Goal: Obtain resource: Download file/media

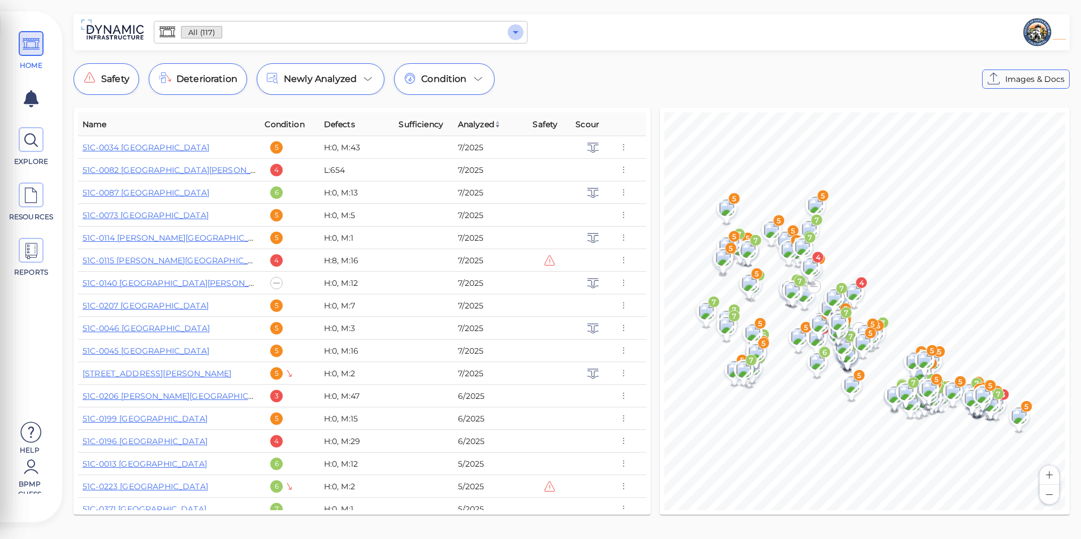
click at [515, 27] on icon "Open" at bounding box center [516, 32] width 14 height 14
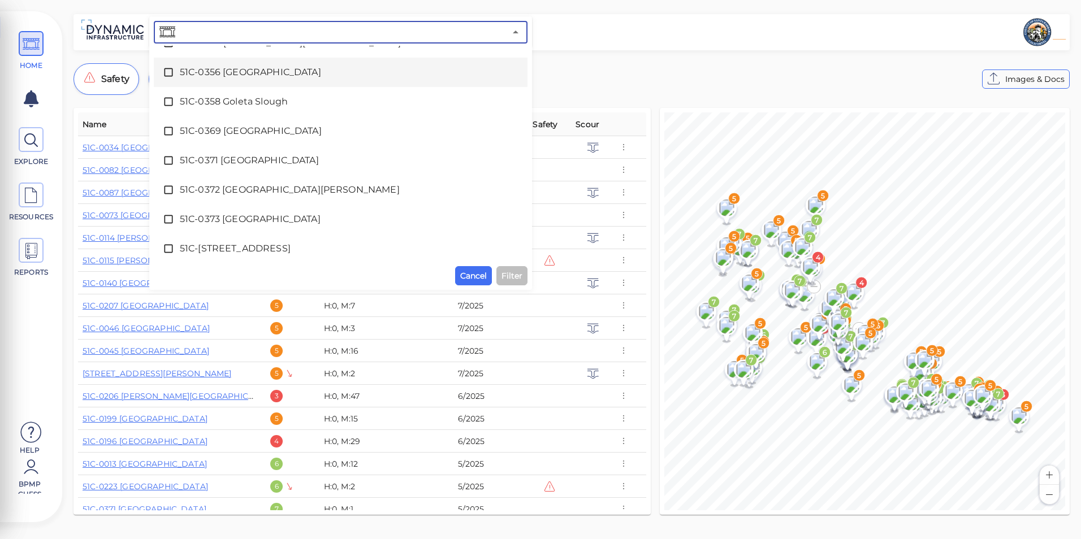
scroll to position [2996, 0]
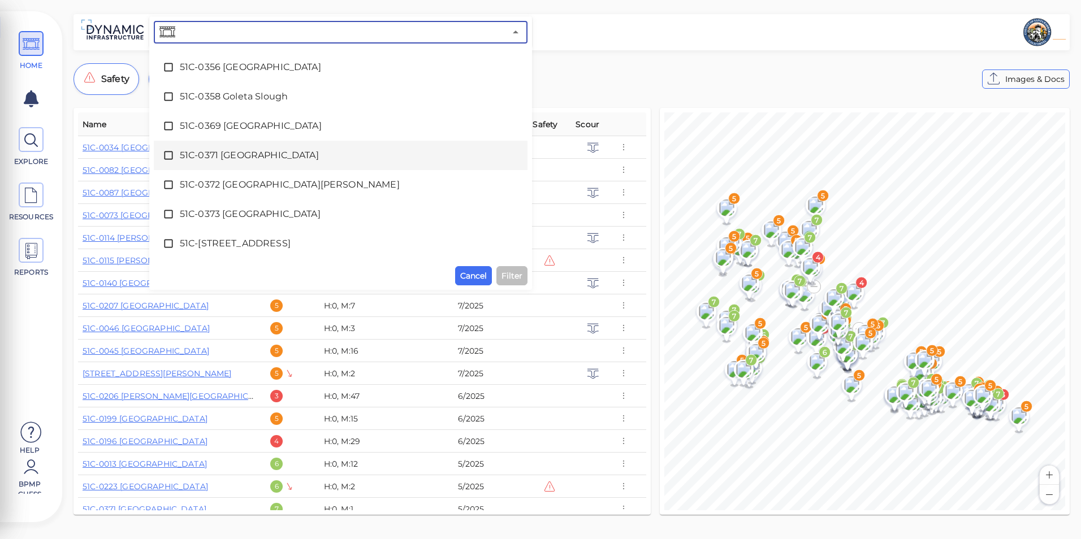
click at [252, 151] on span "51C-0371 [GEOGRAPHIC_DATA]" at bounding box center [341, 156] width 322 height 14
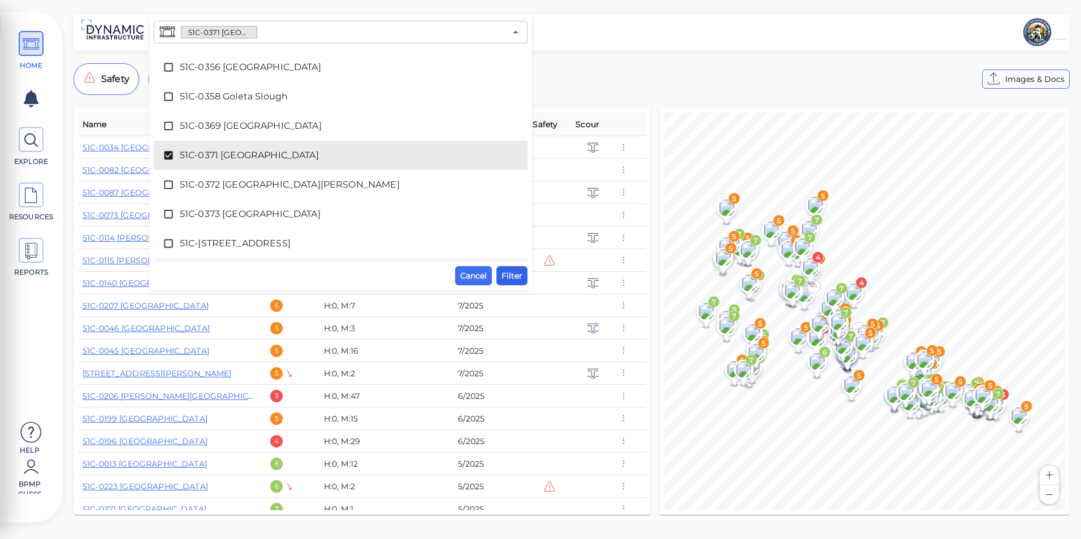
click at [514, 275] on span "Filter" at bounding box center [511, 276] width 21 height 14
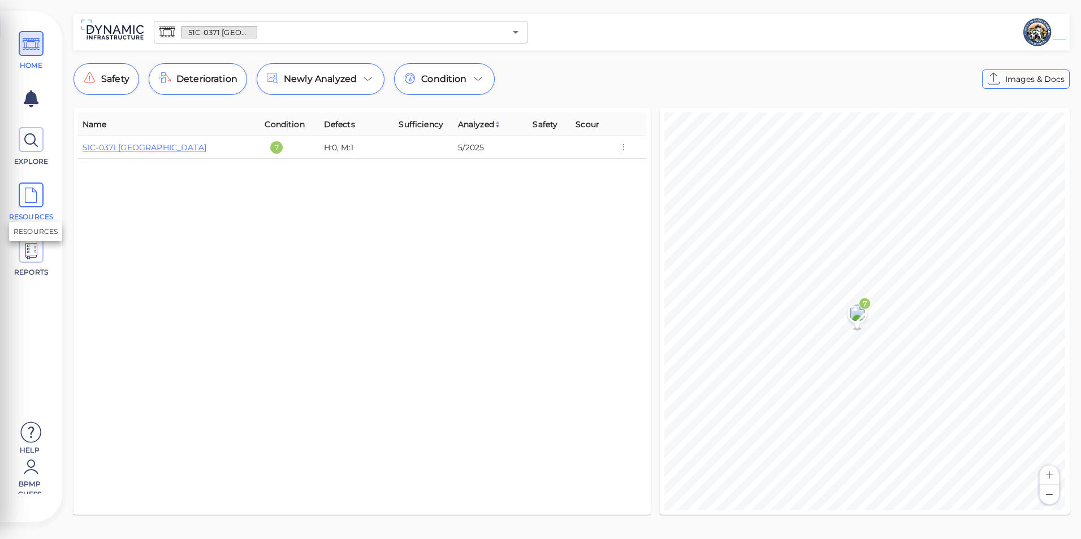
click at [47, 193] on span "RESOURCES" at bounding box center [31, 203] width 51 height 40
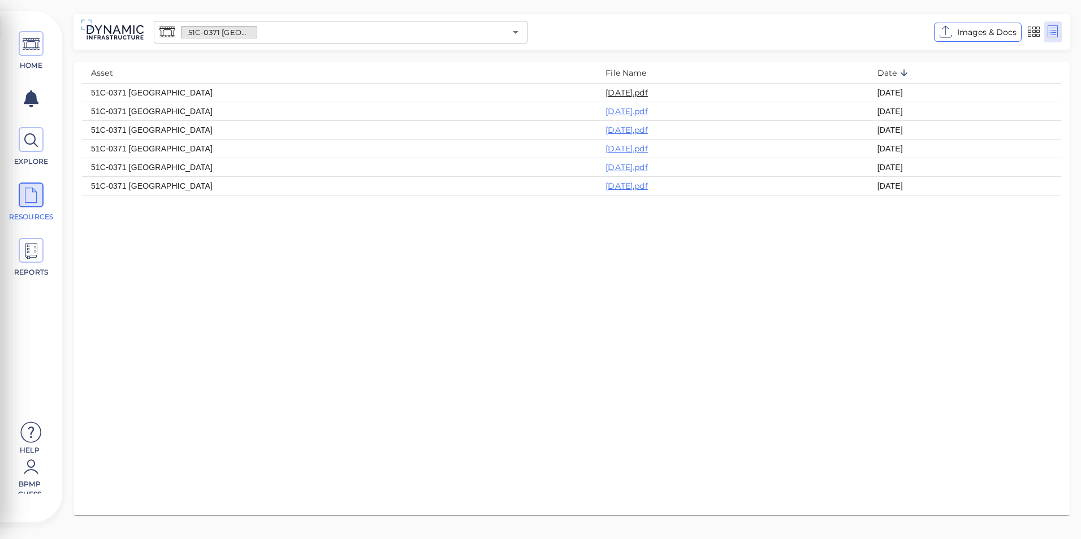
click at [605, 92] on link "[DATE].pdf" at bounding box center [626, 93] width 42 height 10
click at [511, 37] on icon "Open" at bounding box center [516, 32] width 14 height 14
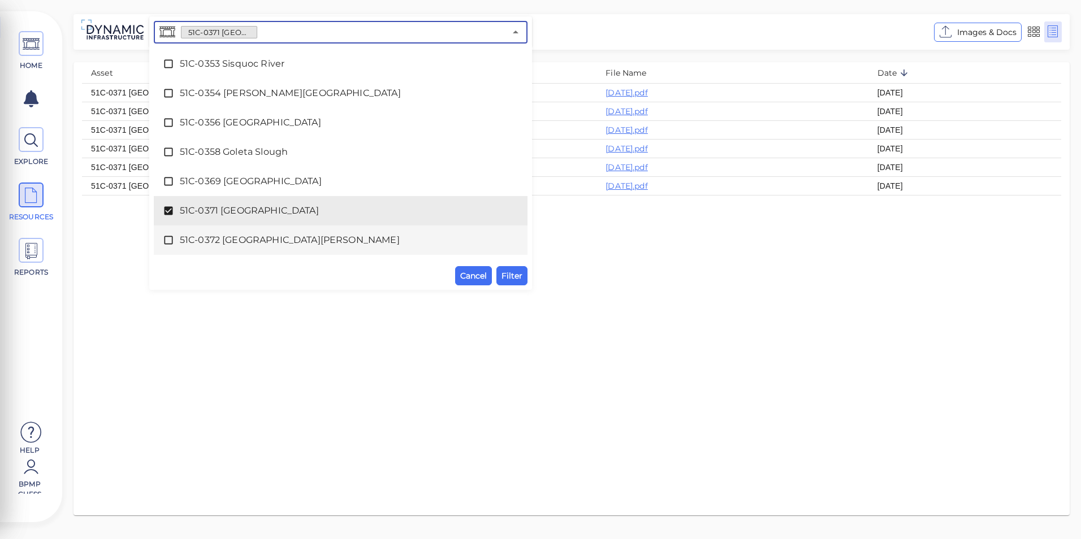
scroll to position [2961, 0]
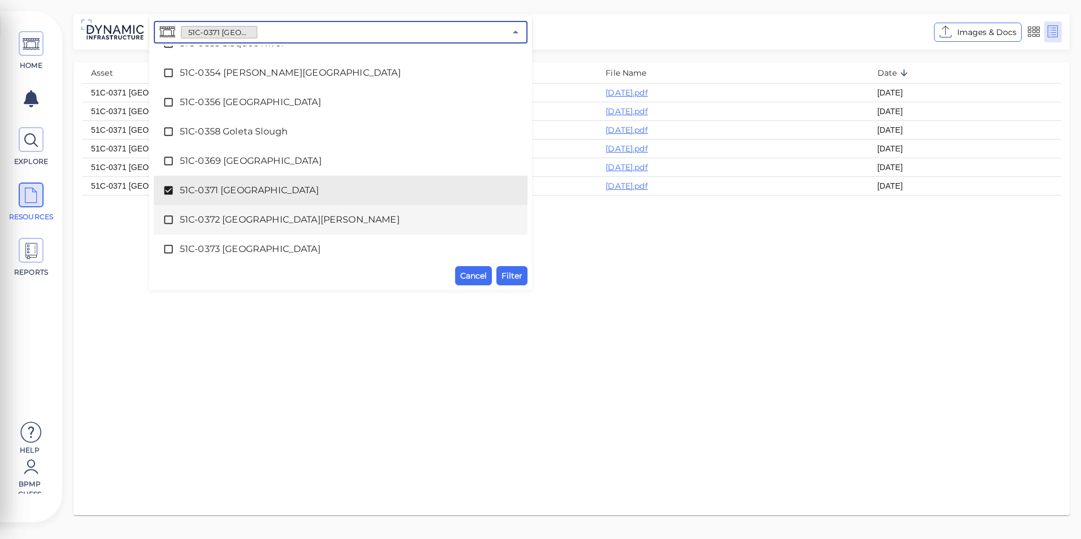
click at [209, 211] on div "51C-0372 [GEOGRAPHIC_DATA][PERSON_NAME]" at bounding box center [341, 220] width 356 height 23
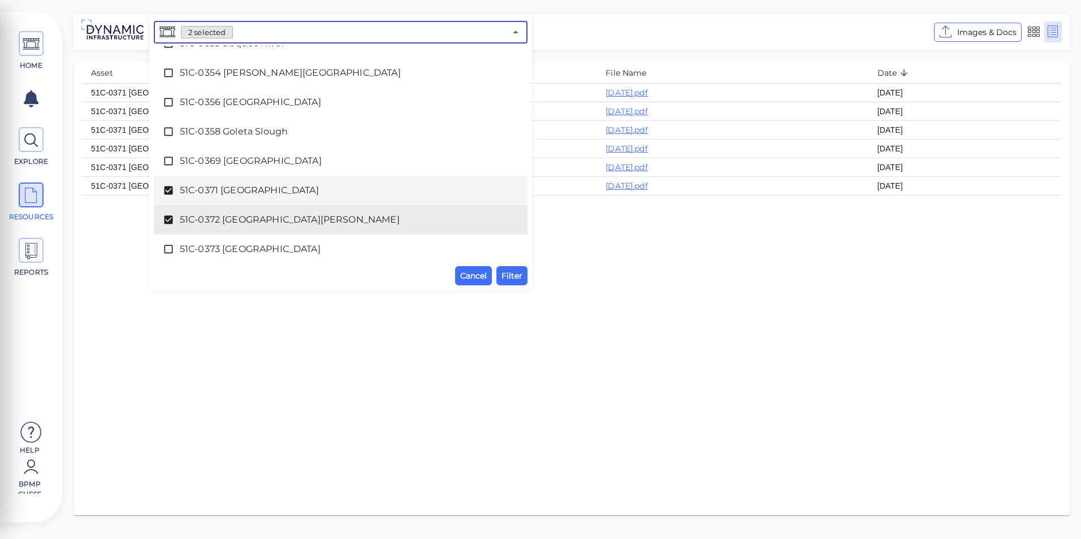
click at [219, 190] on span "51C-0371 [GEOGRAPHIC_DATA]" at bounding box center [341, 191] width 322 height 14
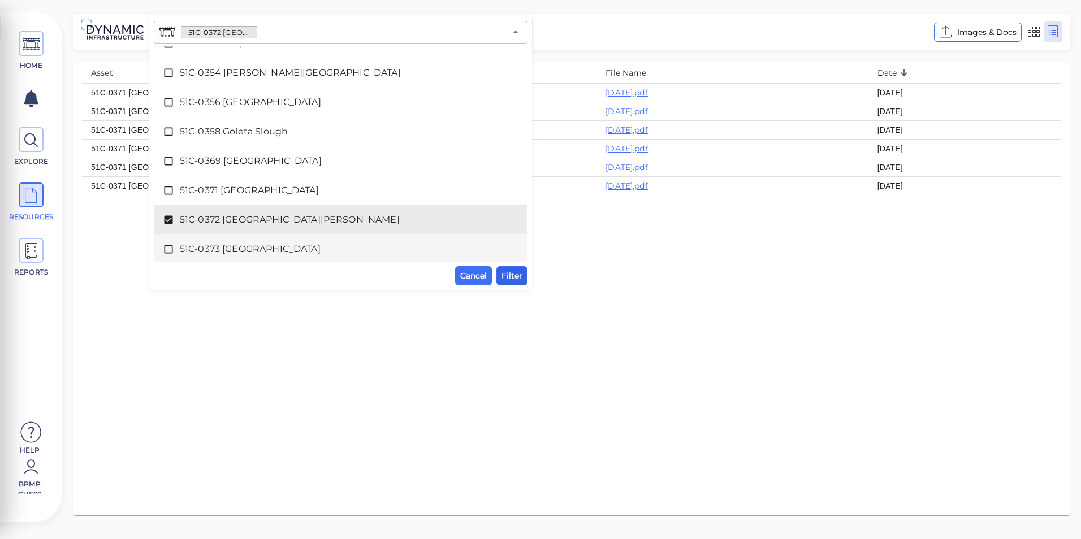
click at [518, 270] on span "Filter" at bounding box center [511, 276] width 21 height 14
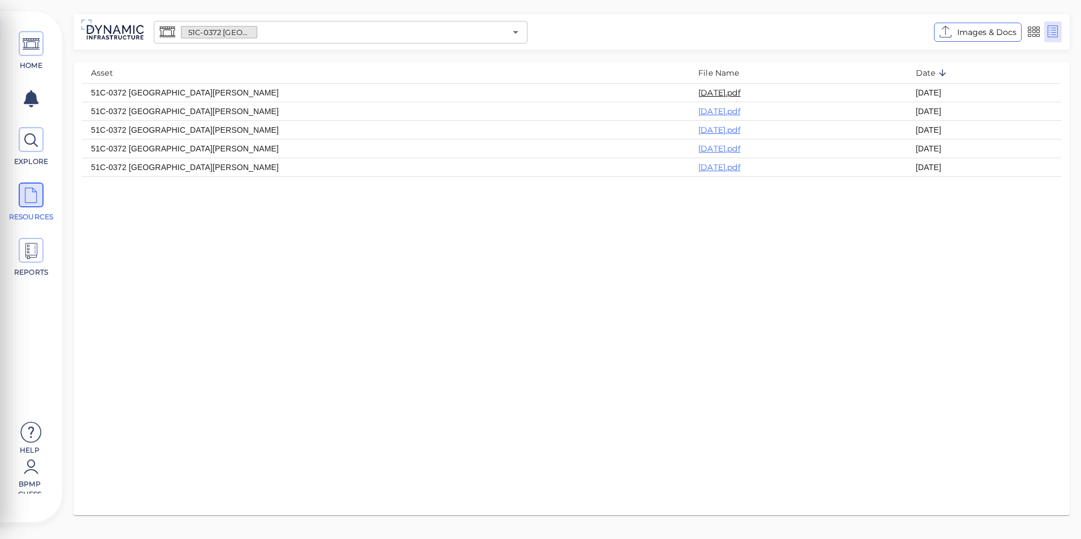
click at [698, 93] on link "[DATE].pdf" at bounding box center [719, 93] width 42 height 10
click at [519, 38] on icon "Open" at bounding box center [516, 32] width 14 height 14
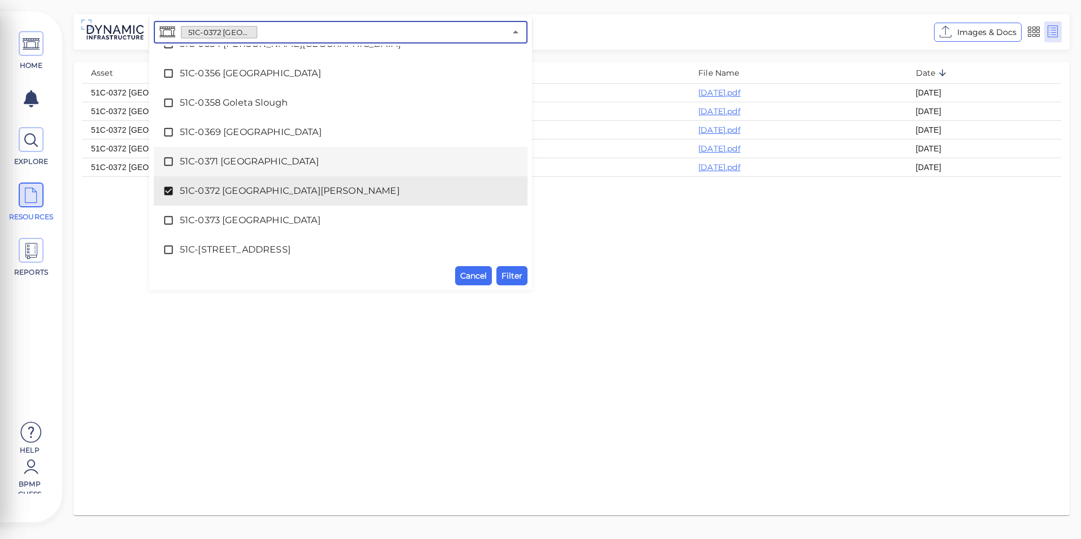
scroll to position [2990, 0]
click at [226, 218] on span "51C-0373 [GEOGRAPHIC_DATA]" at bounding box center [341, 220] width 322 height 14
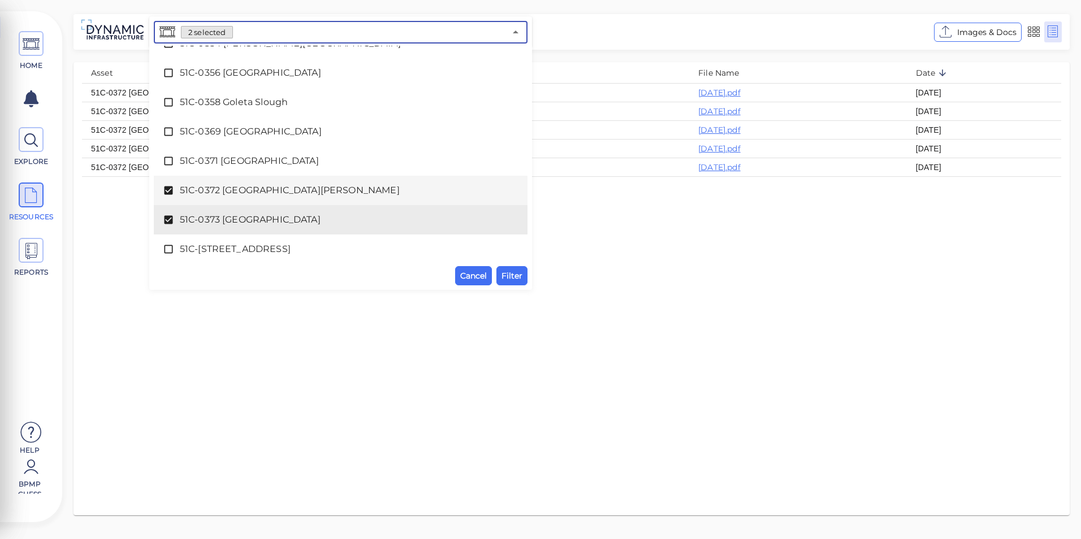
click at [229, 189] on span "51C-0372 [GEOGRAPHIC_DATA][PERSON_NAME]" at bounding box center [341, 191] width 322 height 14
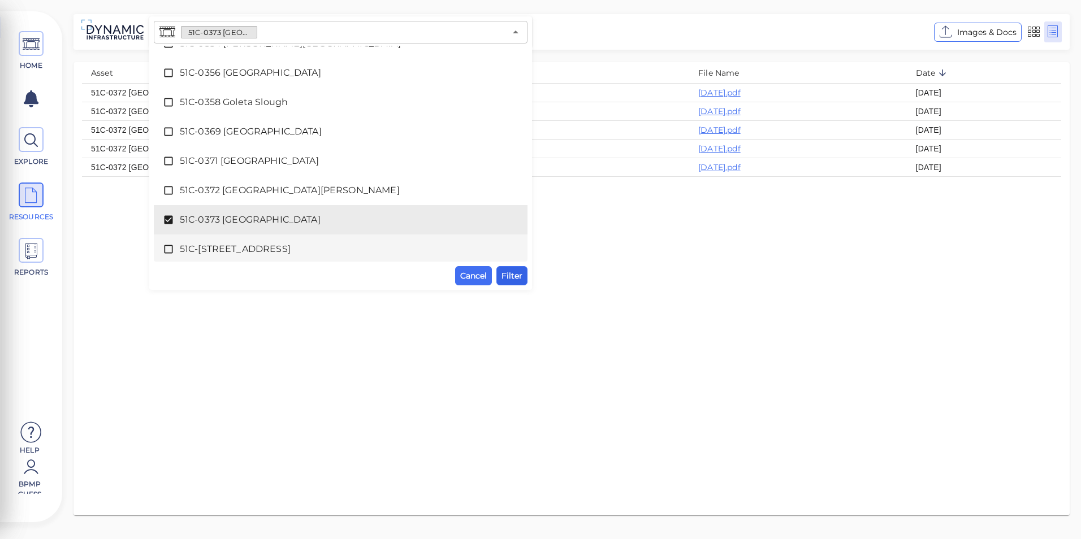
click at [509, 278] on span "Filter" at bounding box center [511, 276] width 21 height 14
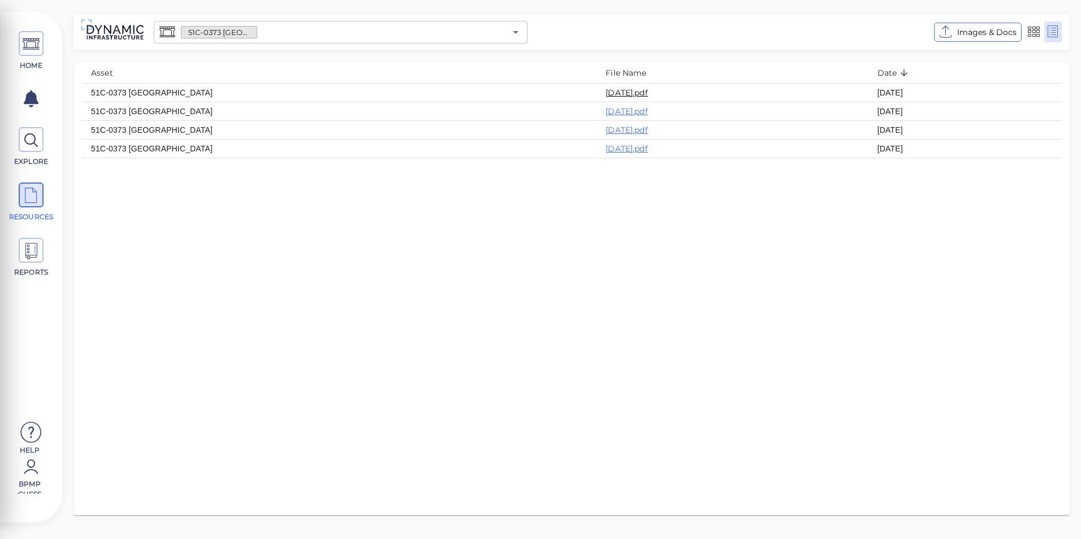
click at [605, 94] on link "[DATE].pdf" at bounding box center [626, 93] width 42 height 10
click at [515, 31] on icon "Open" at bounding box center [516, 32] width 14 height 14
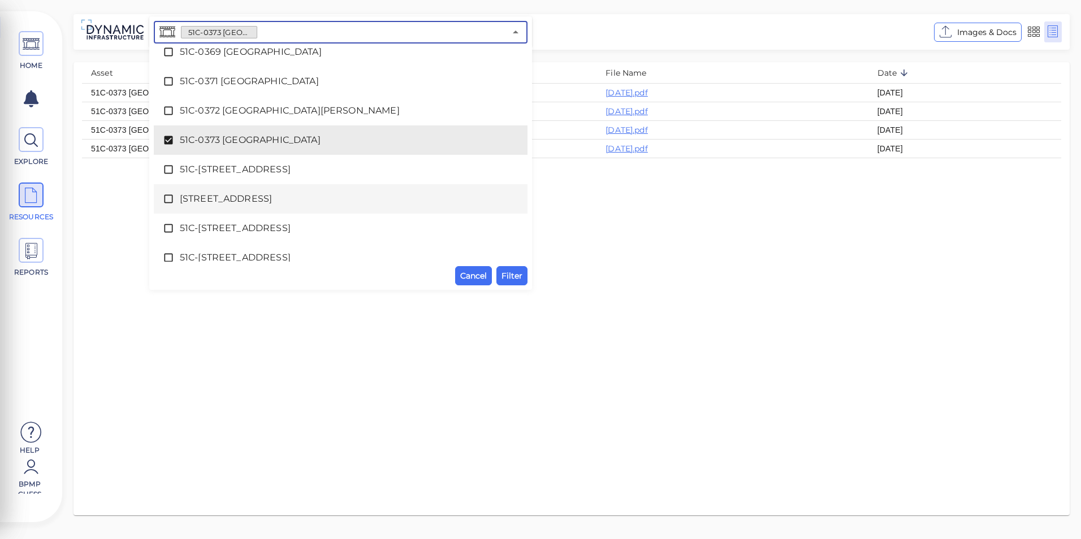
scroll to position [3076, 0]
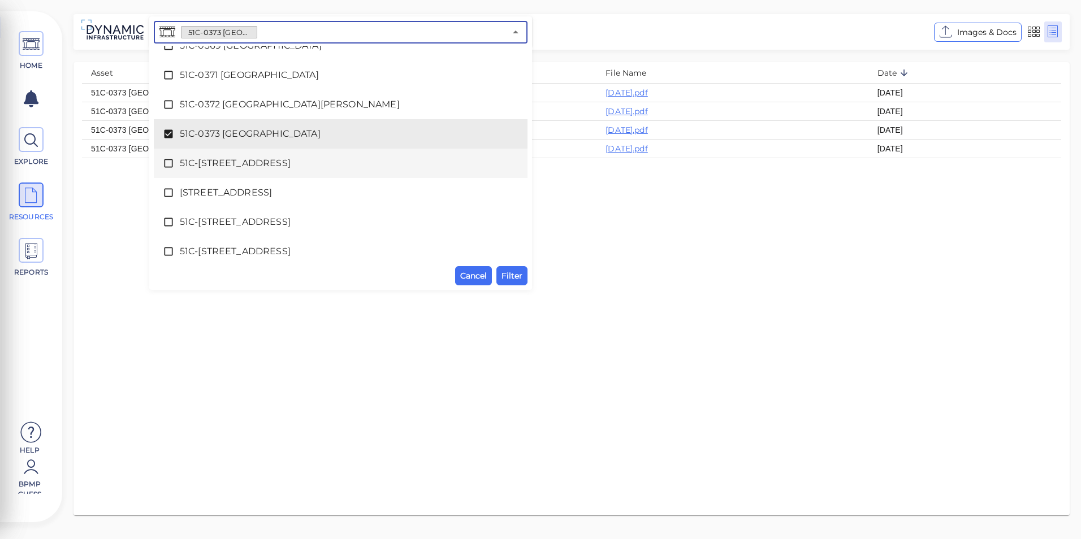
click at [235, 161] on span "51C-[STREET_ADDRESS]" at bounding box center [341, 164] width 322 height 14
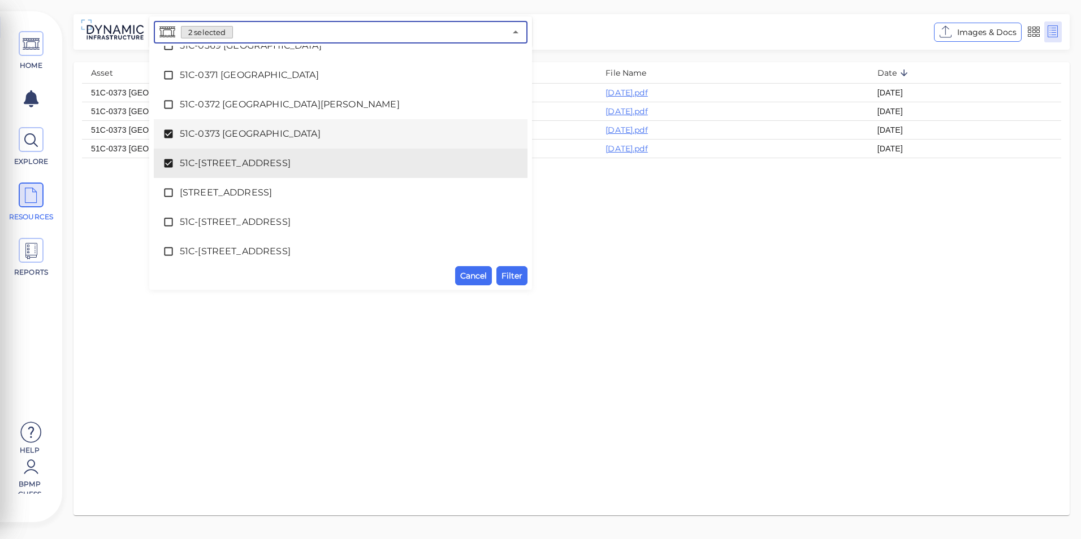
click at [246, 136] on span "51C-0373 [GEOGRAPHIC_DATA]" at bounding box center [341, 134] width 322 height 14
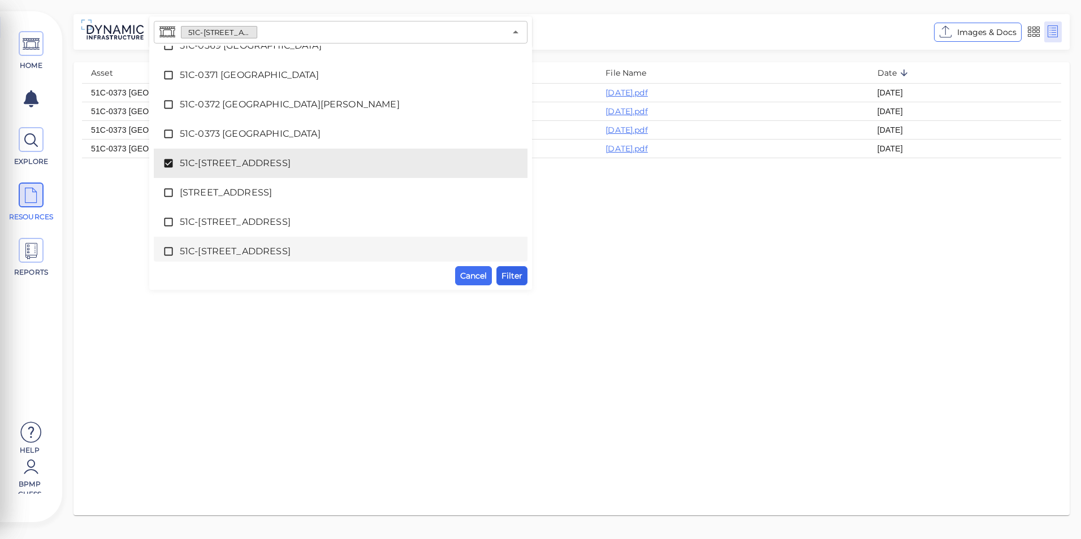
click at [526, 271] on button "Filter" at bounding box center [511, 275] width 31 height 19
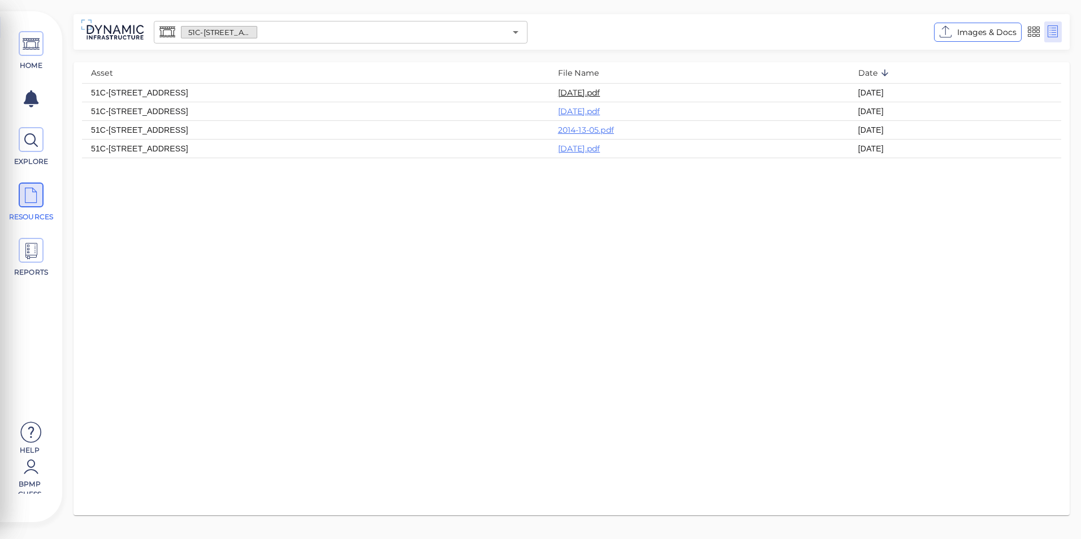
click at [600, 91] on link "[DATE].pdf" at bounding box center [579, 93] width 42 height 10
click at [516, 34] on icon "Open" at bounding box center [516, 32] width 14 height 14
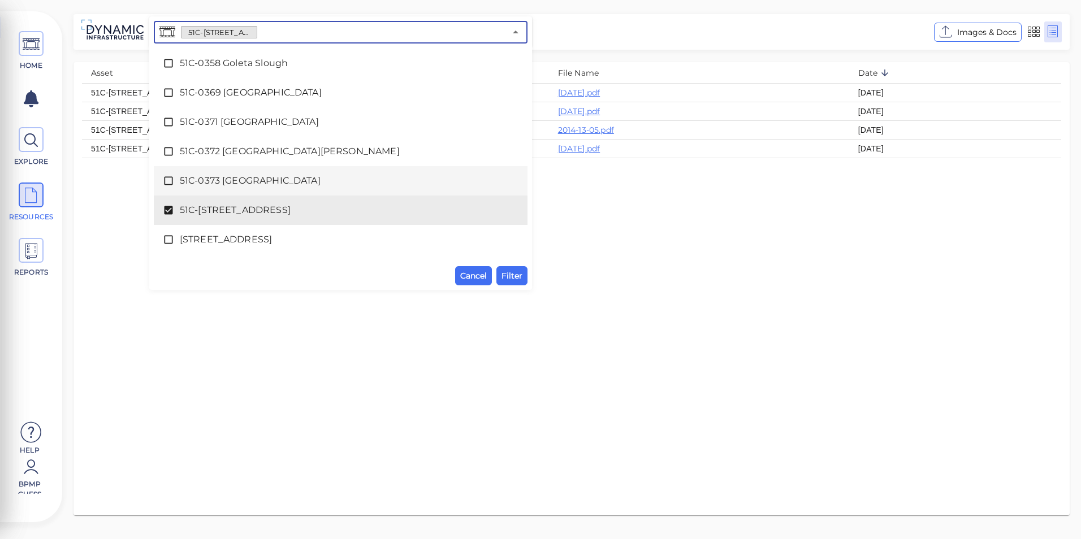
scroll to position [3049, 0]
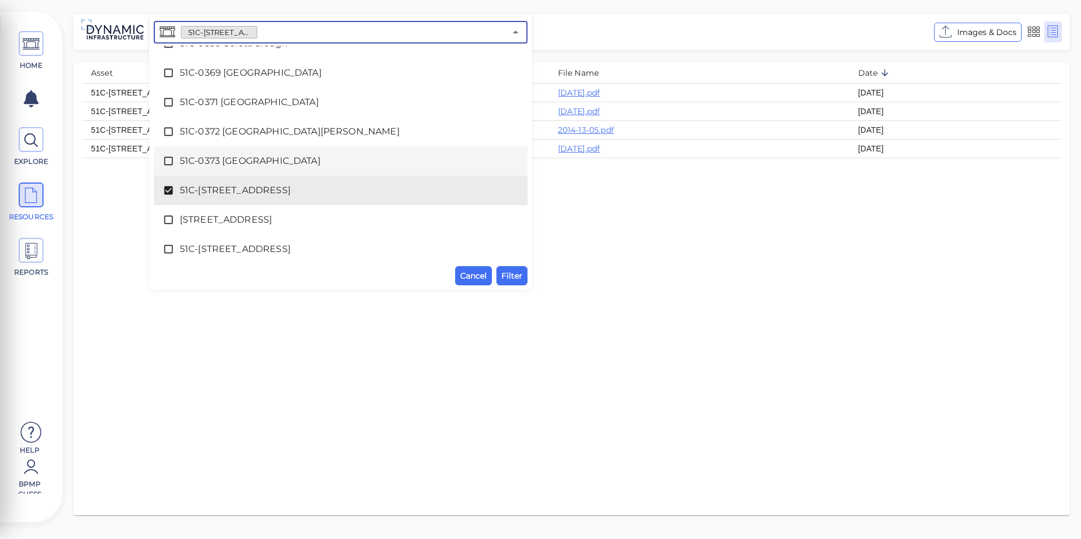
click at [205, 214] on span "[STREET_ADDRESS]" at bounding box center [341, 220] width 322 height 14
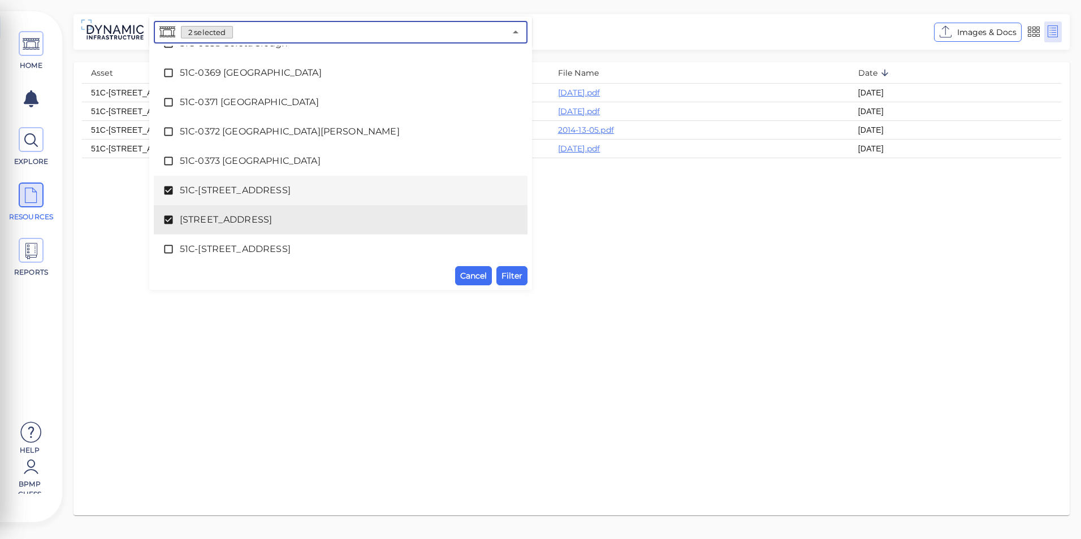
click at [214, 182] on div "51C-[STREET_ADDRESS]" at bounding box center [341, 190] width 356 height 23
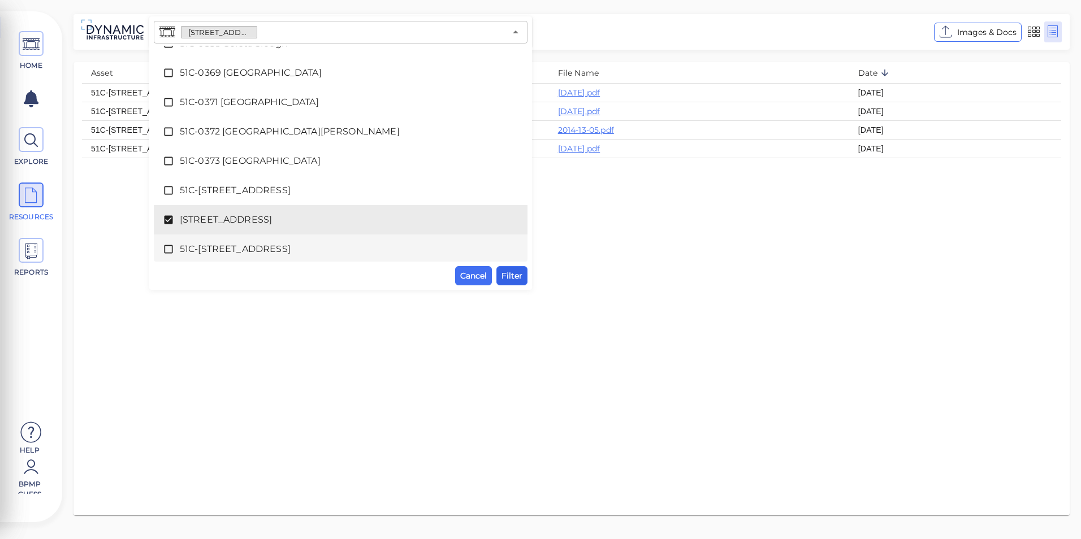
click at [510, 280] on span "Filter" at bounding box center [511, 276] width 21 height 14
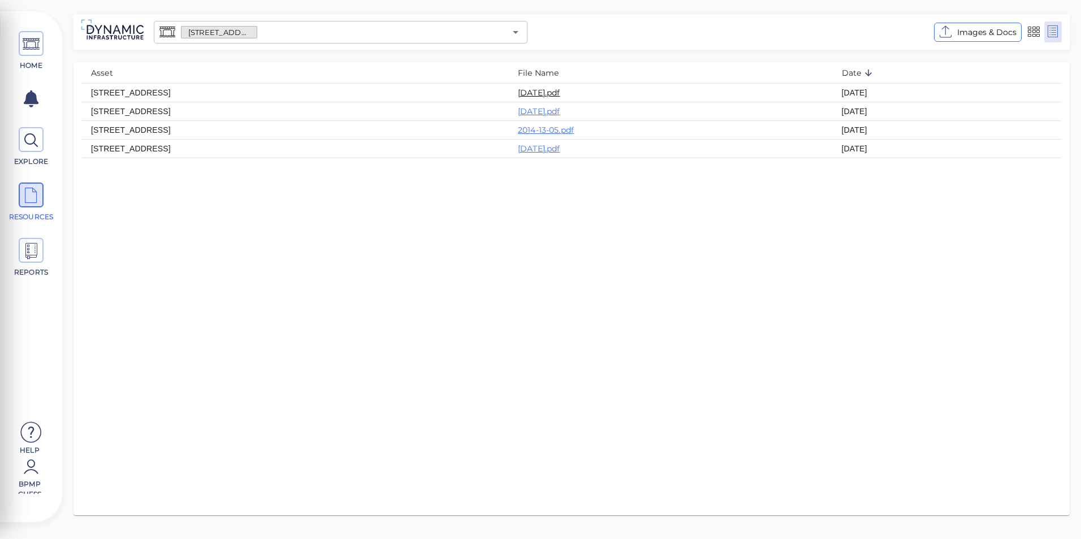
click at [560, 92] on link "[DATE].pdf" at bounding box center [539, 93] width 42 height 10
click at [520, 35] on icon "Open" at bounding box center [516, 32] width 14 height 14
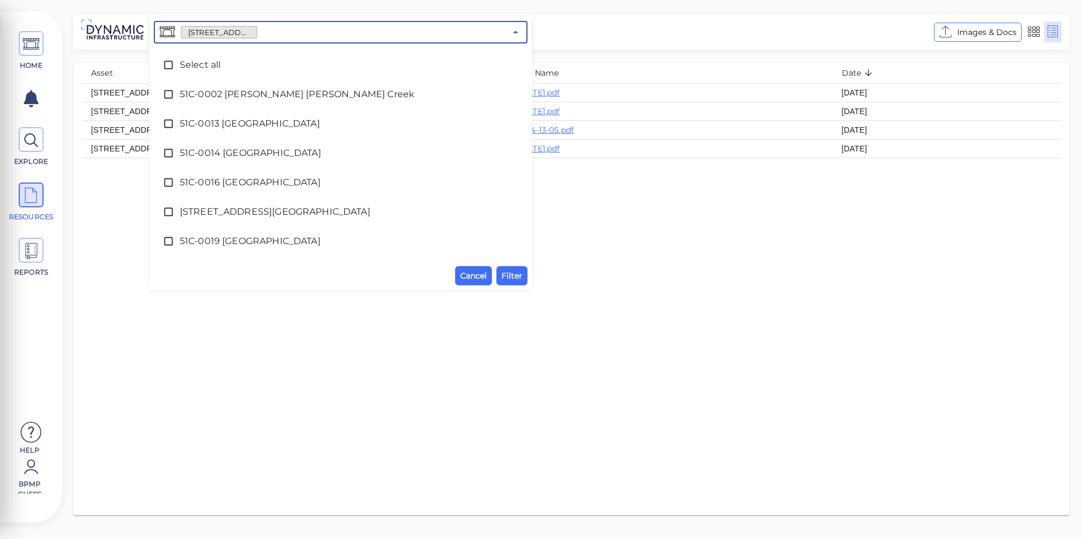
scroll to position [3022, 0]
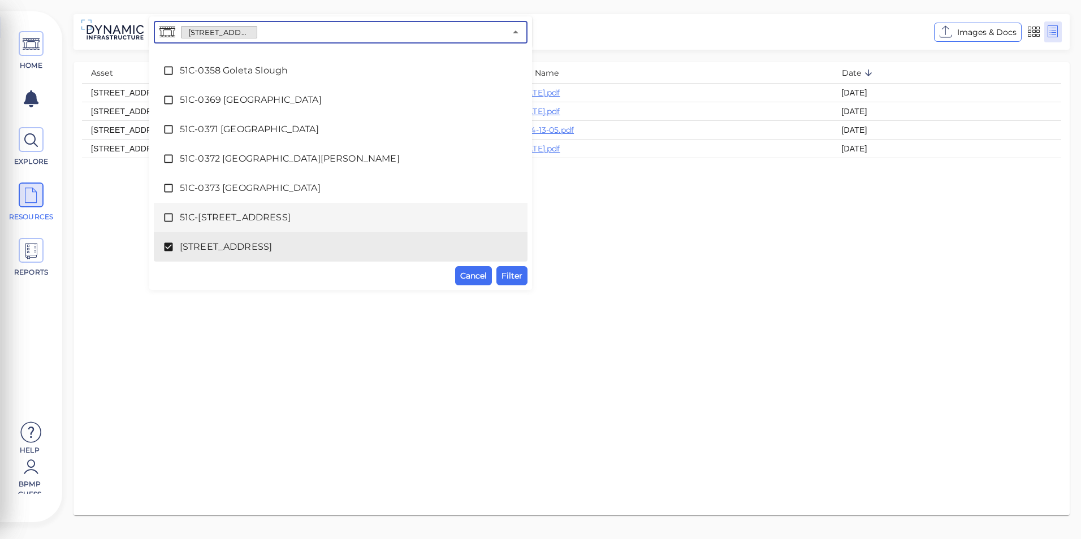
click at [343, 213] on span "51C-[STREET_ADDRESS]" at bounding box center [341, 218] width 322 height 14
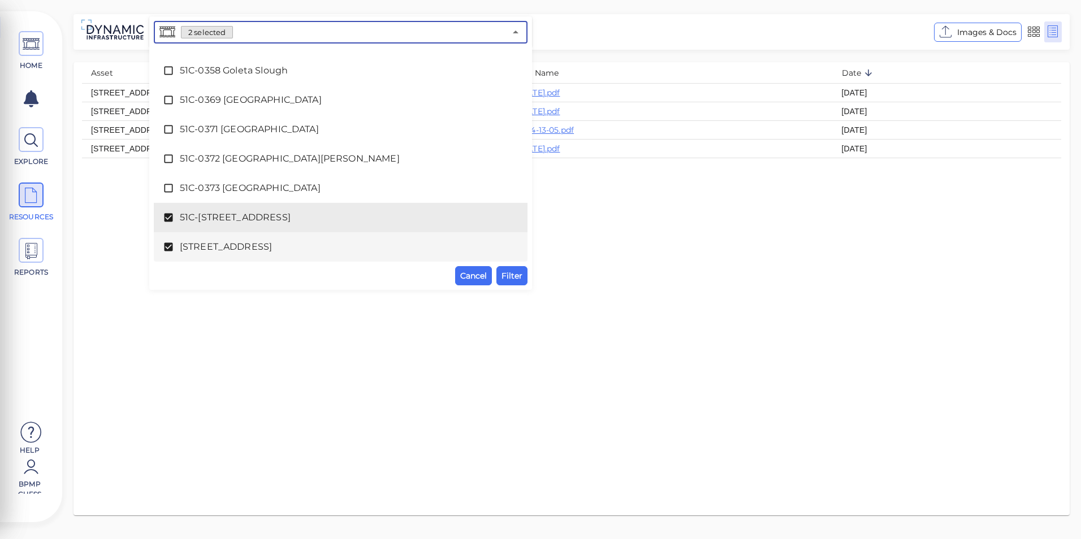
click at [327, 235] on li "[STREET_ADDRESS]" at bounding box center [341, 246] width 374 height 29
click at [514, 275] on span "Filter" at bounding box center [511, 276] width 21 height 14
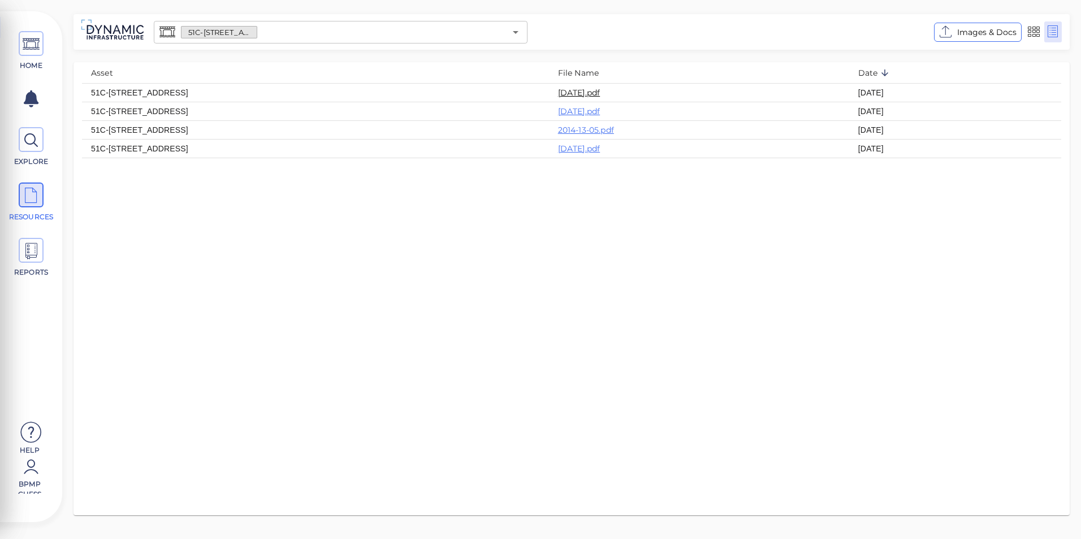
click at [600, 89] on link "[DATE].pdf" at bounding box center [579, 93] width 42 height 10
click at [515, 31] on icon "Open" at bounding box center [516, 32] width 6 height 3
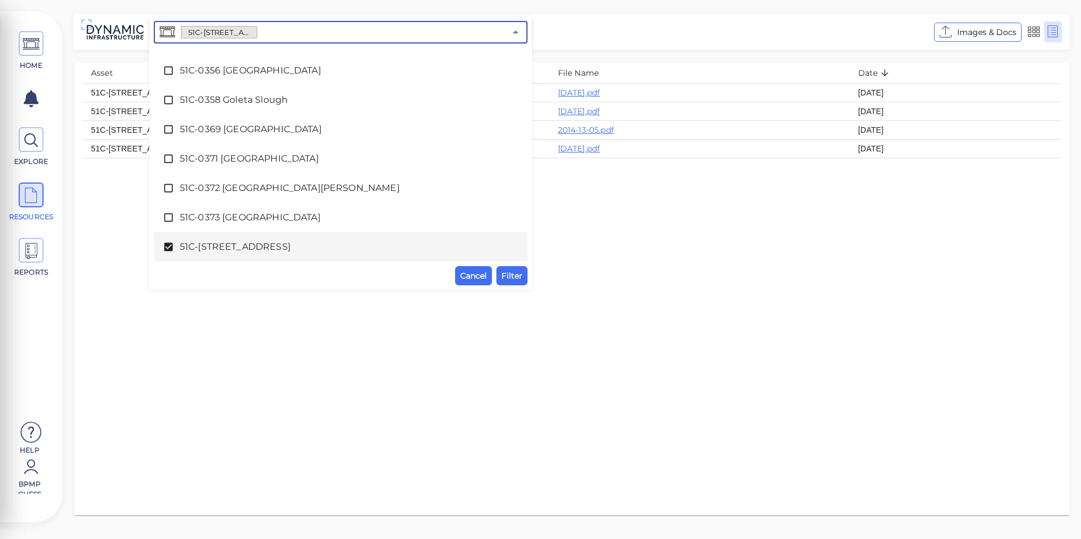
scroll to position [3049, 0]
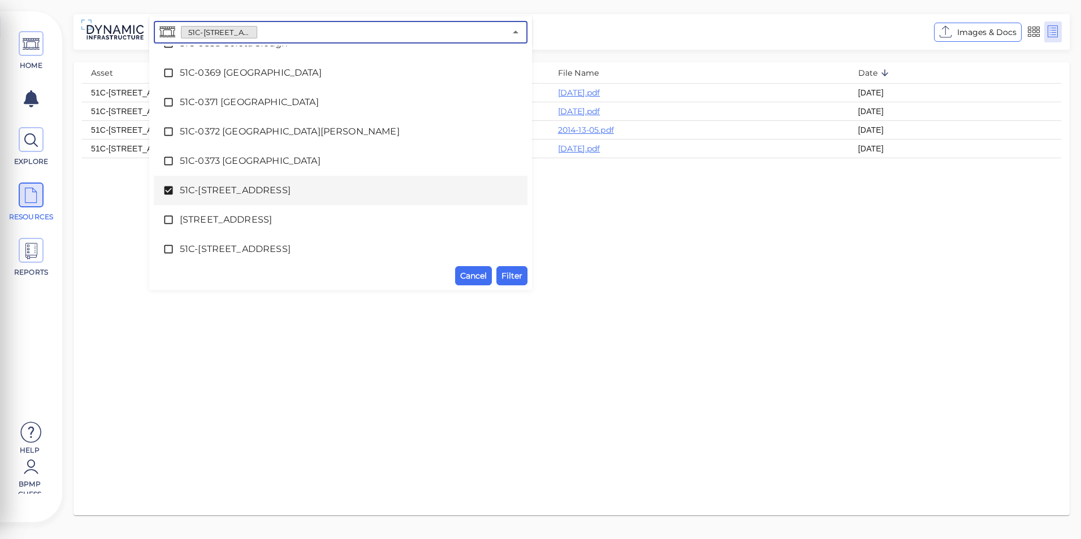
click at [235, 189] on span "51C-[STREET_ADDRESS]" at bounding box center [341, 191] width 322 height 14
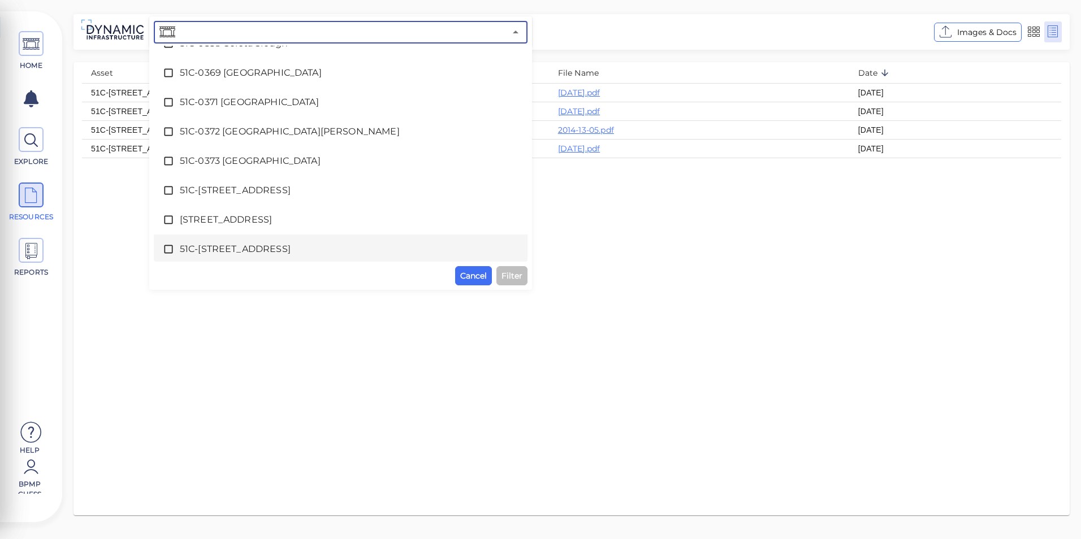
click at [222, 246] on span "51C-[STREET_ADDRESS]" at bounding box center [341, 249] width 322 height 14
click at [515, 276] on span "Filter" at bounding box center [511, 276] width 21 height 14
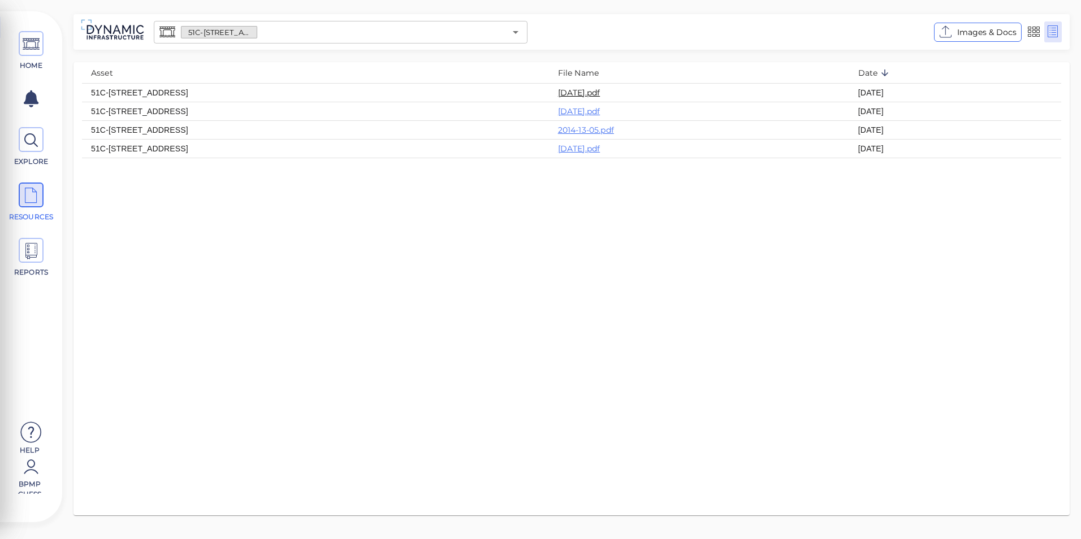
click at [600, 92] on link "[DATE].pdf" at bounding box center [579, 93] width 42 height 10
click at [513, 31] on icon "Open" at bounding box center [516, 32] width 14 height 14
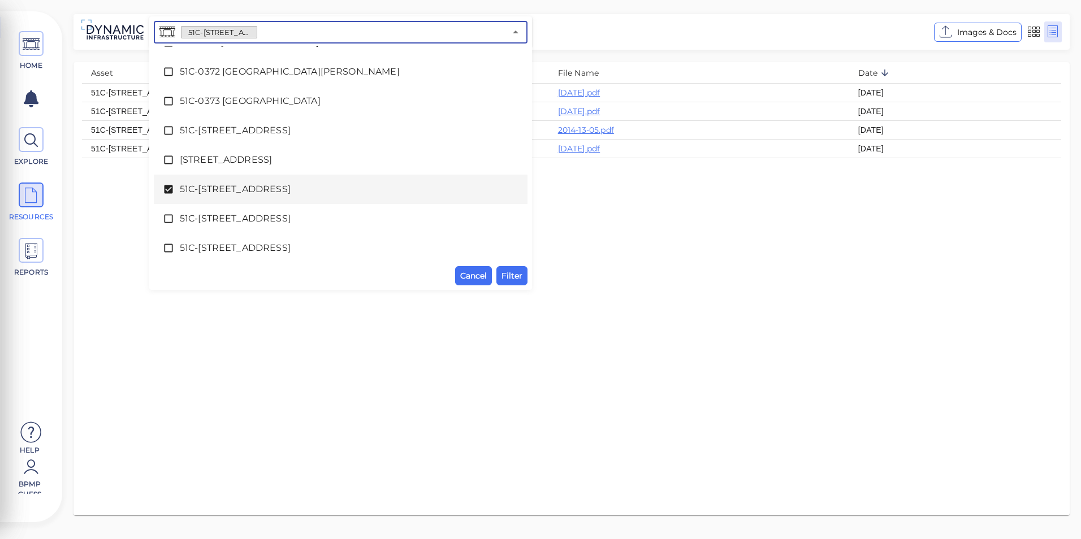
scroll to position [3165, 0]
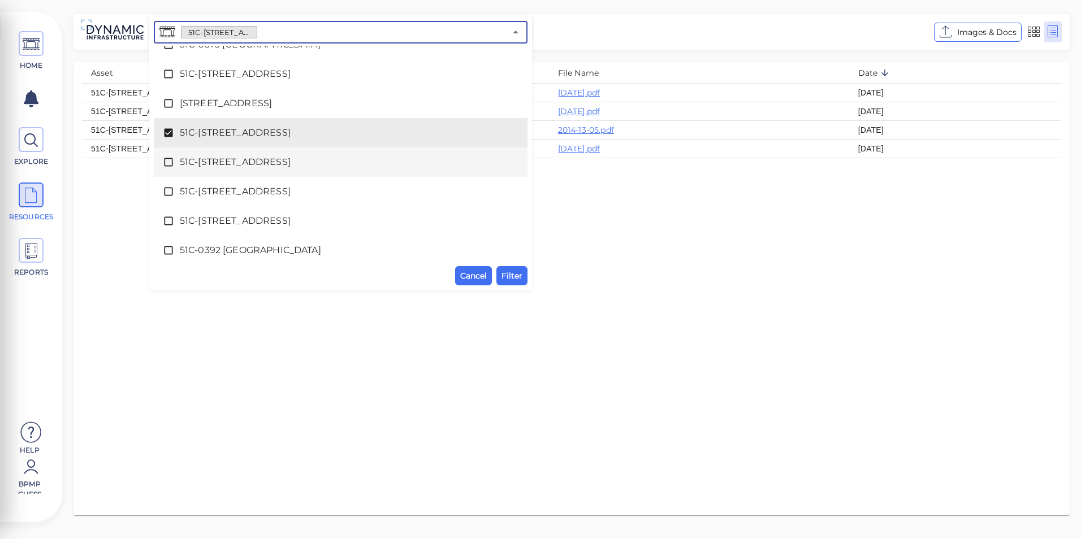
click at [261, 163] on span "51C-[STREET_ADDRESS]" at bounding box center [341, 162] width 322 height 14
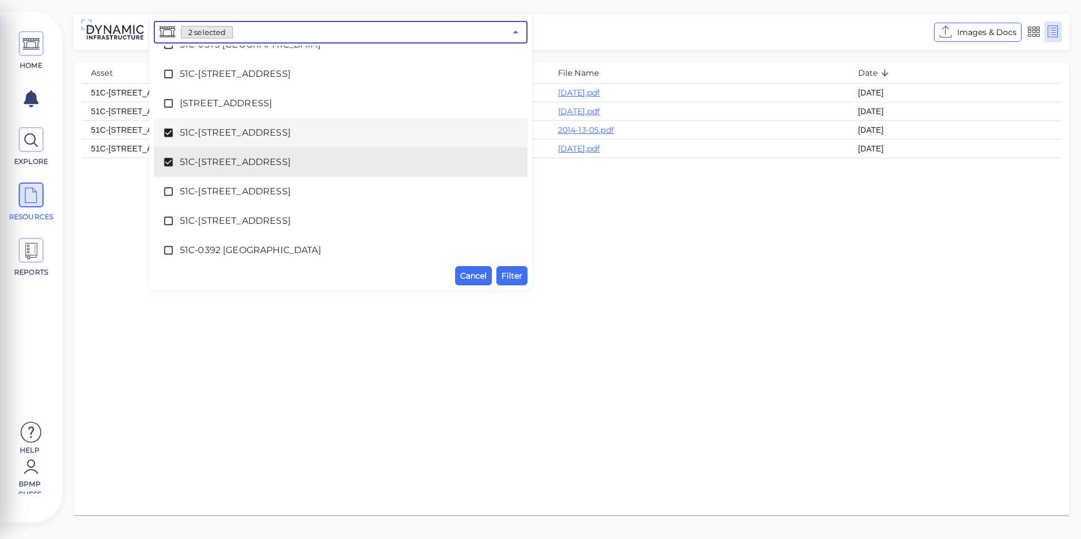
click at [248, 133] on span "51C-[STREET_ADDRESS]" at bounding box center [341, 133] width 322 height 14
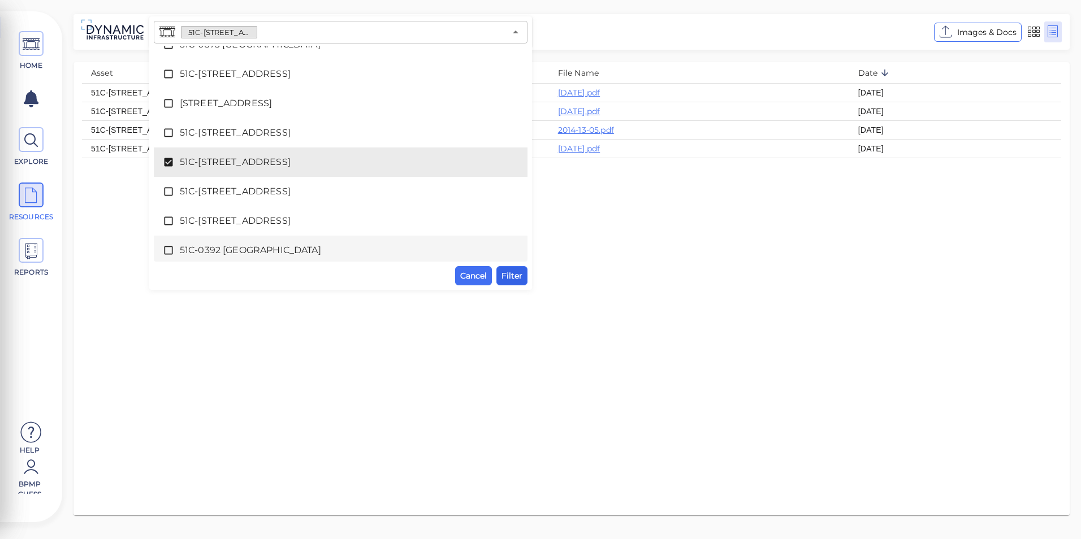
click at [518, 278] on span "Filter" at bounding box center [511, 276] width 21 height 14
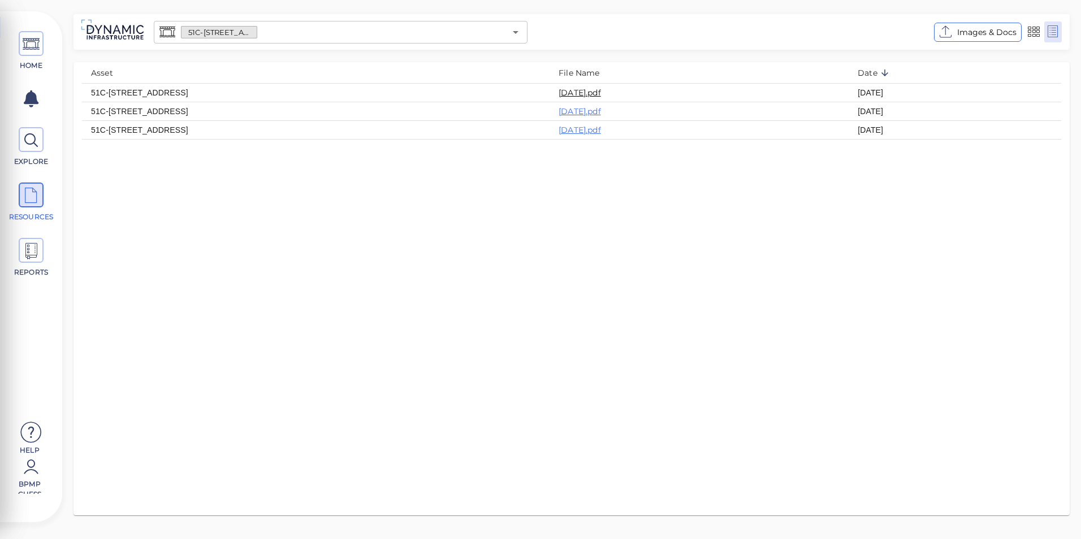
click at [601, 90] on link "[DATE].pdf" at bounding box center [579, 93] width 42 height 10
click at [517, 32] on icon "Open" at bounding box center [516, 32] width 6 height 3
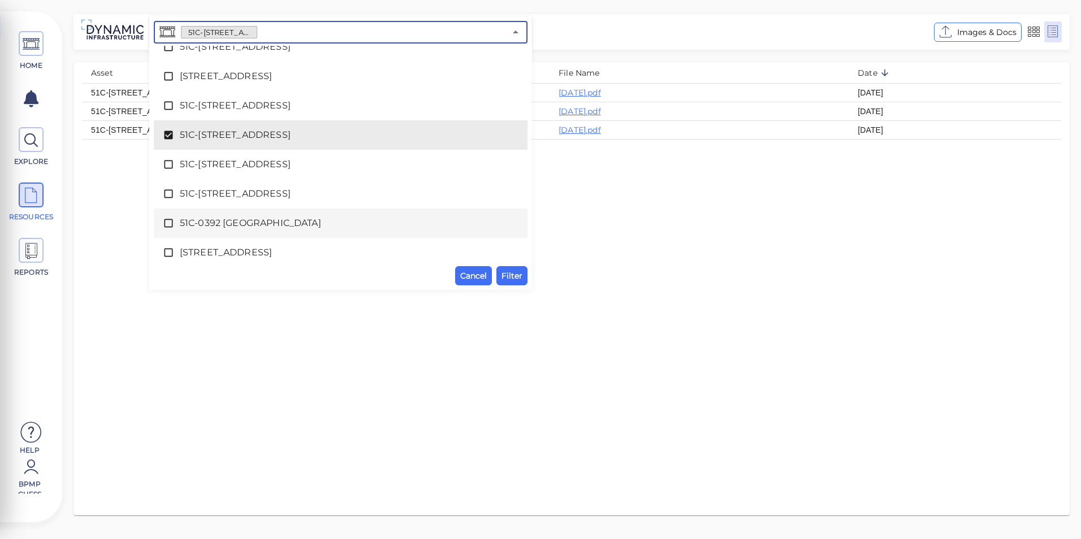
scroll to position [3193, 0]
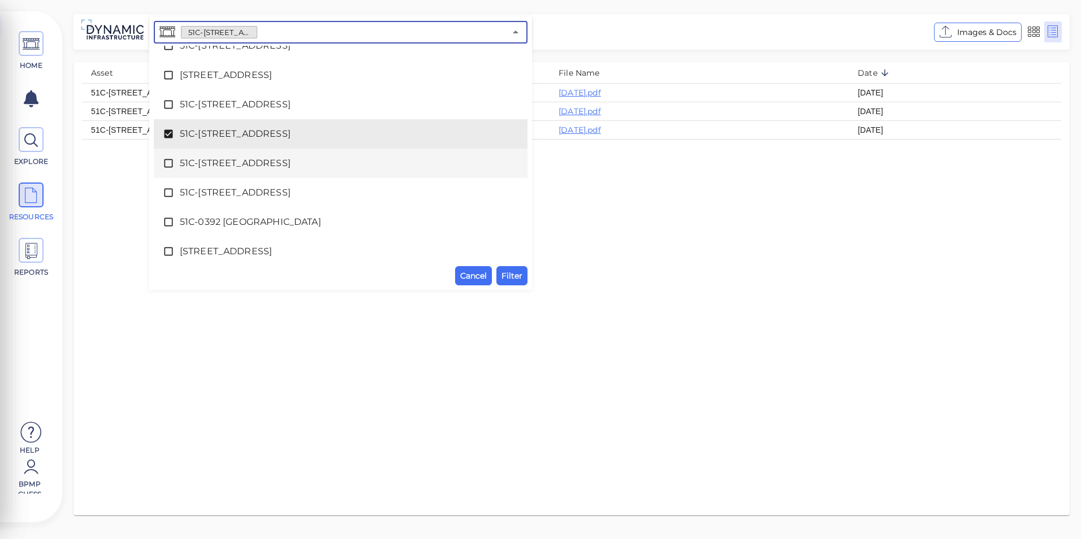
click at [271, 167] on span "51C-[STREET_ADDRESS]" at bounding box center [341, 164] width 322 height 14
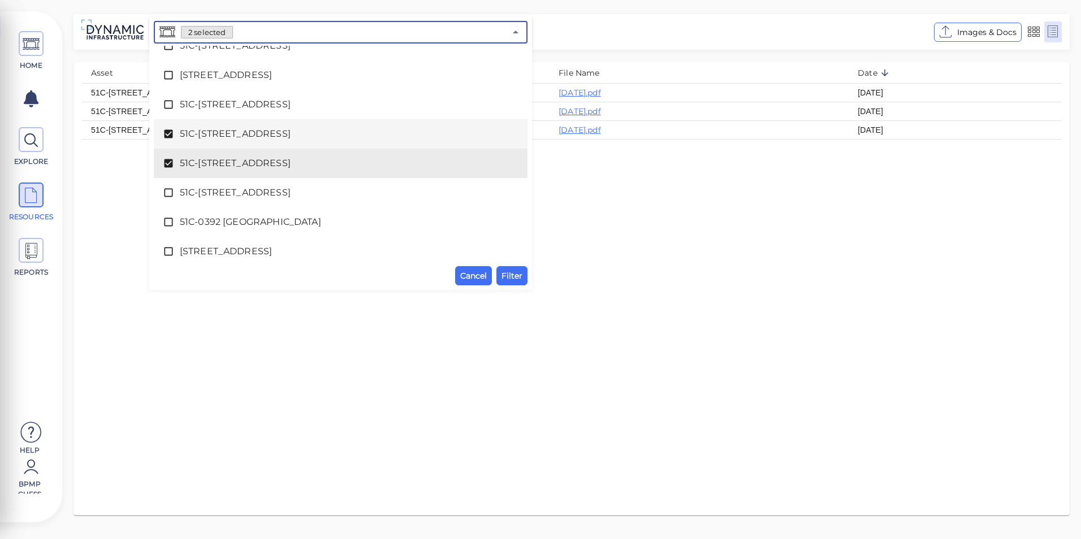
click at [270, 146] on li "51C-[STREET_ADDRESS]" at bounding box center [341, 133] width 374 height 29
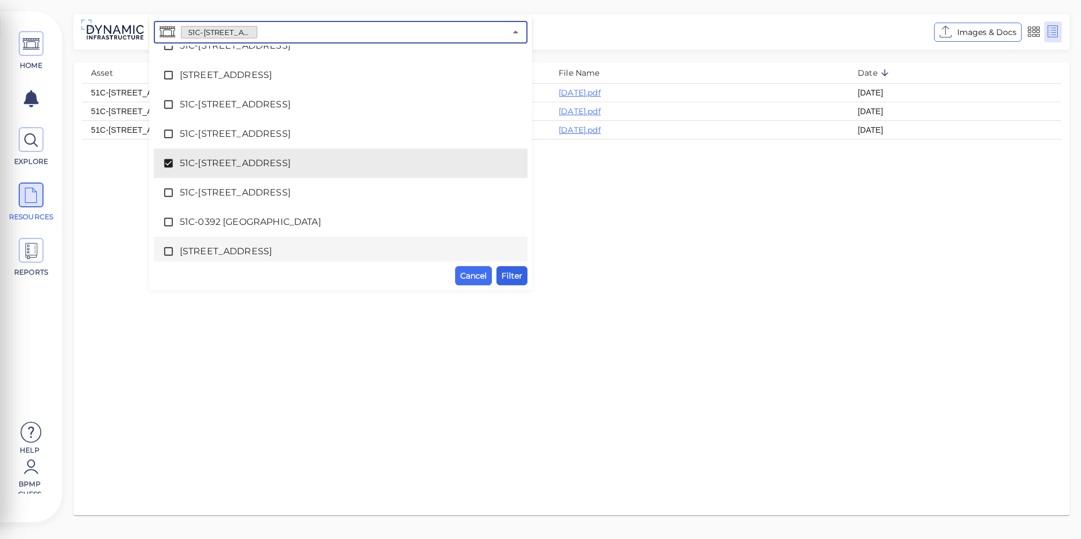
click at [518, 274] on span "Filter" at bounding box center [511, 276] width 21 height 14
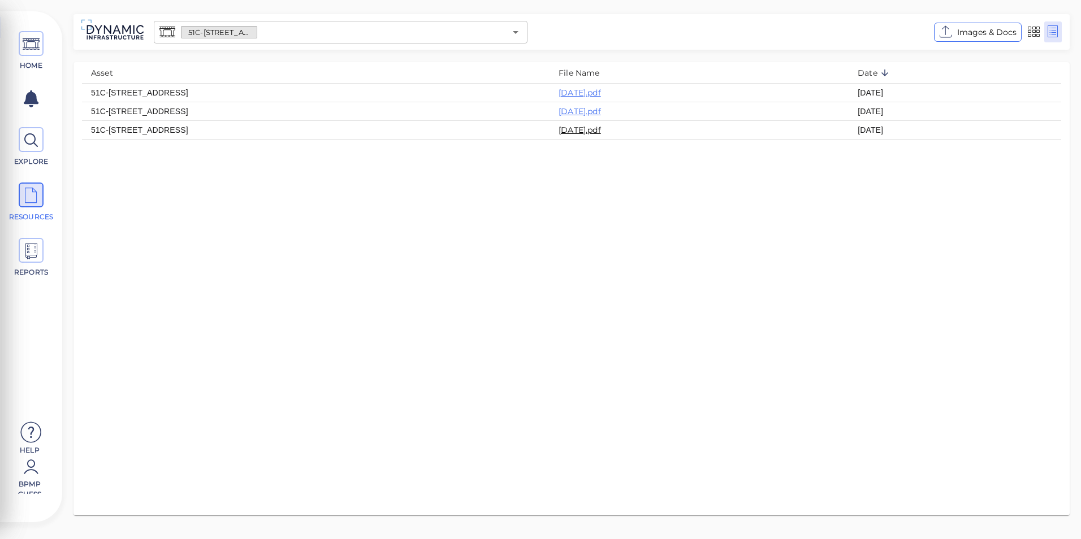
click at [601, 127] on link "[DATE].pdf" at bounding box center [579, 130] width 42 height 10
click at [518, 38] on icon "Open" at bounding box center [516, 32] width 14 height 14
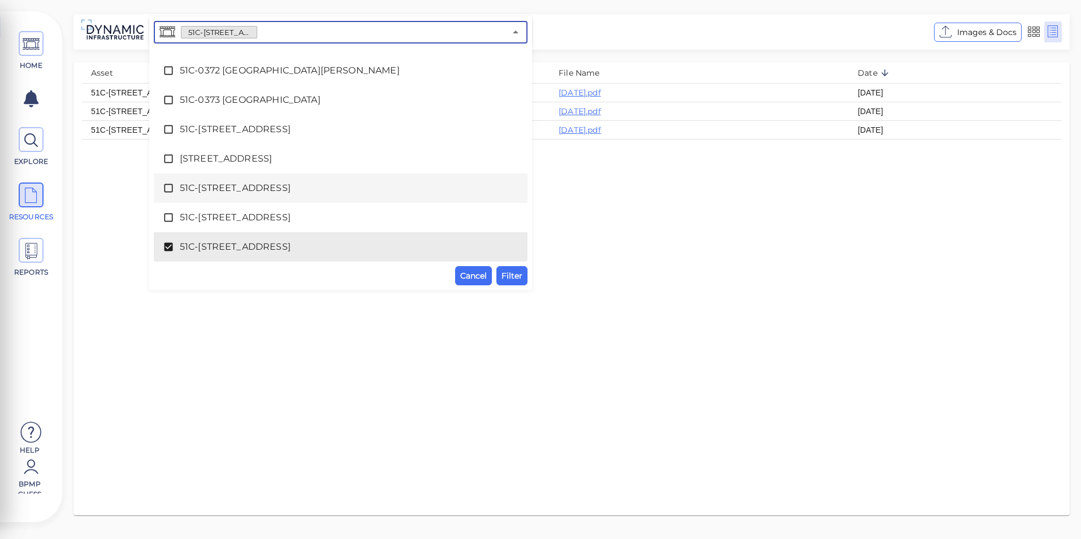
scroll to position [3223, 0]
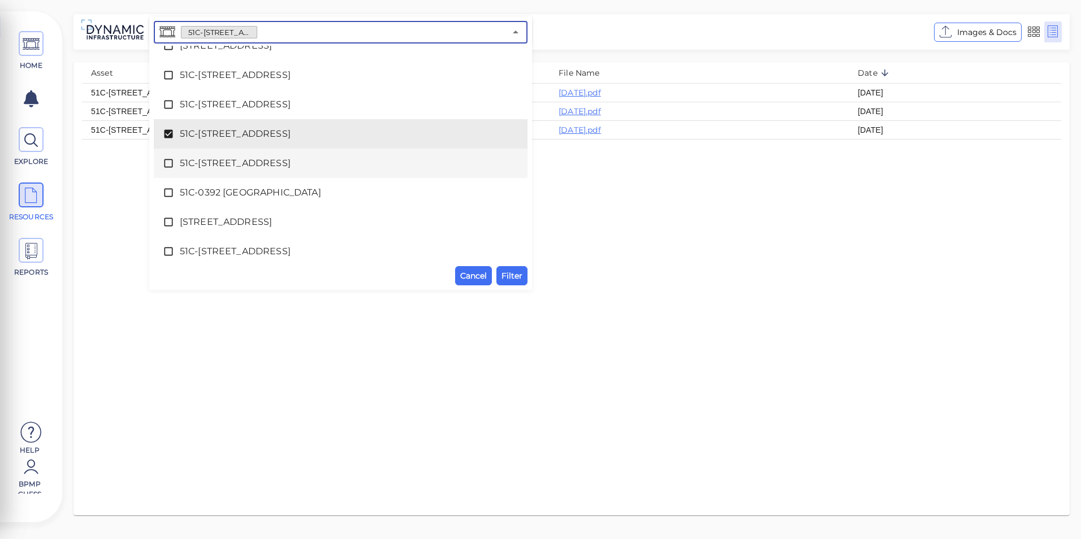
click at [218, 168] on span "51C-[STREET_ADDRESS]" at bounding box center [341, 164] width 322 height 14
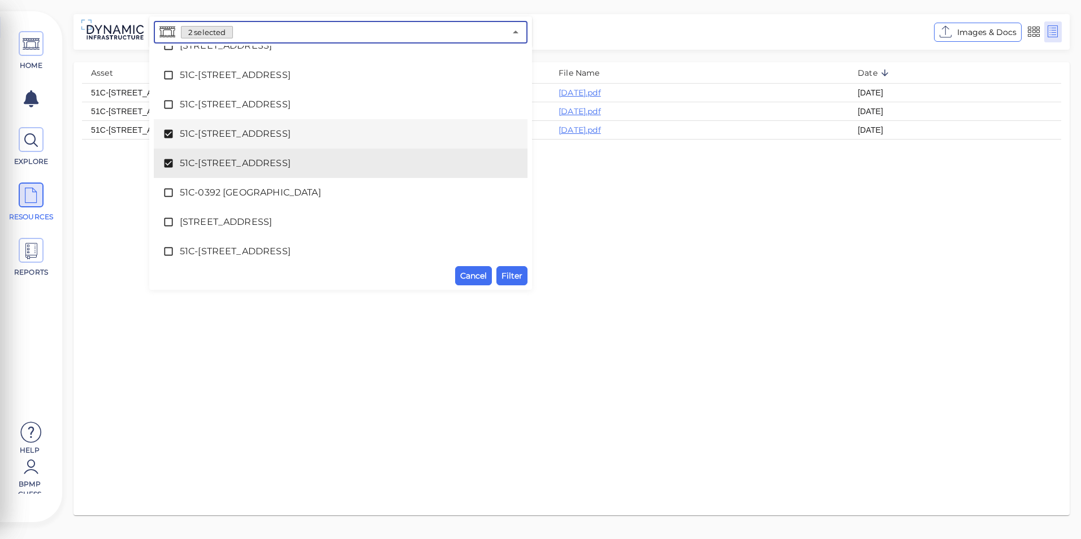
click at [232, 136] on span "51C-[STREET_ADDRESS]" at bounding box center [341, 134] width 322 height 14
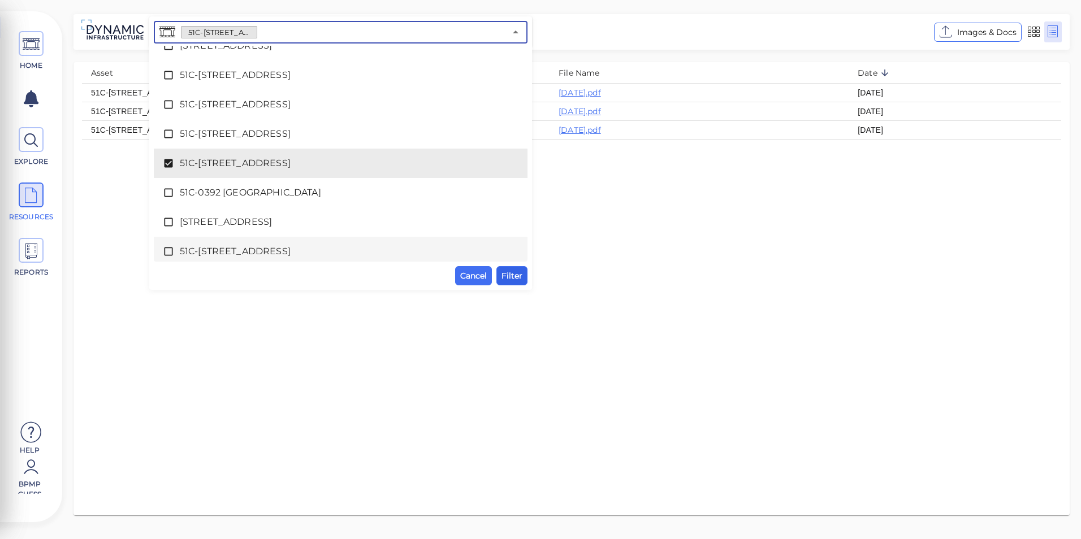
click at [508, 274] on span "Filter" at bounding box center [511, 276] width 21 height 14
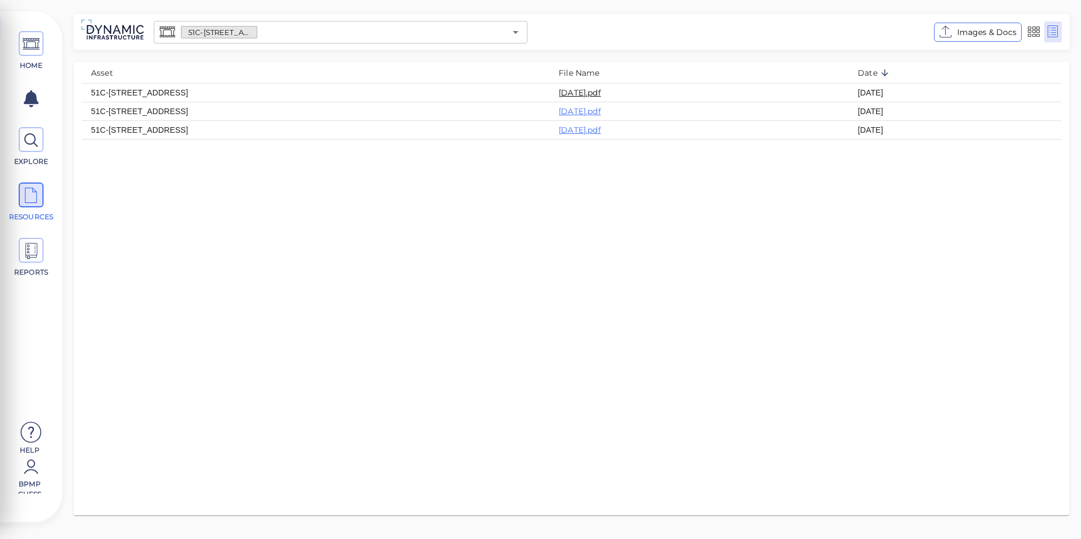
click at [601, 91] on link "[DATE].pdf" at bounding box center [579, 93] width 42 height 10
click at [511, 31] on icon "Open" at bounding box center [516, 32] width 14 height 14
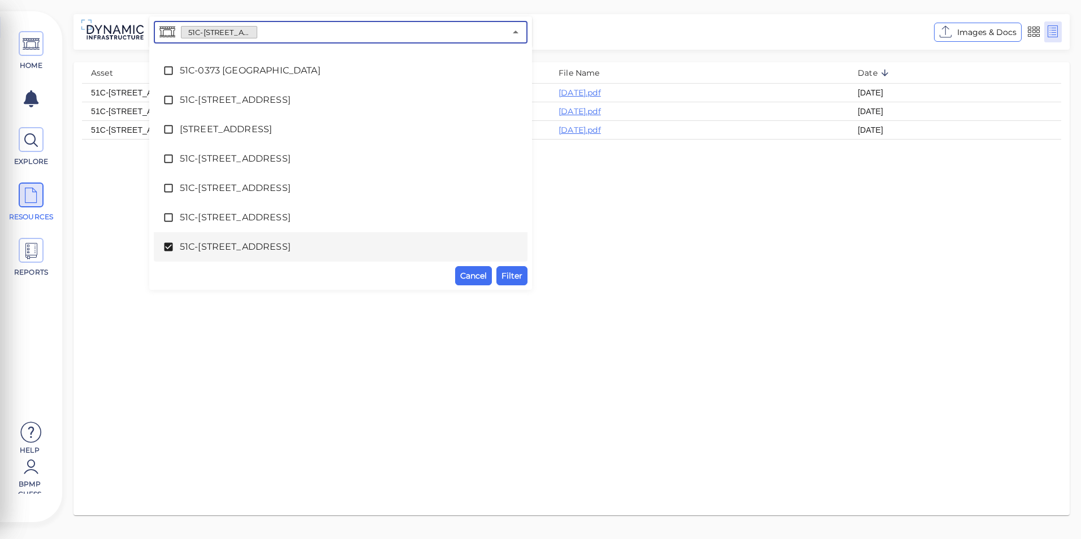
scroll to position [3196, 0]
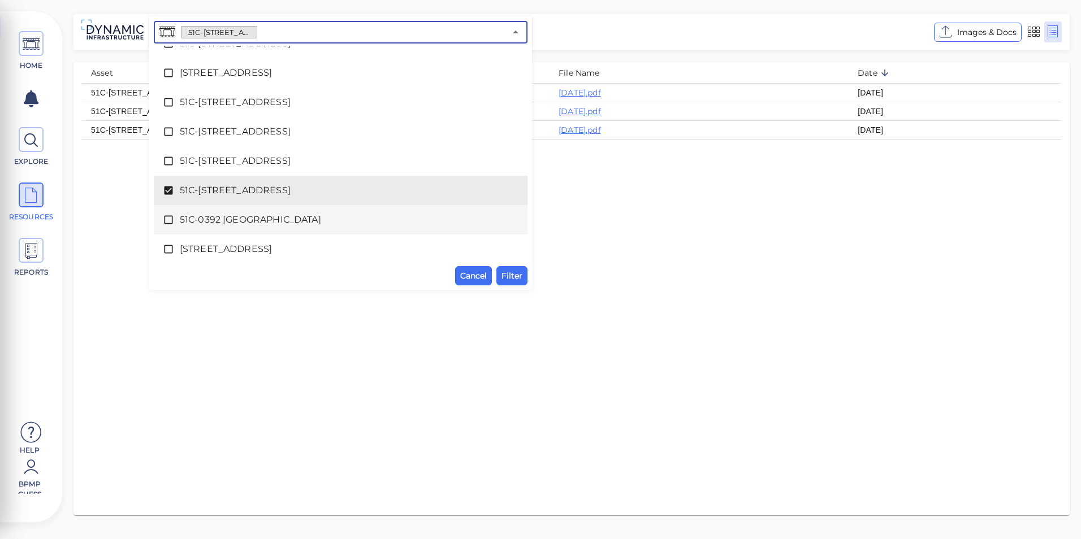
click at [244, 216] on span "51C-0392 [GEOGRAPHIC_DATA]" at bounding box center [341, 220] width 322 height 14
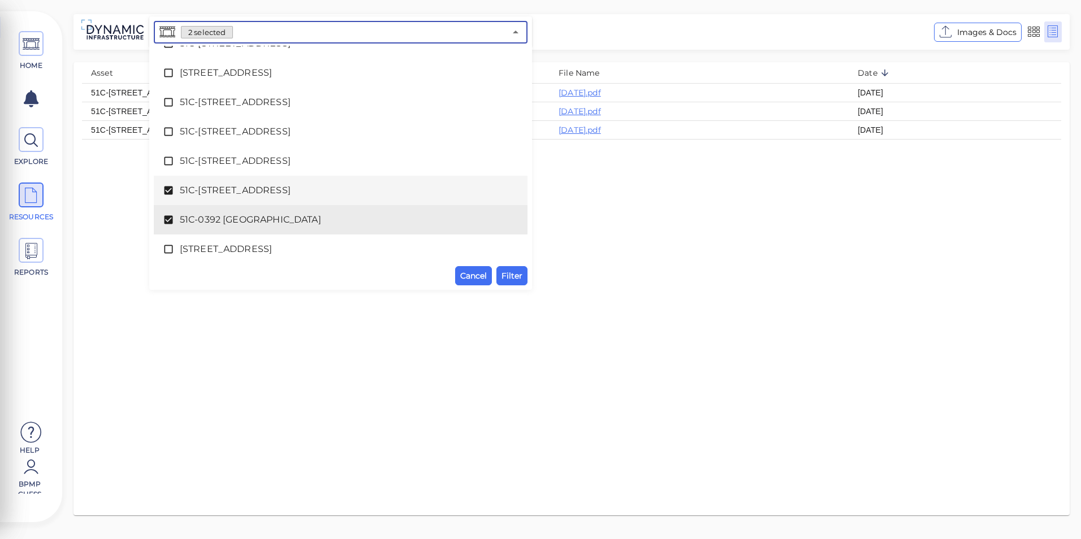
click at [241, 194] on span "51C-[STREET_ADDRESS]" at bounding box center [341, 191] width 322 height 14
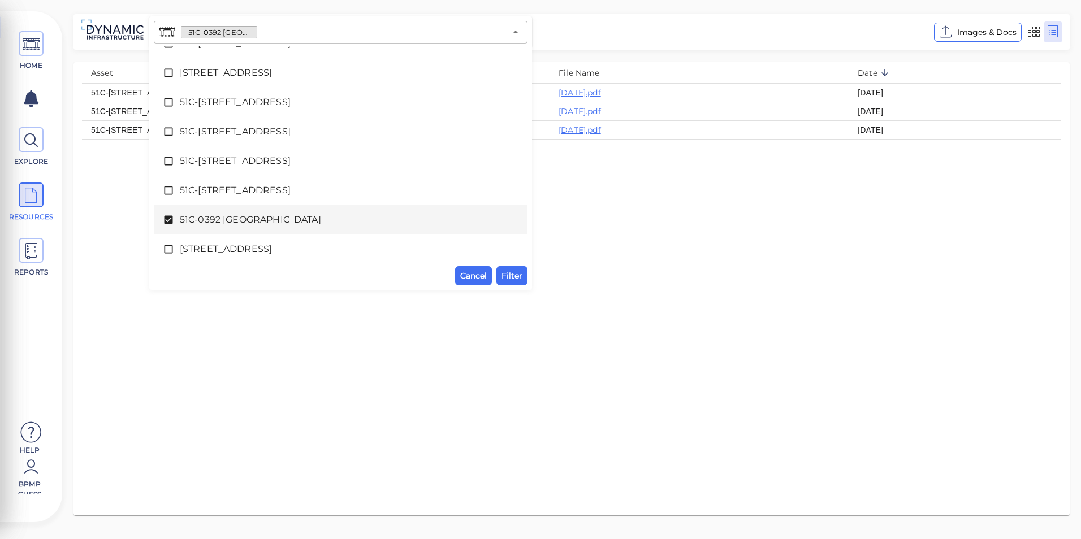
click at [493, 284] on div "Cancel Filter" at bounding box center [341, 275] width 374 height 19
click at [500, 280] on button "Filter" at bounding box center [511, 275] width 31 height 19
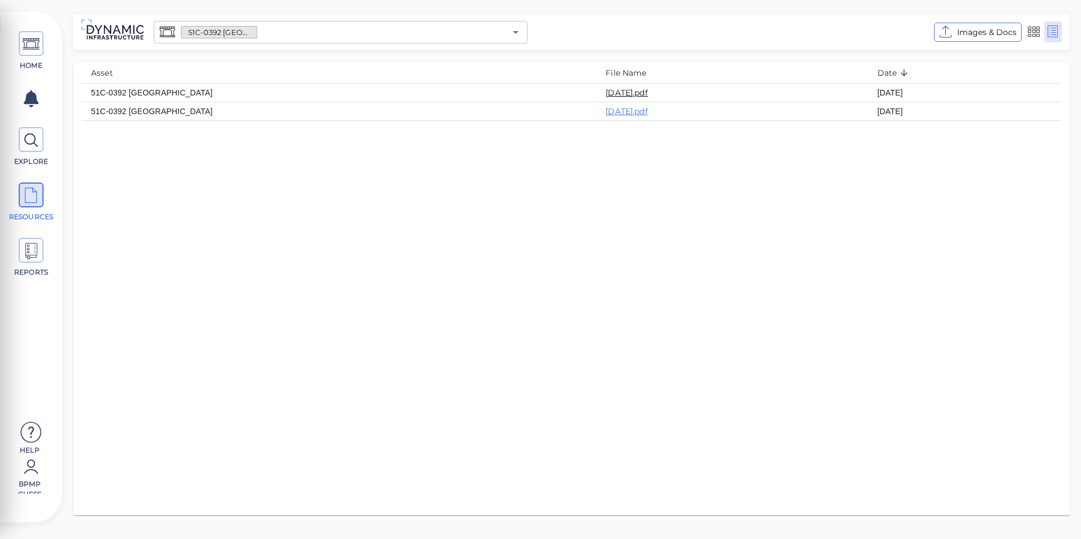
click at [605, 88] on link "[DATE].pdf" at bounding box center [626, 93] width 42 height 10
click at [605, 111] on link "[DATE].pdf" at bounding box center [626, 111] width 42 height 10
click at [605, 90] on link "[DATE].pdf" at bounding box center [626, 93] width 42 height 10
click at [512, 39] on button "Open" at bounding box center [516, 32] width 16 height 16
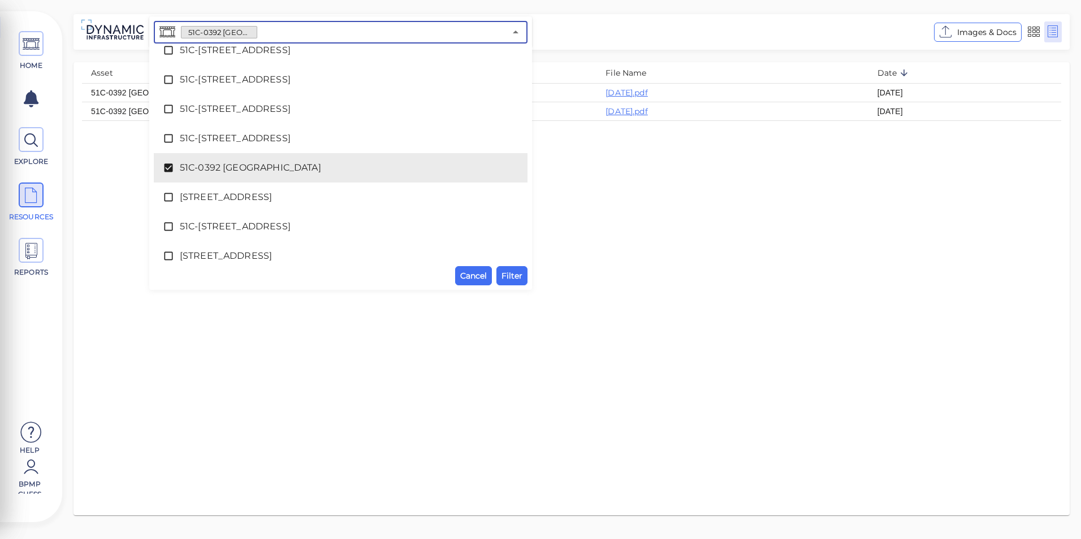
scroll to position [3261, 0]
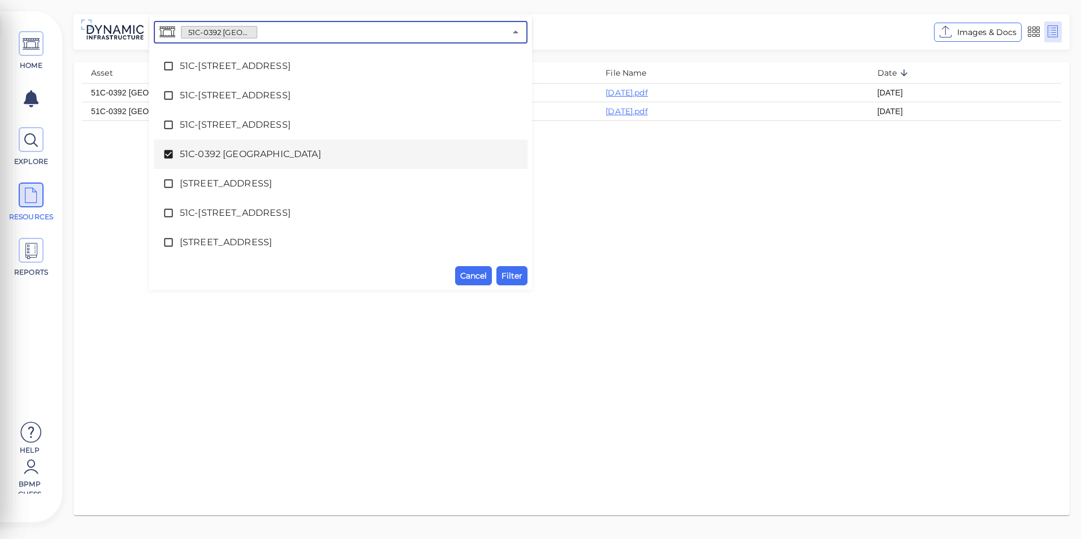
click at [240, 157] on span "51C-0392 [GEOGRAPHIC_DATA]" at bounding box center [341, 155] width 322 height 14
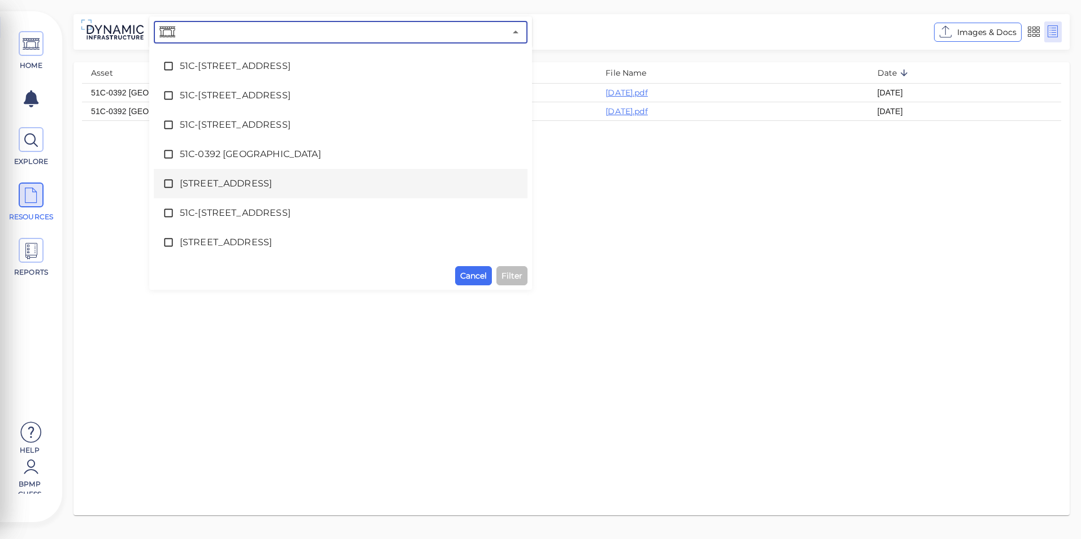
click at [240, 176] on div "[STREET_ADDRESS]" at bounding box center [341, 183] width 356 height 23
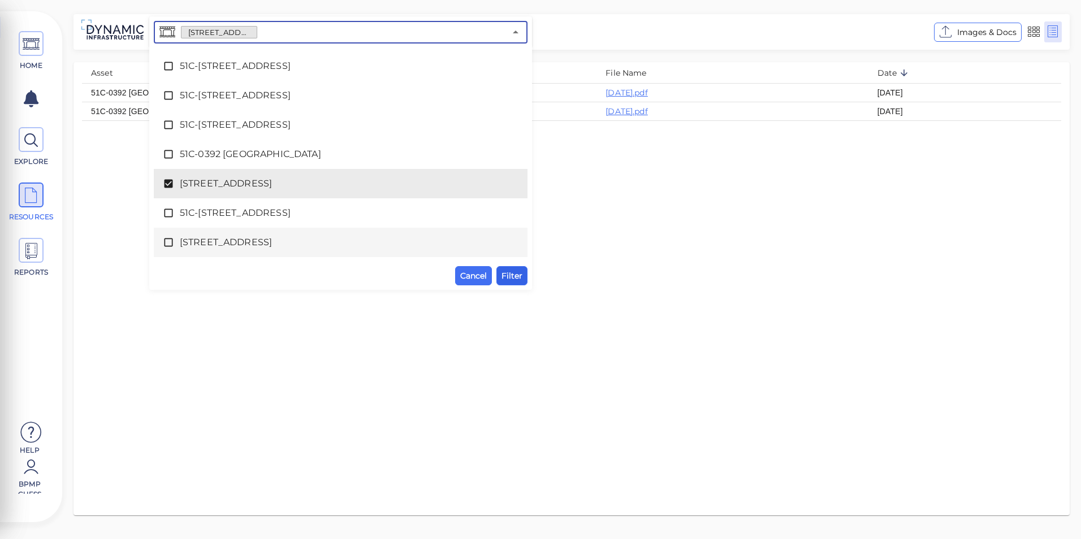
click at [512, 274] on span "Filter" at bounding box center [511, 276] width 21 height 14
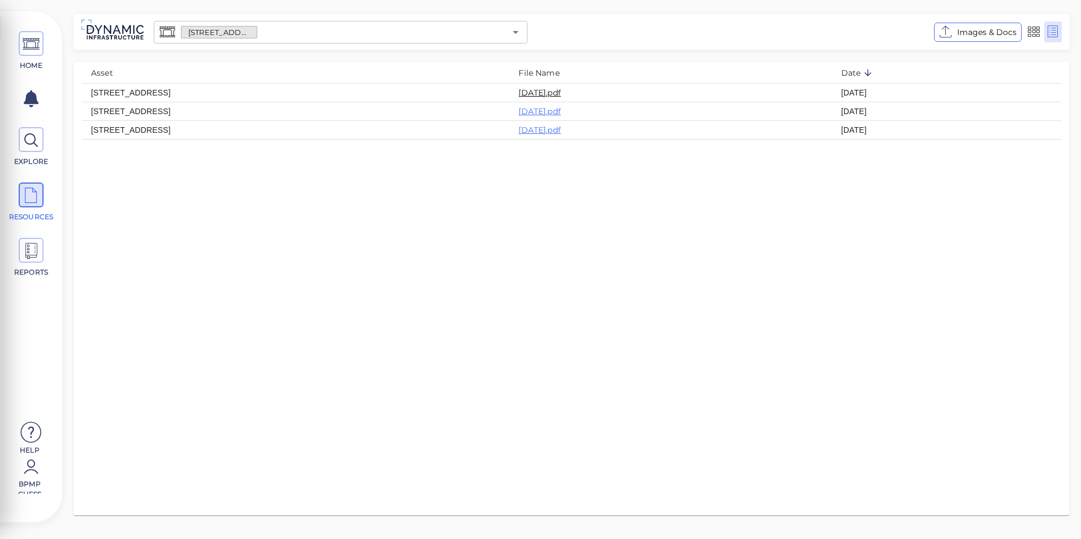
click at [561, 92] on link "[DATE].pdf" at bounding box center [539, 93] width 42 height 10
click at [511, 32] on icon "Open" at bounding box center [516, 32] width 14 height 14
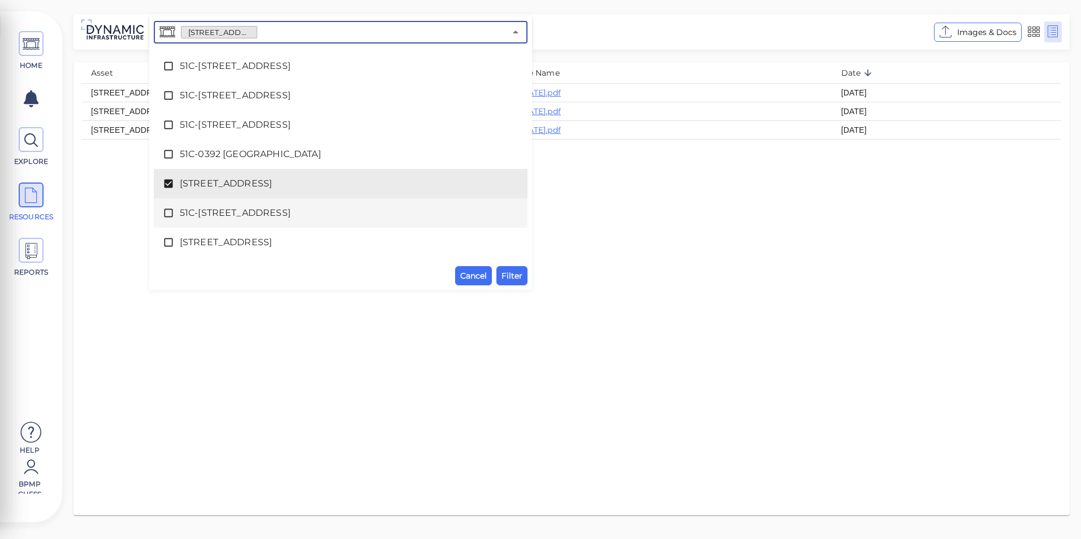
click at [271, 207] on span "51C-[STREET_ADDRESS]" at bounding box center [341, 213] width 322 height 14
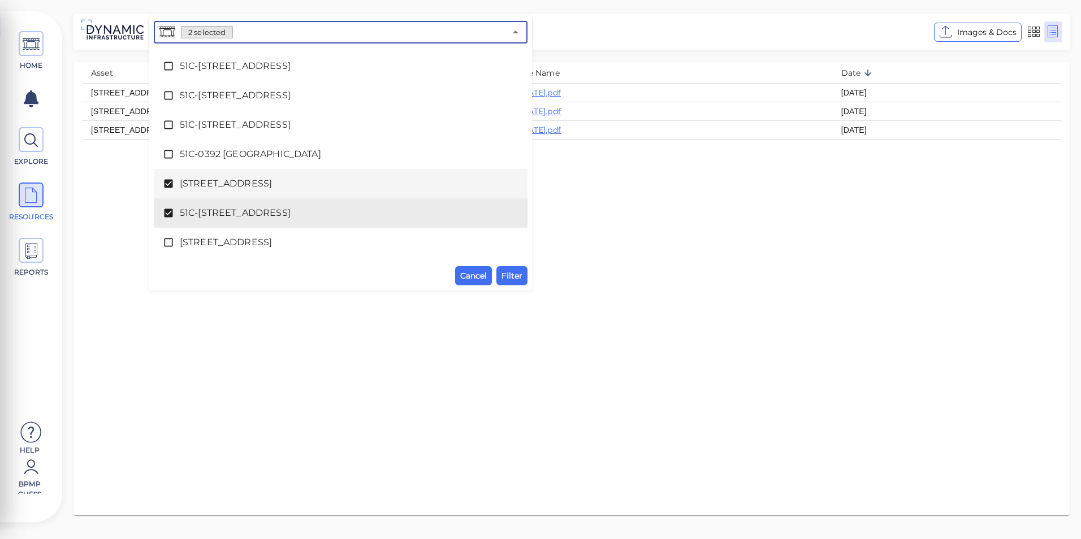
click at [269, 183] on span "[STREET_ADDRESS]" at bounding box center [341, 184] width 322 height 14
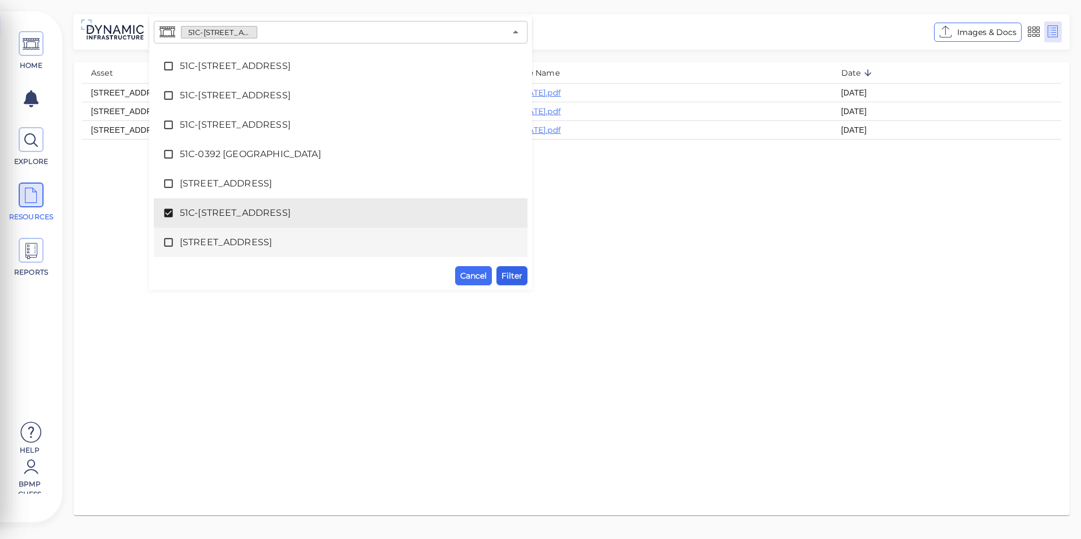
click at [499, 274] on button "Filter" at bounding box center [511, 275] width 31 height 19
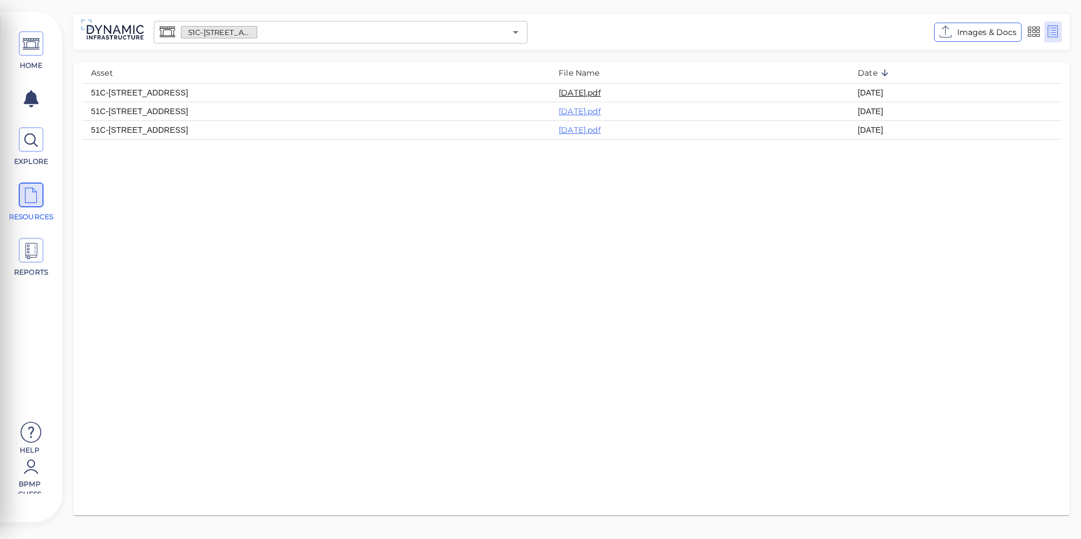
click at [601, 89] on link "[DATE].pdf" at bounding box center [579, 93] width 42 height 10
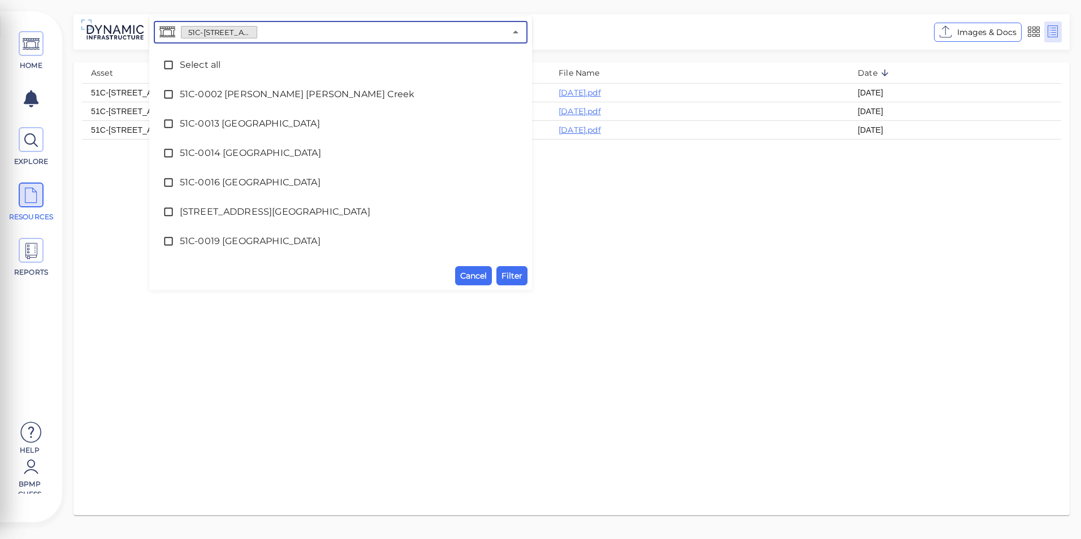
click at [493, 32] on input "text" at bounding box center [381, 32] width 248 height 16
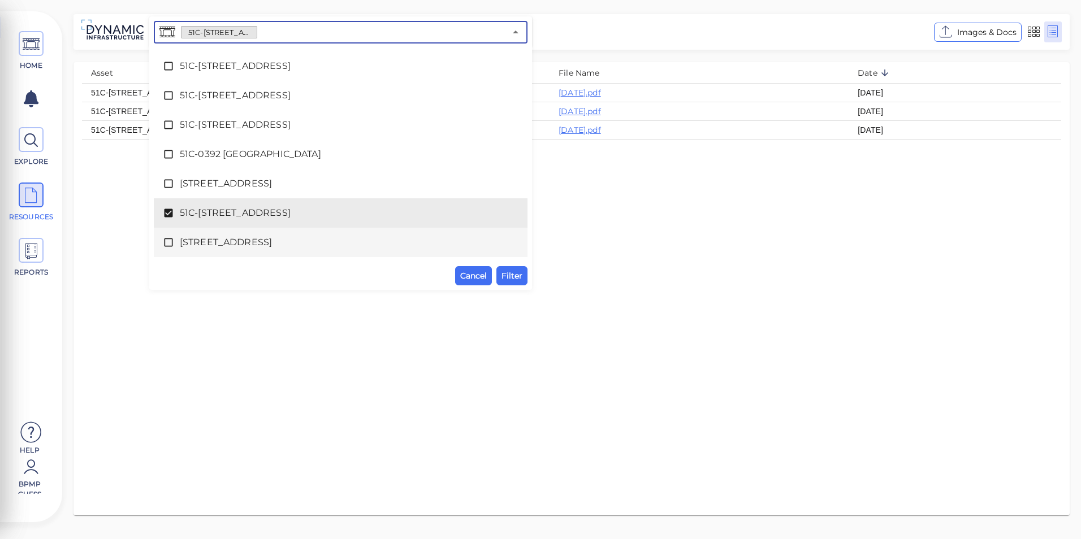
click at [302, 241] on span "[STREET_ADDRESS]" at bounding box center [341, 243] width 322 height 14
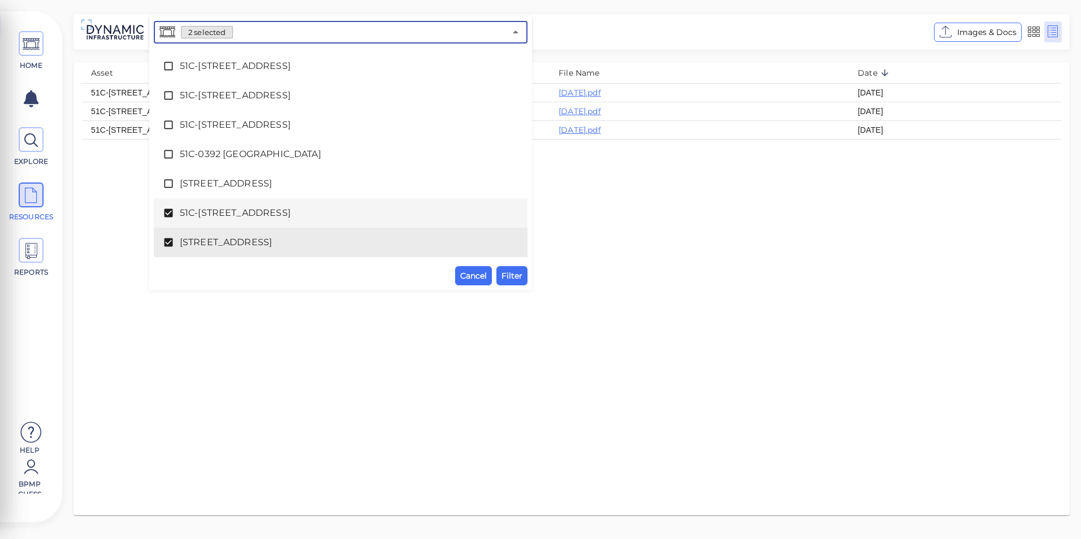
click at [298, 213] on span "51C-[STREET_ADDRESS]" at bounding box center [341, 213] width 322 height 14
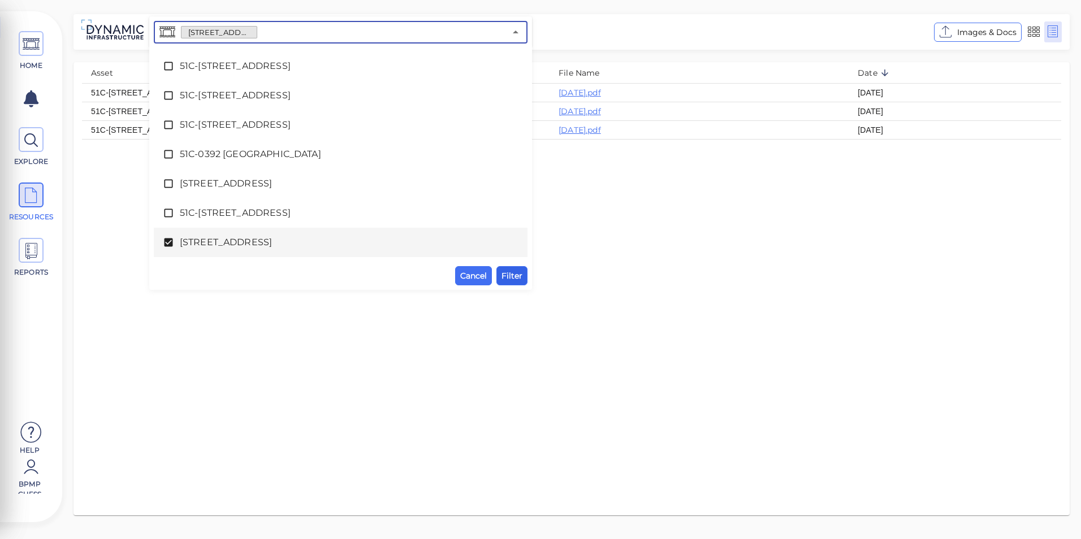
click at [512, 279] on span "Filter" at bounding box center [511, 276] width 21 height 14
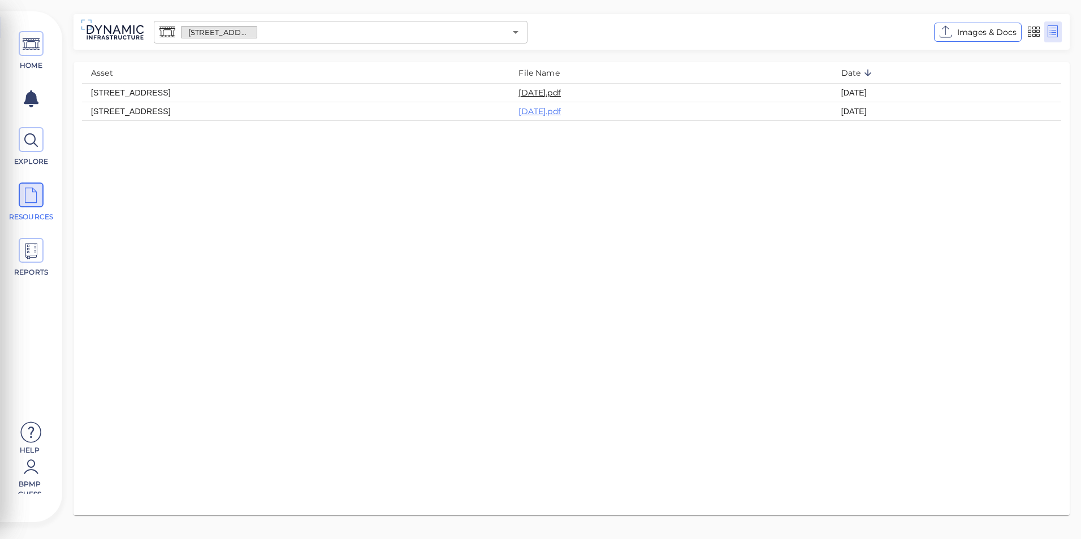
click at [561, 91] on link "[DATE].pdf" at bounding box center [539, 93] width 42 height 10
click at [517, 39] on button "Open" at bounding box center [516, 32] width 16 height 16
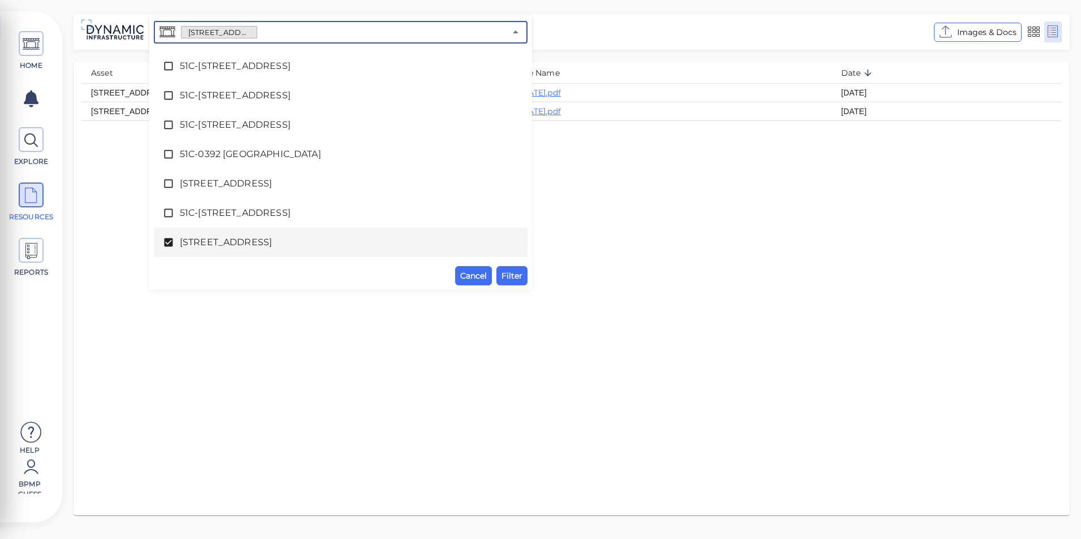
click at [289, 233] on div "[STREET_ADDRESS]" at bounding box center [341, 242] width 356 height 23
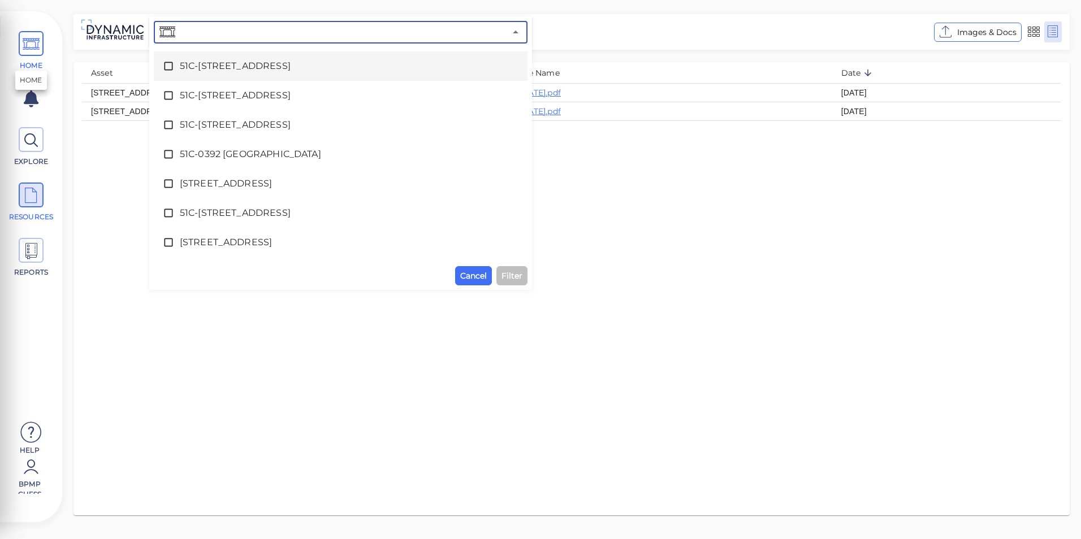
click at [40, 47] on span at bounding box center [31, 43] width 25 height 25
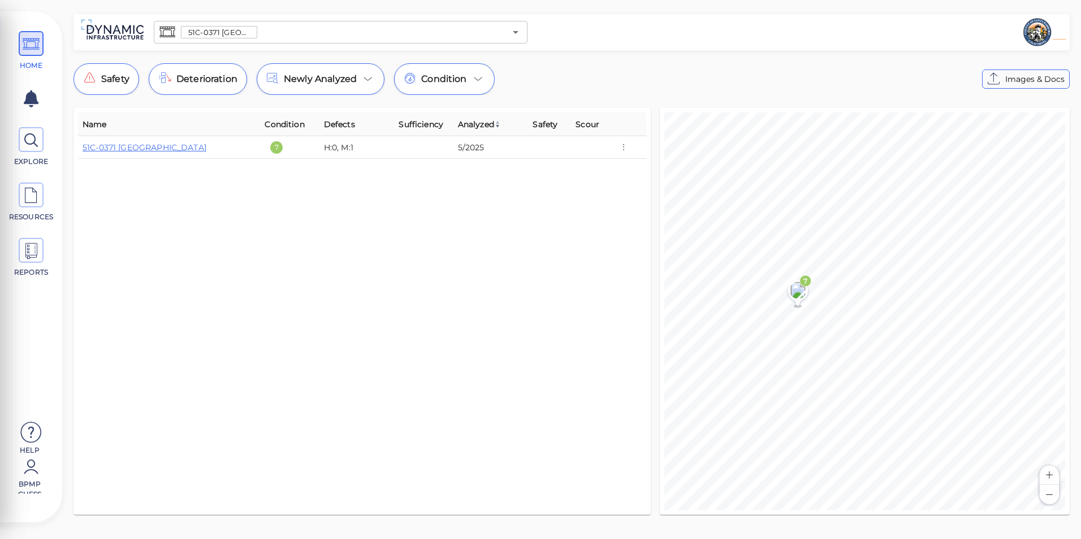
click at [250, 32] on span "51C-0371 [GEOGRAPHIC_DATA]" at bounding box center [218, 32] width 75 height 11
click at [260, 29] on input "text" at bounding box center [381, 32] width 248 height 16
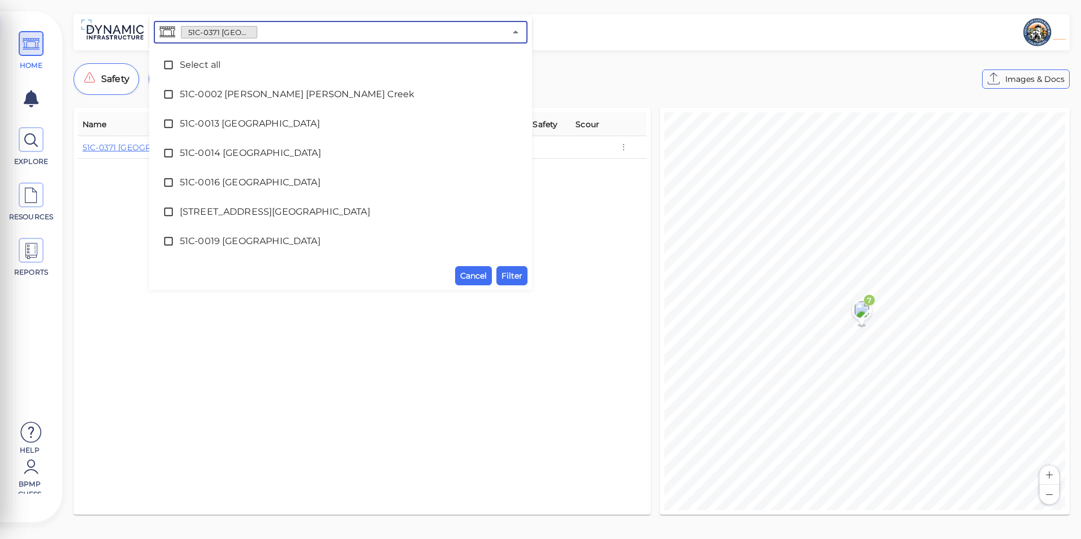
scroll to position [2904, 0]
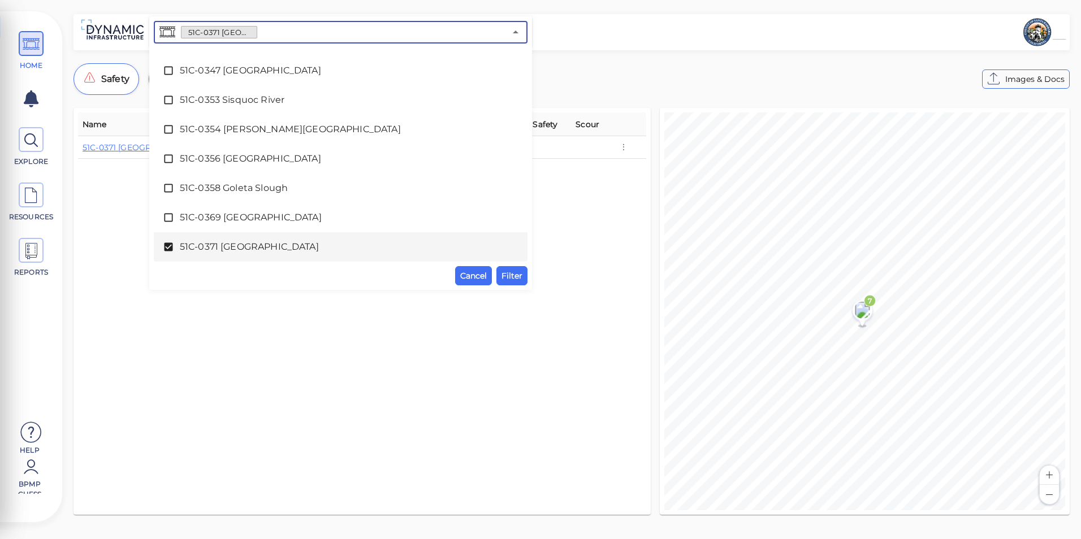
click at [224, 249] on span "51C-0371 [GEOGRAPHIC_DATA]" at bounding box center [341, 247] width 322 height 14
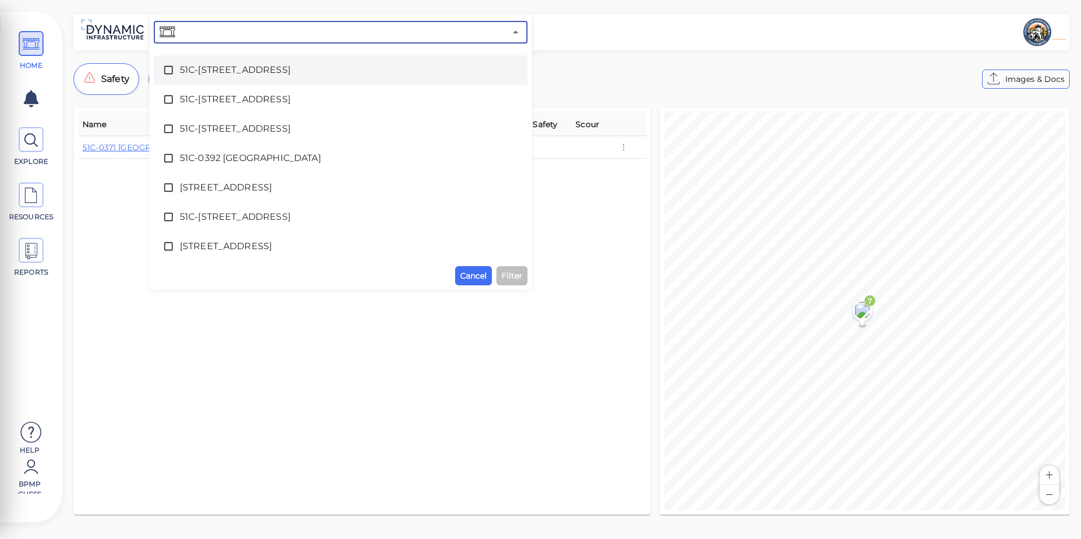
scroll to position [3261, 0]
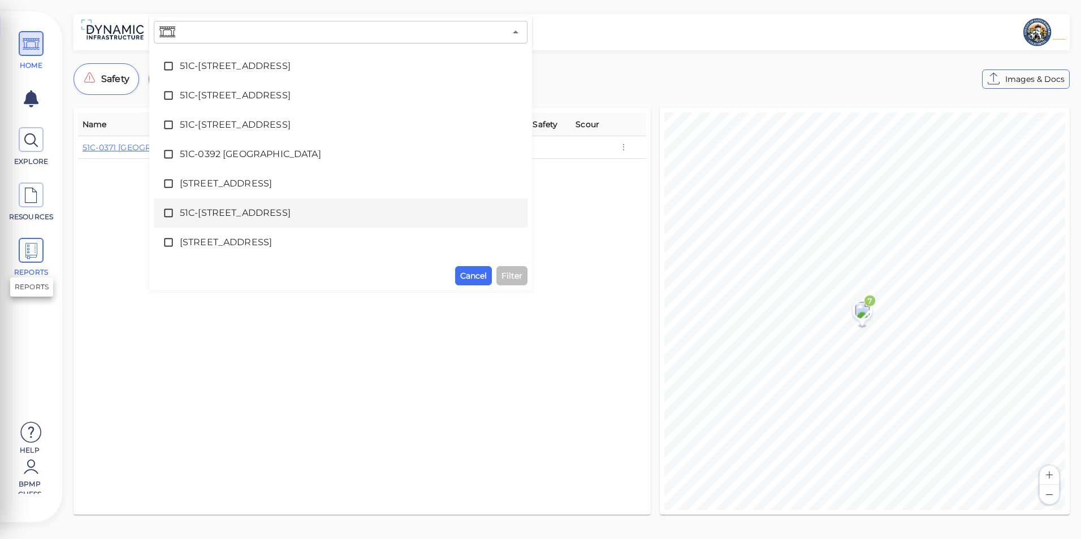
click at [33, 246] on icon at bounding box center [31, 251] width 17 height 25
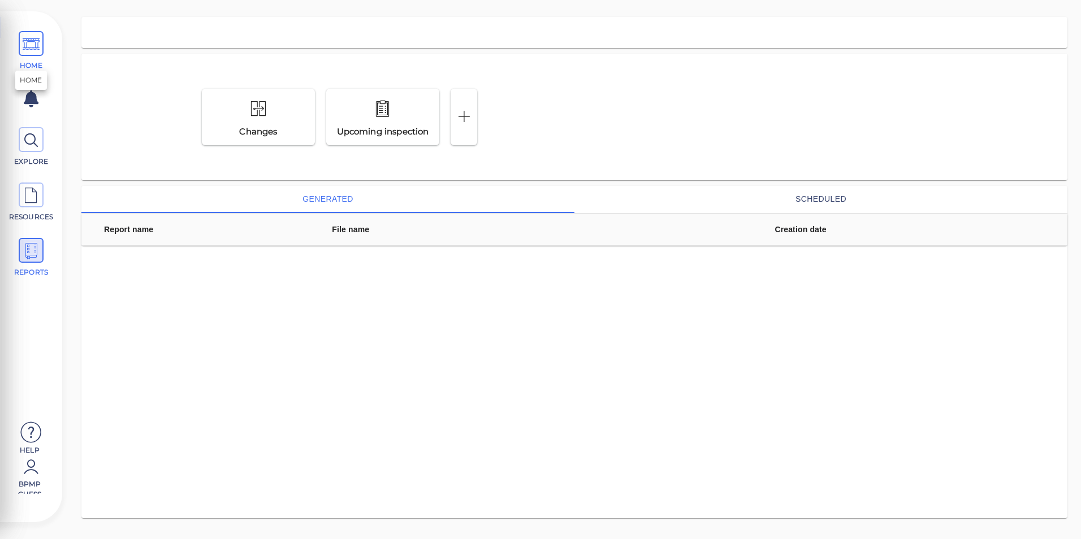
click at [42, 62] on span "HOME" at bounding box center [31, 65] width 48 height 10
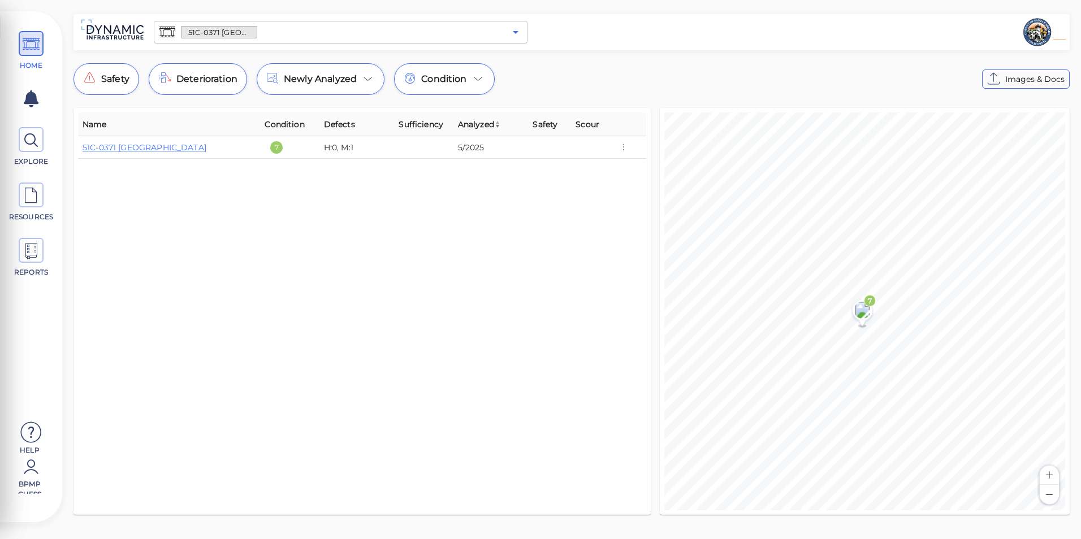
drag, startPoint x: 508, startPoint y: 37, endPoint x: 515, endPoint y: 35, distance: 7.0
click at [511, 36] on icon "Open" at bounding box center [516, 32] width 14 height 14
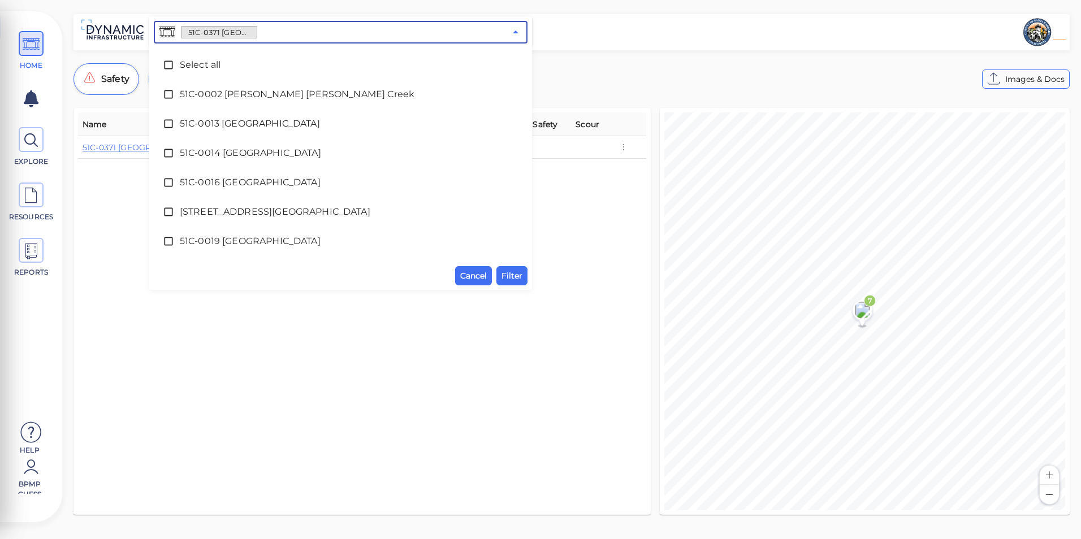
scroll to position [2904, 0]
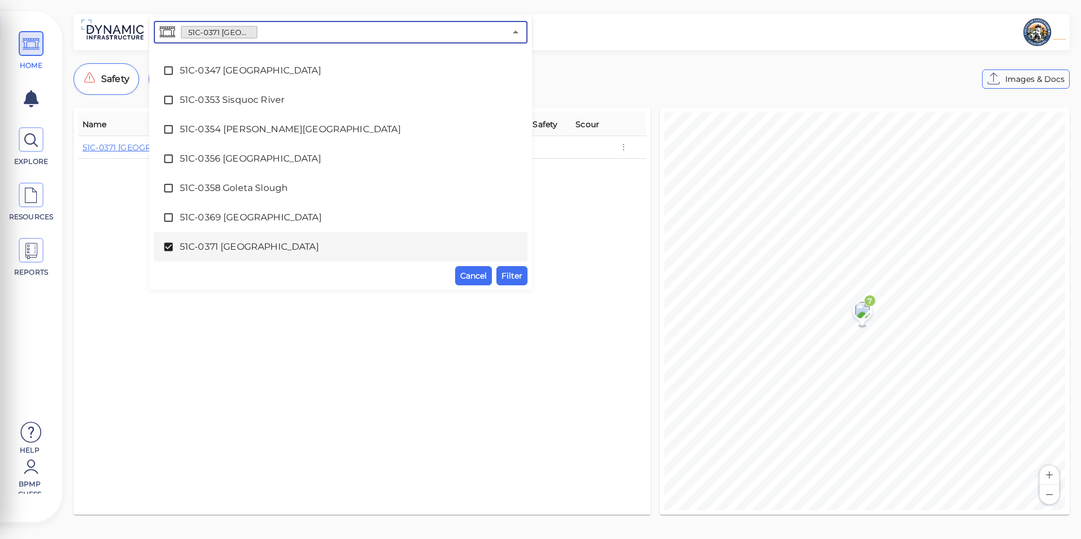
click at [258, 251] on span "51C-0371 [GEOGRAPHIC_DATA]" at bounding box center [341, 247] width 322 height 14
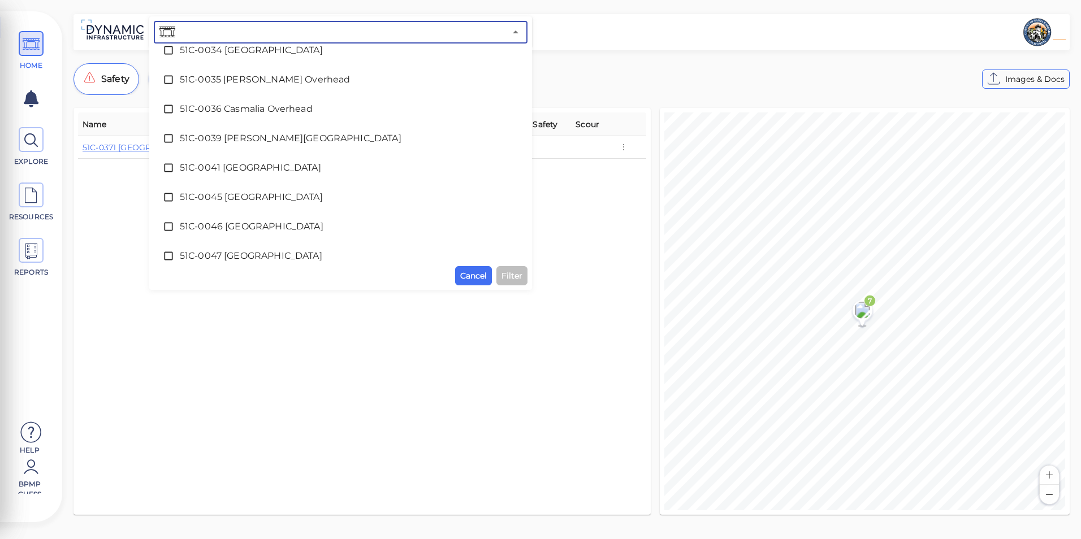
scroll to position [248, 0]
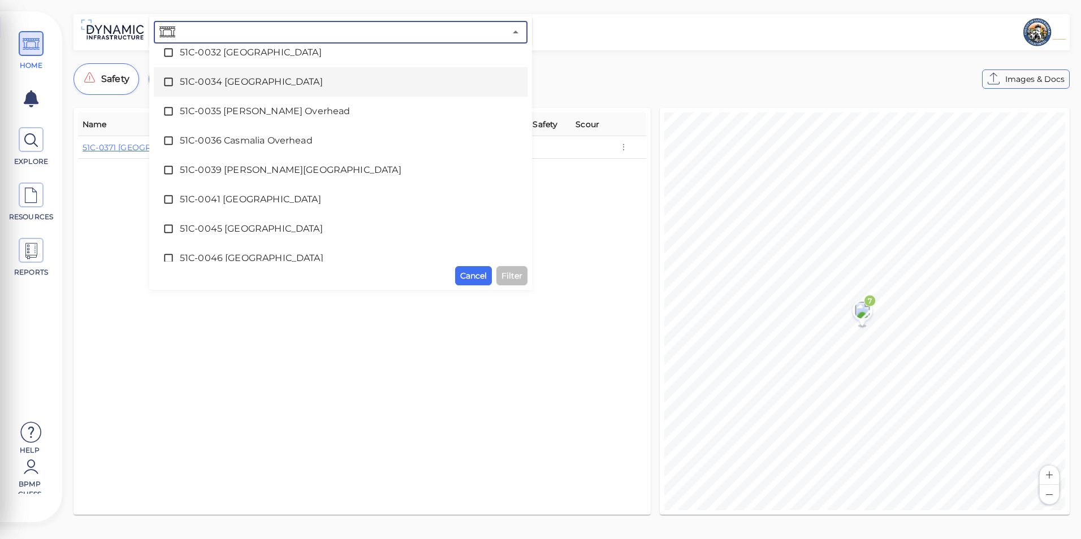
click at [285, 94] on li "51C-0034 [GEOGRAPHIC_DATA]" at bounding box center [341, 81] width 374 height 29
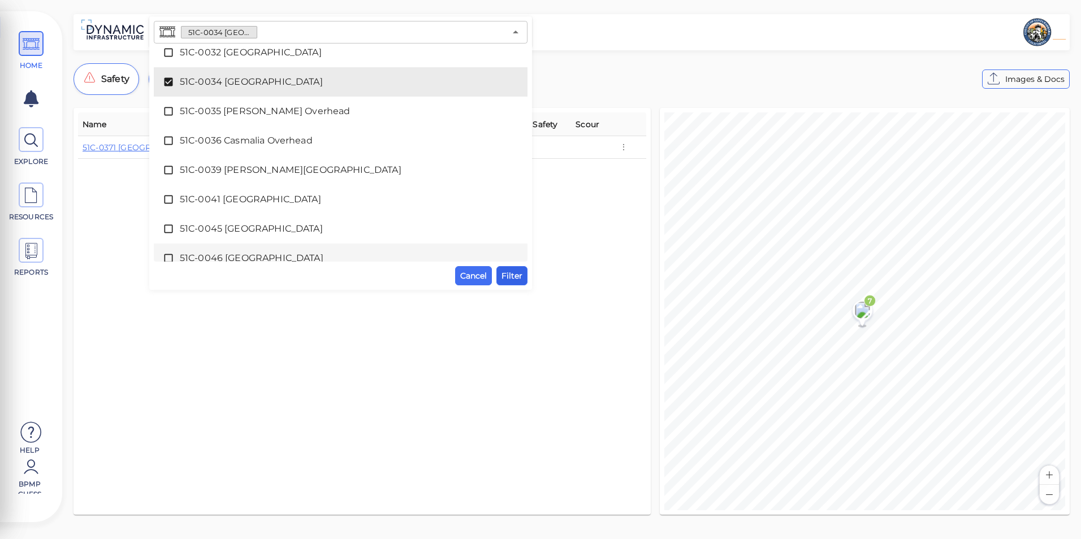
click at [508, 276] on span "Filter" at bounding box center [511, 276] width 21 height 14
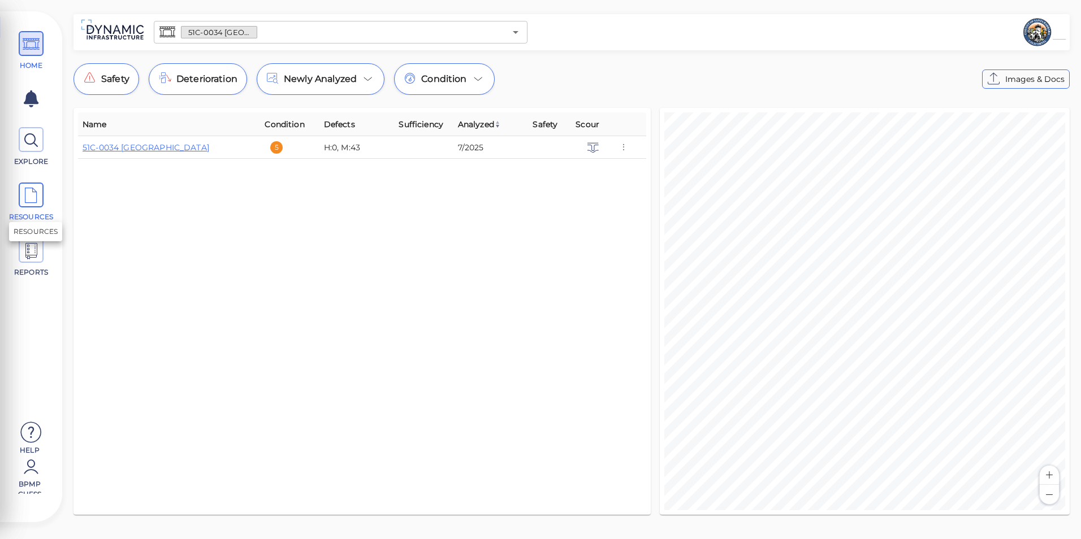
click at [37, 207] on icon at bounding box center [31, 195] width 17 height 25
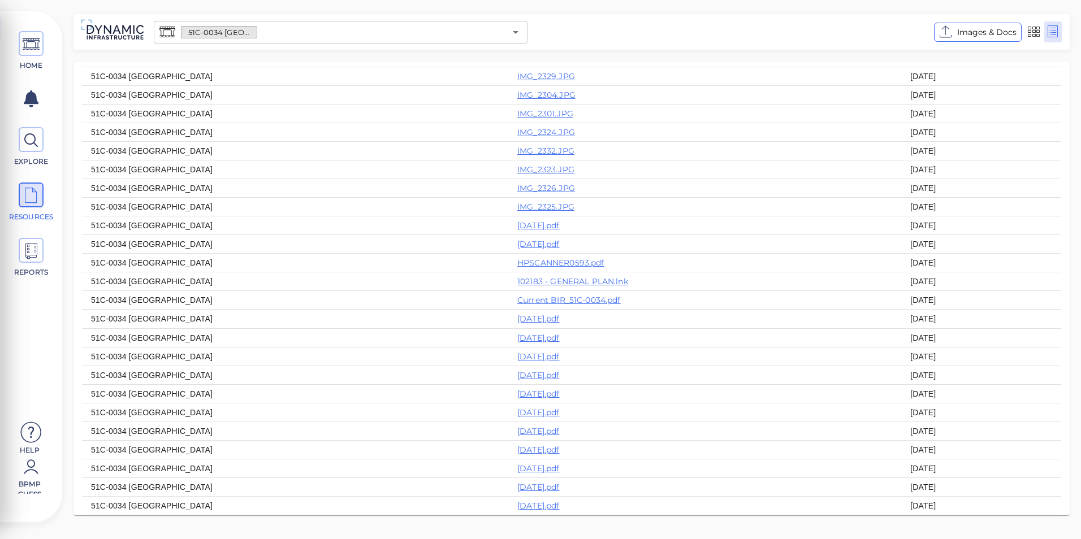
scroll to position [622, 0]
click at [551, 221] on link "[DATE].pdf" at bounding box center [538, 225] width 42 height 10
click at [535, 240] on link "[DATE].pdf" at bounding box center [538, 244] width 42 height 10
click at [566, 258] on link "HPSCANNER0593.pdf" at bounding box center [560, 263] width 87 height 10
click at [517, 302] on link "Current BIR_51C-0034.pdf" at bounding box center [568, 300] width 103 height 10
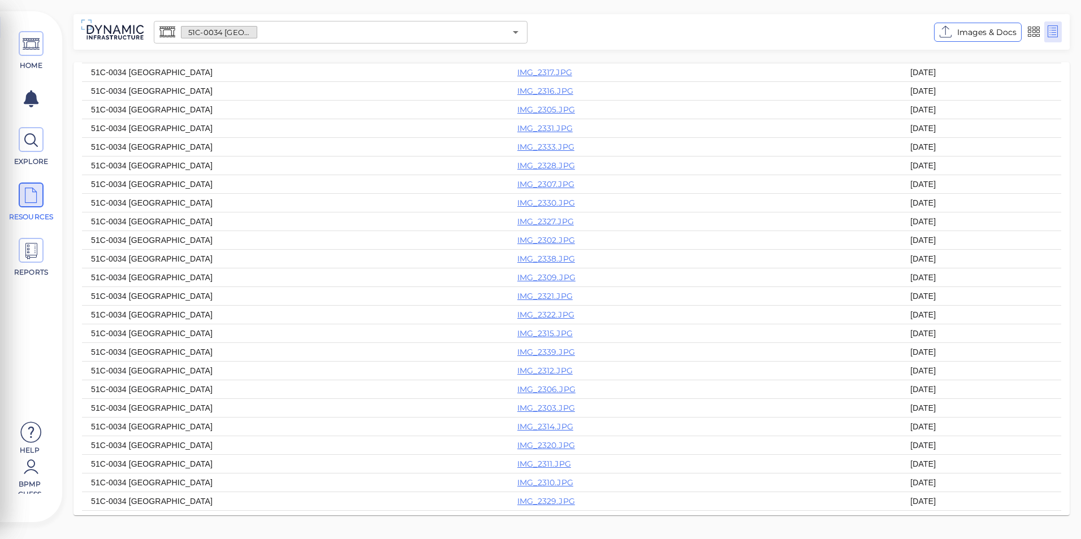
scroll to position [0, 0]
click at [517, 90] on link "IMG_2334.JPG" at bounding box center [546, 93] width 58 height 10
click at [520, 31] on icon "Open" at bounding box center [516, 32] width 14 height 14
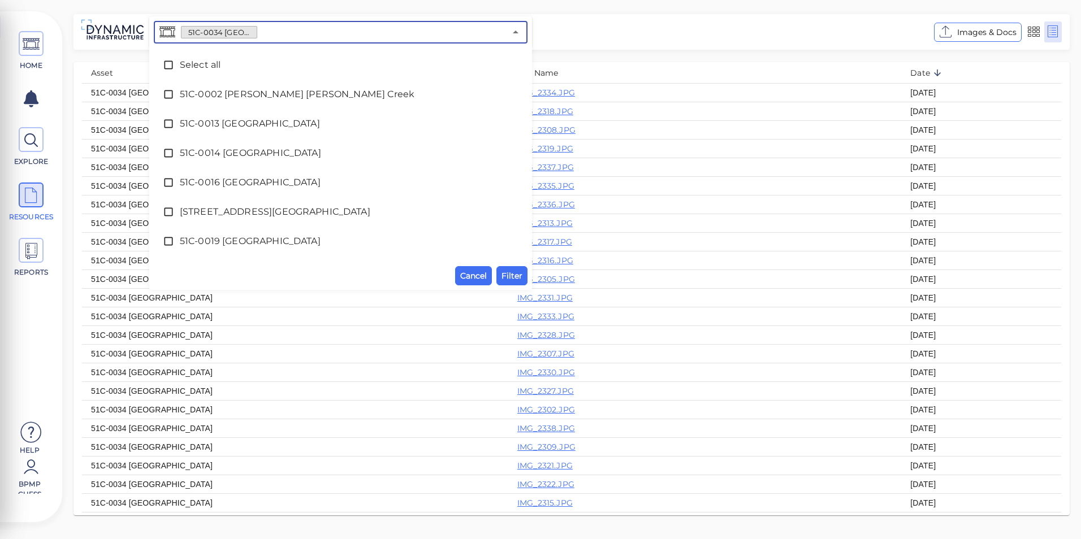
scroll to position [83, 0]
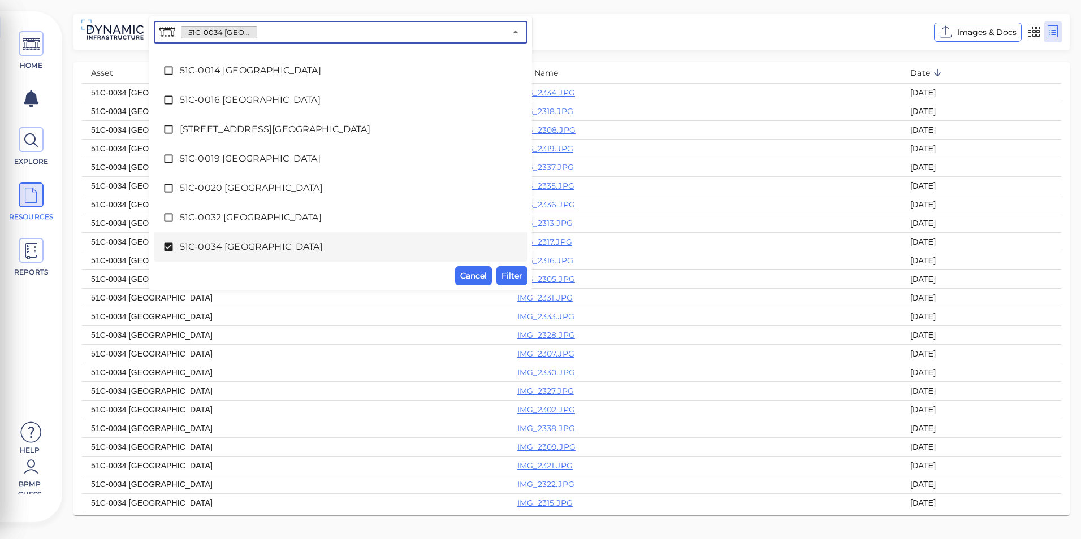
click at [216, 242] on span "51C-0034 [GEOGRAPHIC_DATA]" at bounding box center [341, 247] width 322 height 14
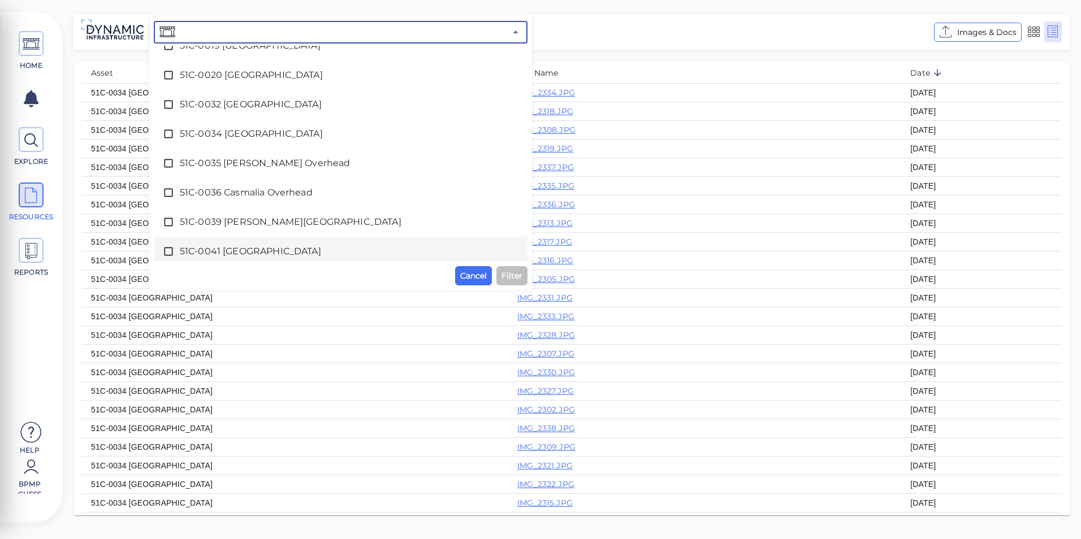
scroll to position [252, 0]
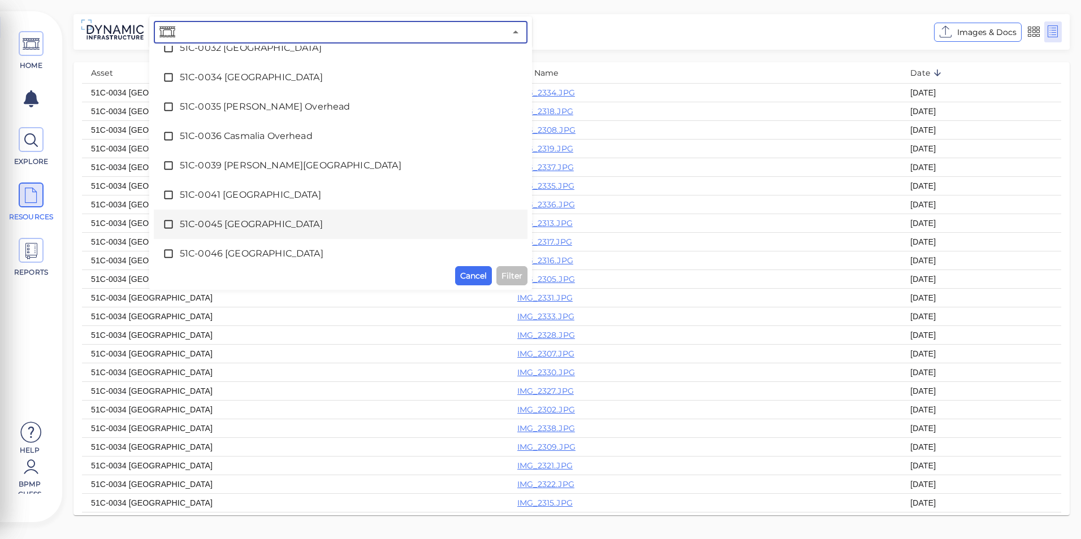
click at [223, 227] on span "51C-0045 [GEOGRAPHIC_DATA]" at bounding box center [341, 225] width 322 height 14
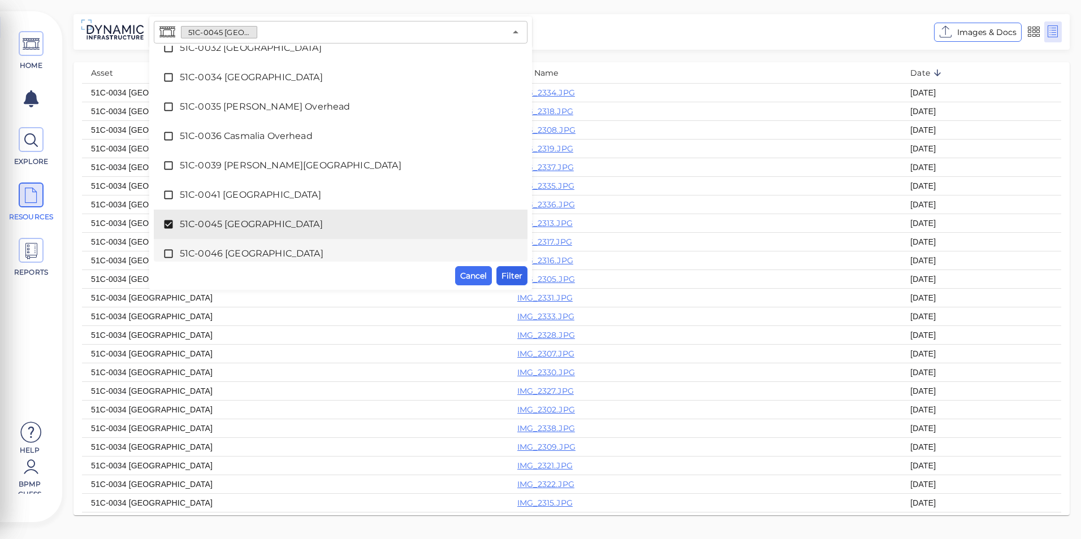
click at [518, 274] on span "Filter" at bounding box center [511, 276] width 21 height 14
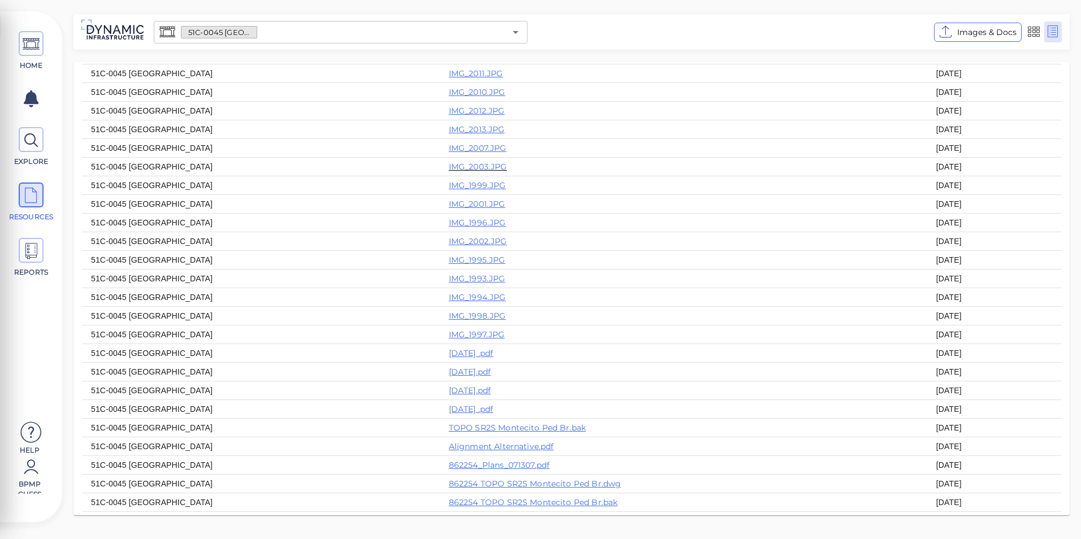
scroll to position [113, 0]
click at [449, 395] on link "[DATE] .pdf" at bounding box center [471, 390] width 45 height 10
click at [449, 376] on link "[DATE].pdf" at bounding box center [470, 371] width 42 height 10
click at [449, 358] on link "[DATE].pdf" at bounding box center [470, 353] width 42 height 10
click at [519, 32] on icon "Open" at bounding box center [516, 32] width 14 height 14
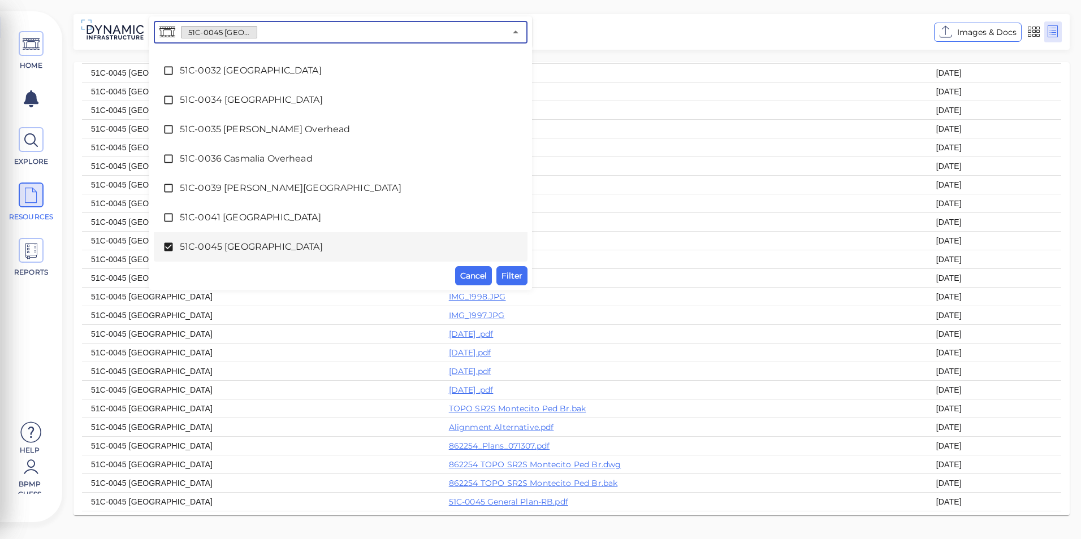
scroll to position [286, 0]
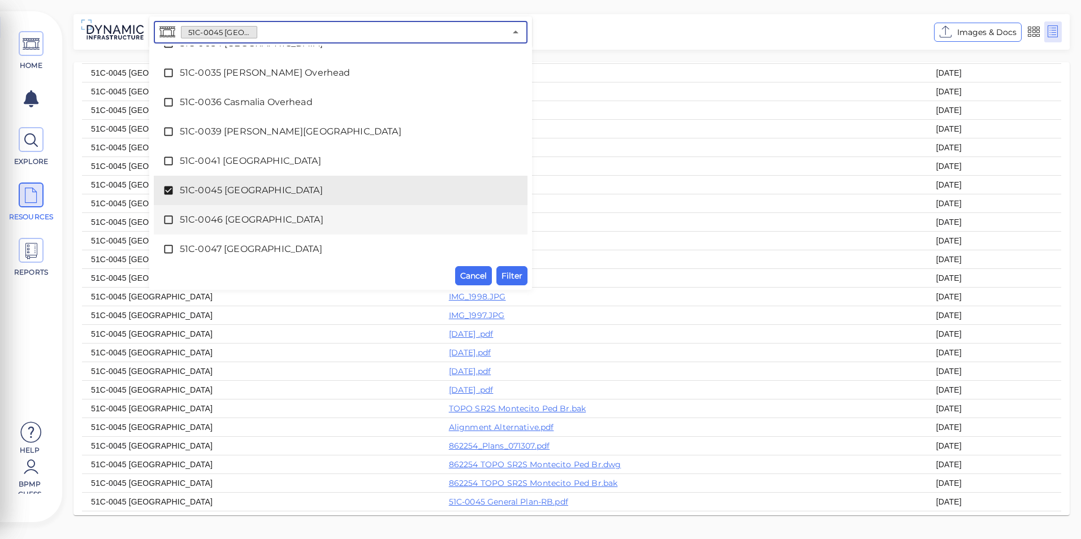
click at [324, 224] on span "51C-0046 [GEOGRAPHIC_DATA]" at bounding box center [341, 220] width 322 height 14
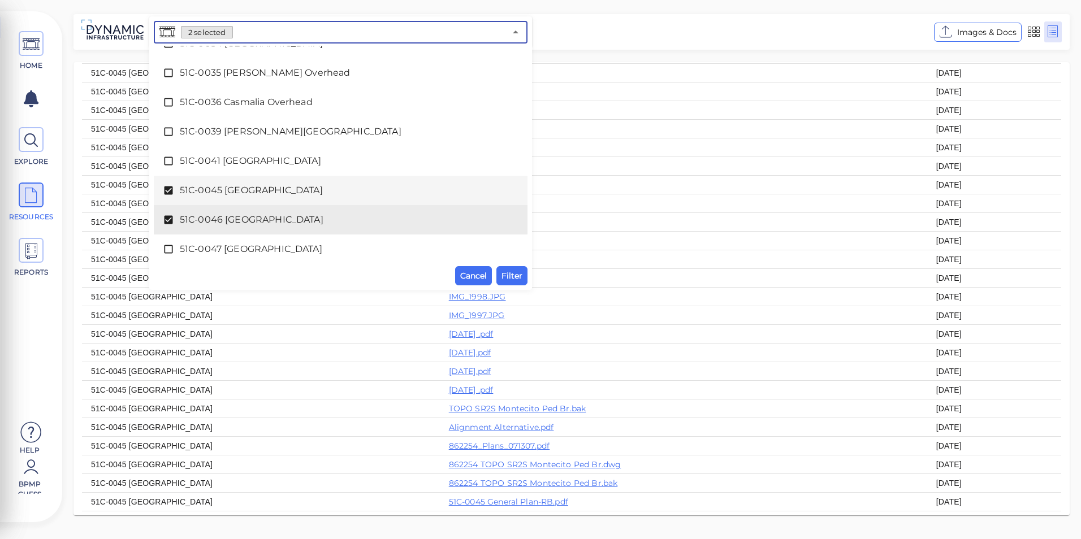
click at [324, 193] on span "51C-0045 [GEOGRAPHIC_DATA]" at bounding box center [341, 191] width 322 height 14
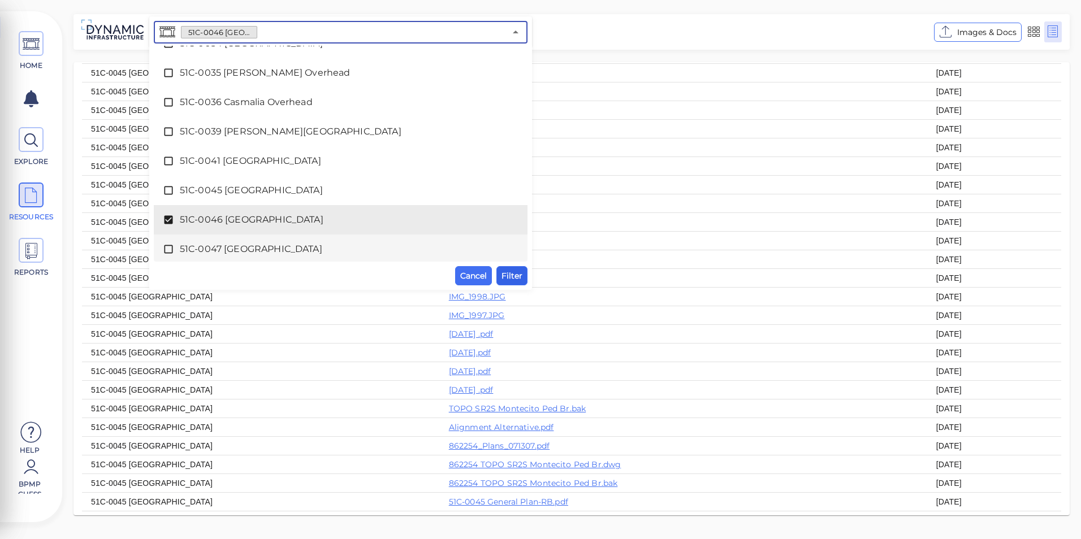
click at [506, 276] on span "Filter" at bounding box center [511, 276] width 21 height 14
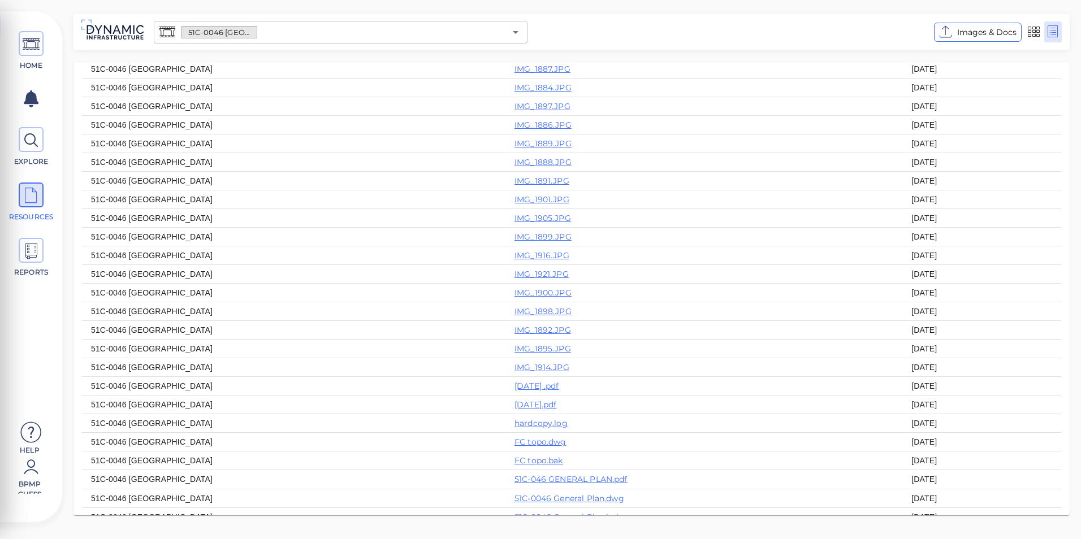
scroll to position [452, 0]
click at [514, 373] on link "[DATE] .pdf" at bounding box center [536, 368] width 45 height 10
click at [514, 392] on link "[DATE].pdf" at bounding box center [535, 387] width 42 height 10
click at [518, 32] on icon "Open" at bounding box center [516, 32] width 14 height 14
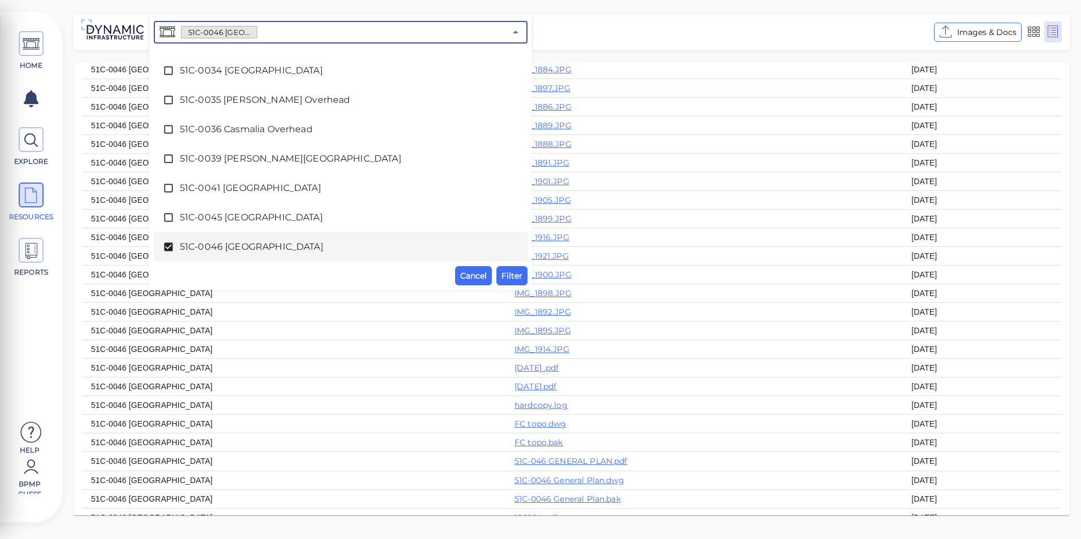
scroll to position [315, 0]
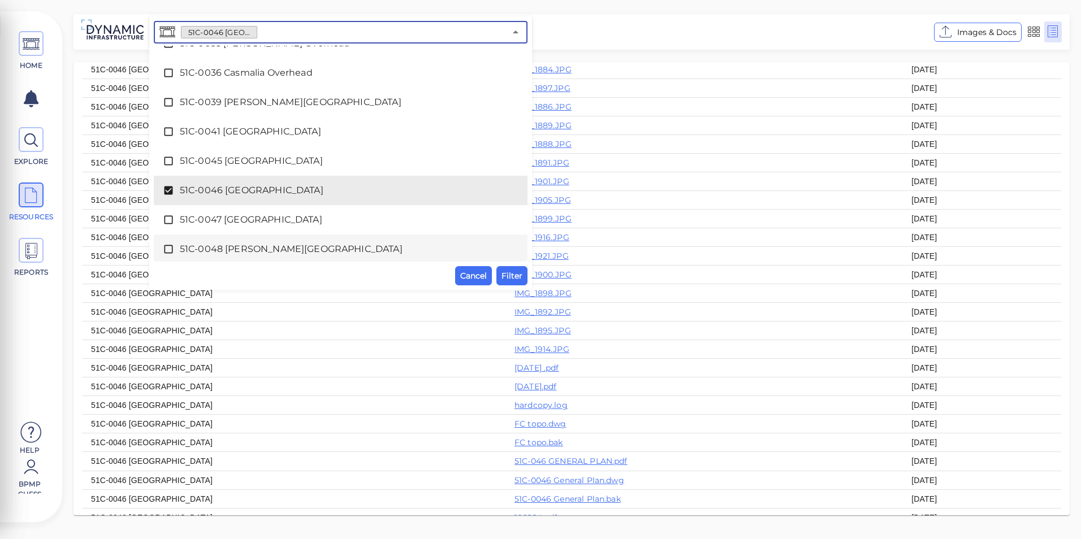
click at [267, 245] on span "51C-0048 [PERSON_NAME][GEOGRAPHIC_DATA]" at bounding box center [341, 249] width 322 height 14
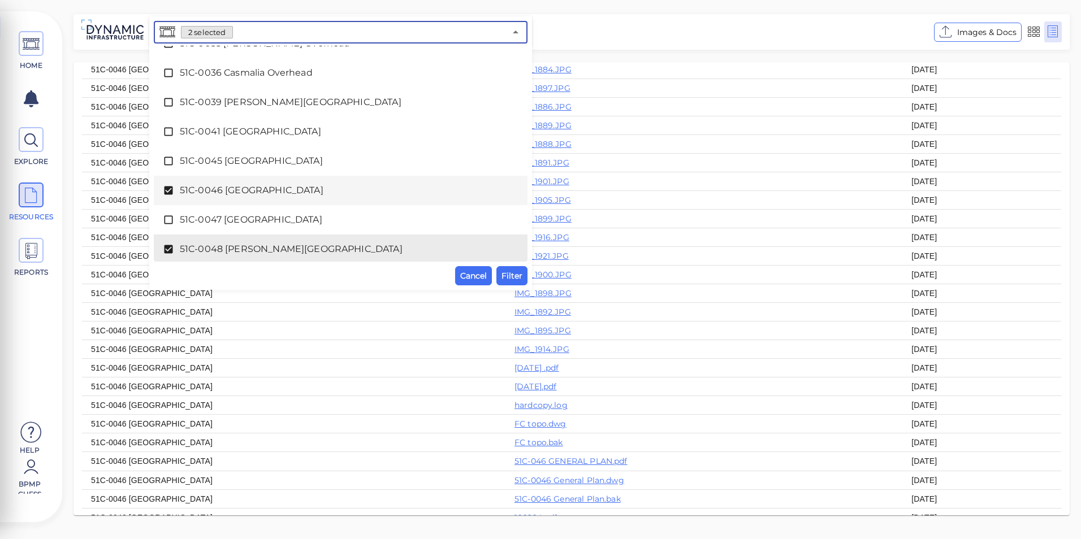
click at [267, 195] on span "51C-0046 [GEOGRAPHIC_DATA]" at bounding box center [341, 191] width 322 height 14
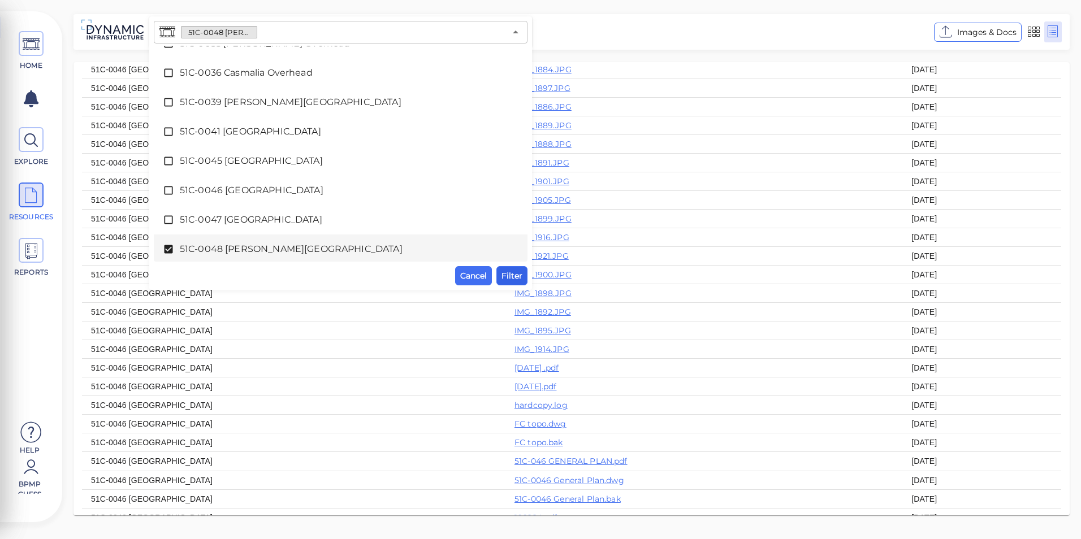
click at [518, 272] on span "Filter" at bounding box center [511, 276] width 21 height 14
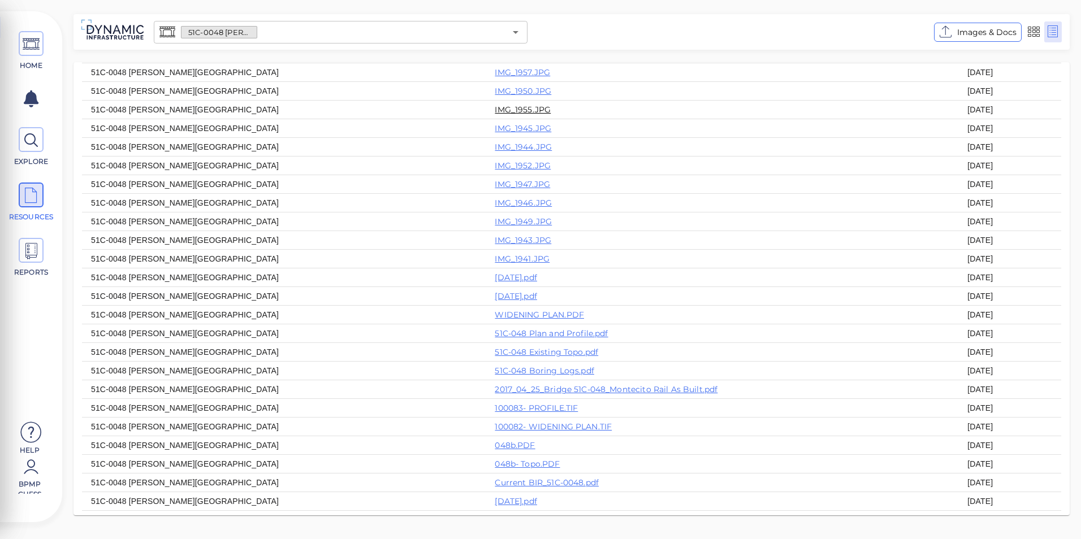
scroll to position [283, 0]
click at [495, 300] on link "[DATE].pdf" at bounding box center [516, 295] width 42 height 10
click at [495, 281] on link "[DATE].pdf" at bounding box center [516, 276] width 42 height 10
click at [517, 34] on icon "Open" at bounding box center [516, 32] width 14 height 14
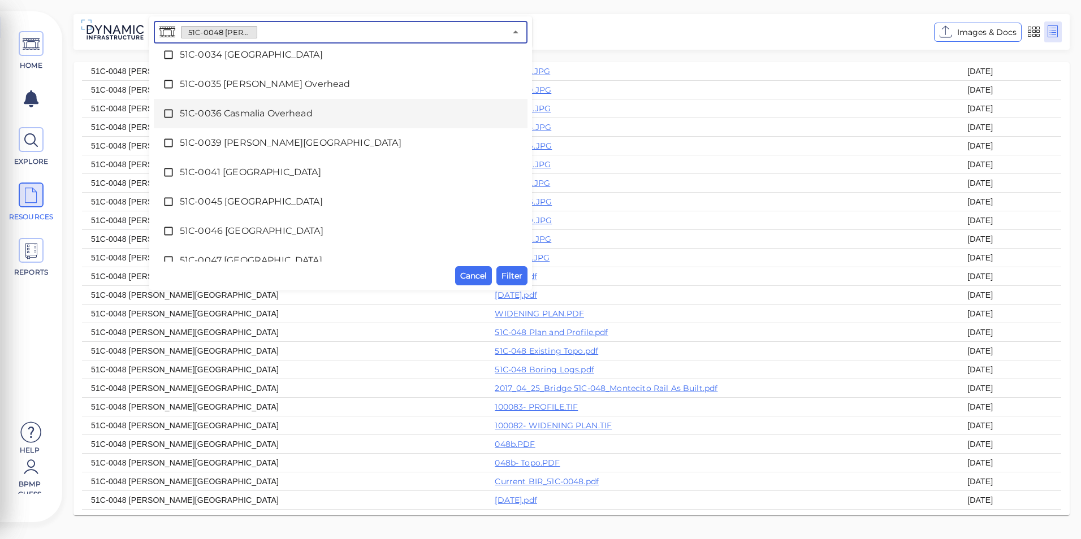
scroll to position [339, 0]
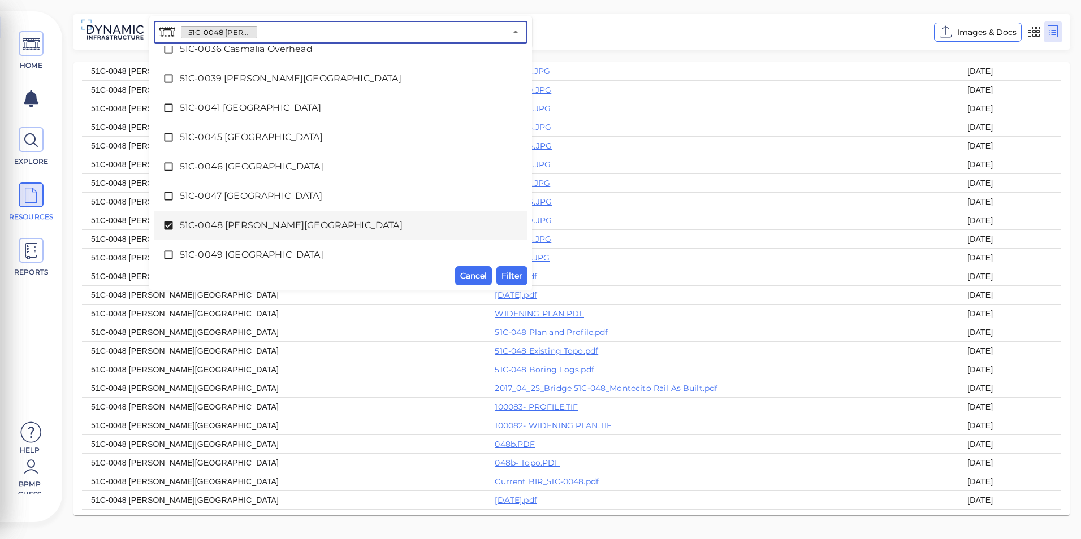
click at [272, 219] on span "51C-0048 [PERSON_NAME][GEOGRAPHIC_DATA]" at bounding box center [341, 226] width 322 height 14
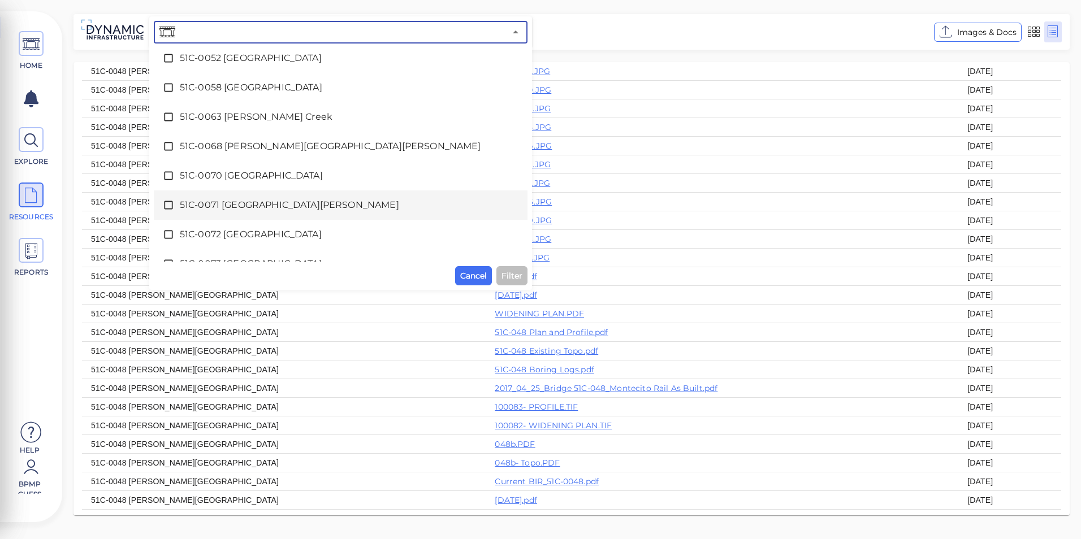
scroll to position [622, 0]
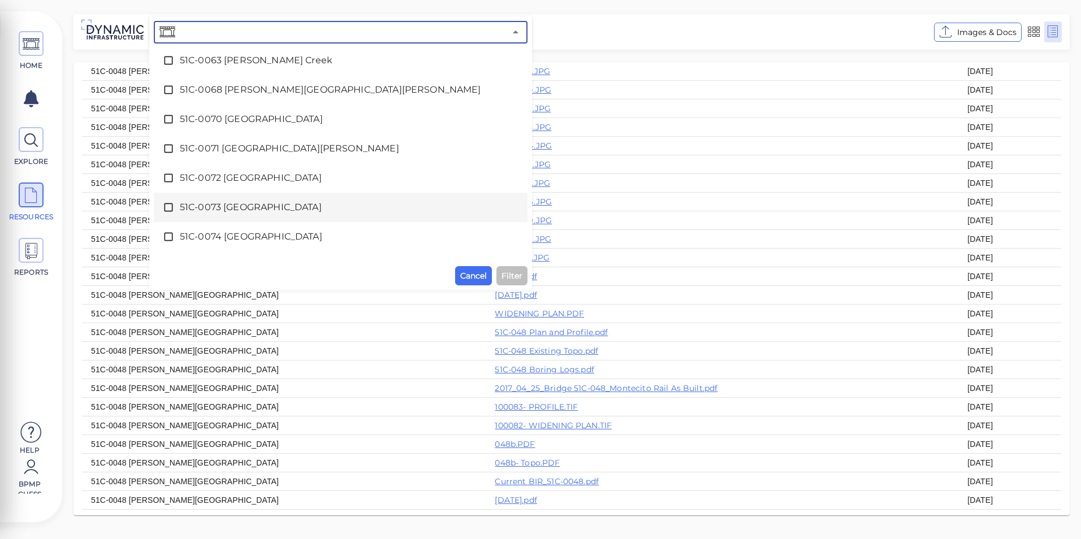
click at [272, 219] on li "51C-0073 [GEOGRAPHIC_DATA]" at bounding box center [341, 207] width 374 height 29
click at [508, 270] on span "Filter" at bounding box center [511, 276] width 21 height 14
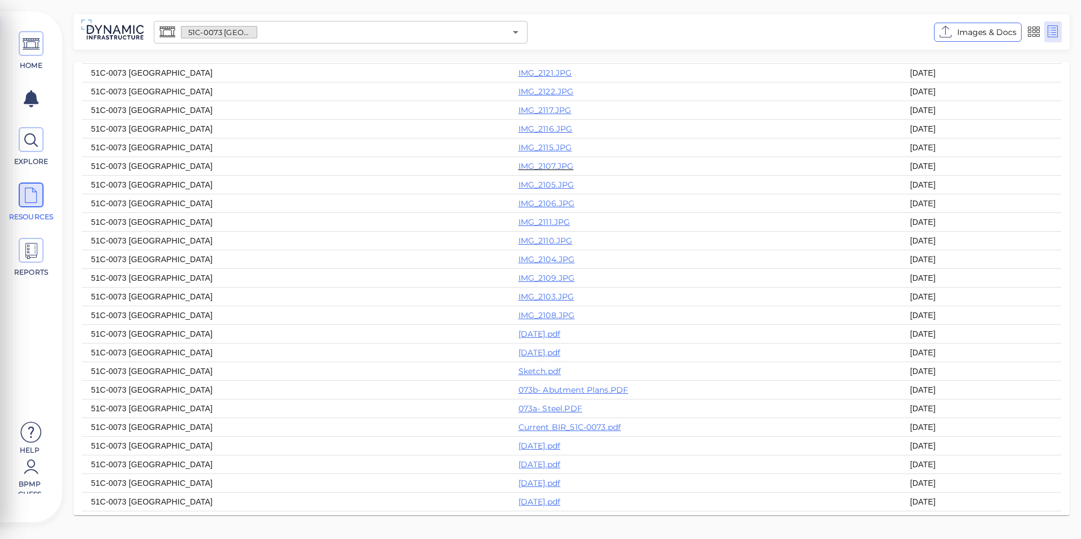
scroll to position [226, 0]
click at [518, 338] on link "[DATE].pdf" at bounding box center [539, 333] width 42 height 10
click at [526, 319] on link "[DATE].pdf" at bounding box center [539, 314] width 42 height 10
click at [520, 32] on icon "Open" at bounding box center [516, 32] width 14 height 14
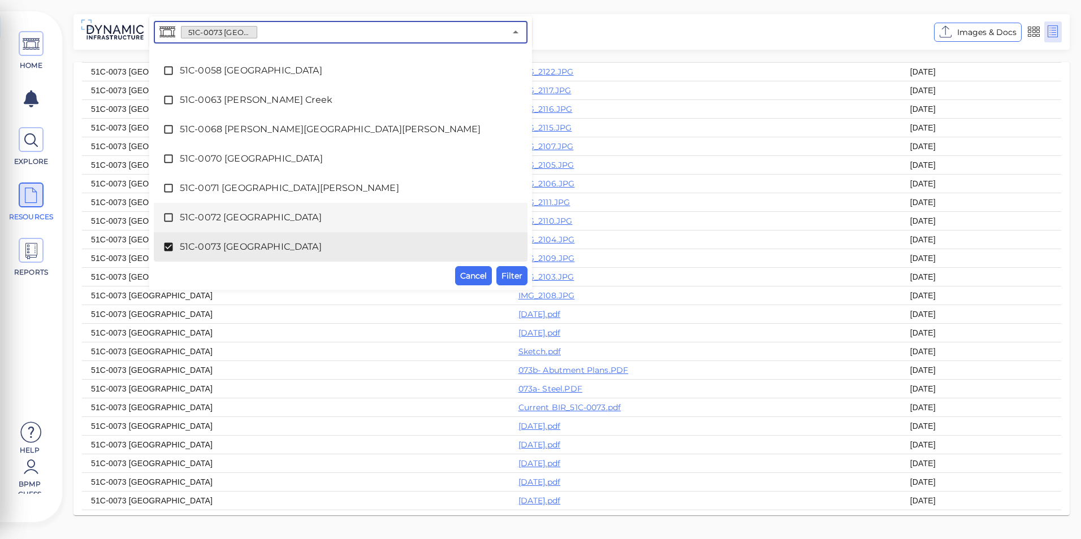
scroll to position [639, 0]
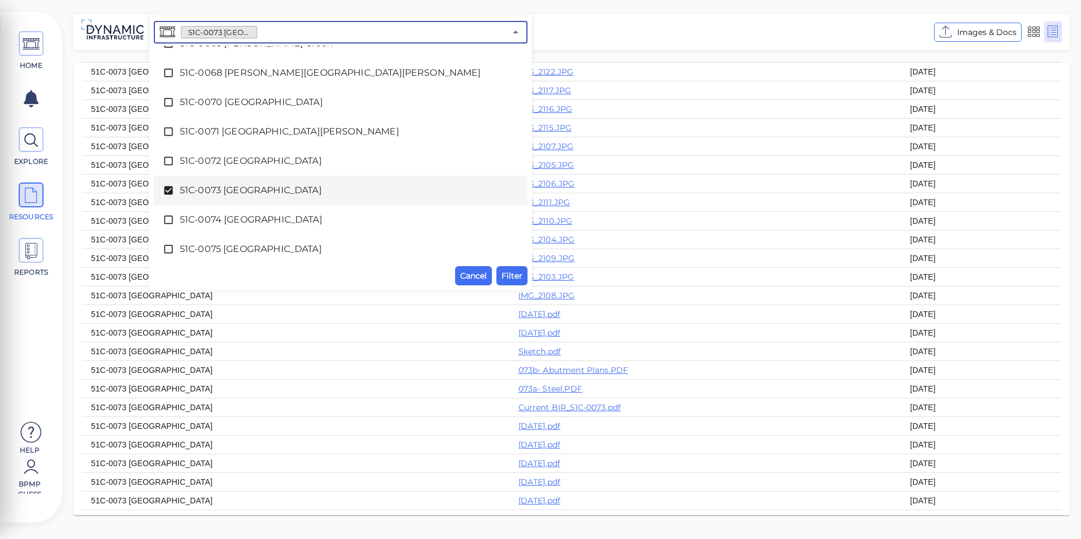
click at [268, 191] on span "51C-0073 [GEOGRAPHIC_DATA]" at bounding box center [341, 191] width 322 height 14
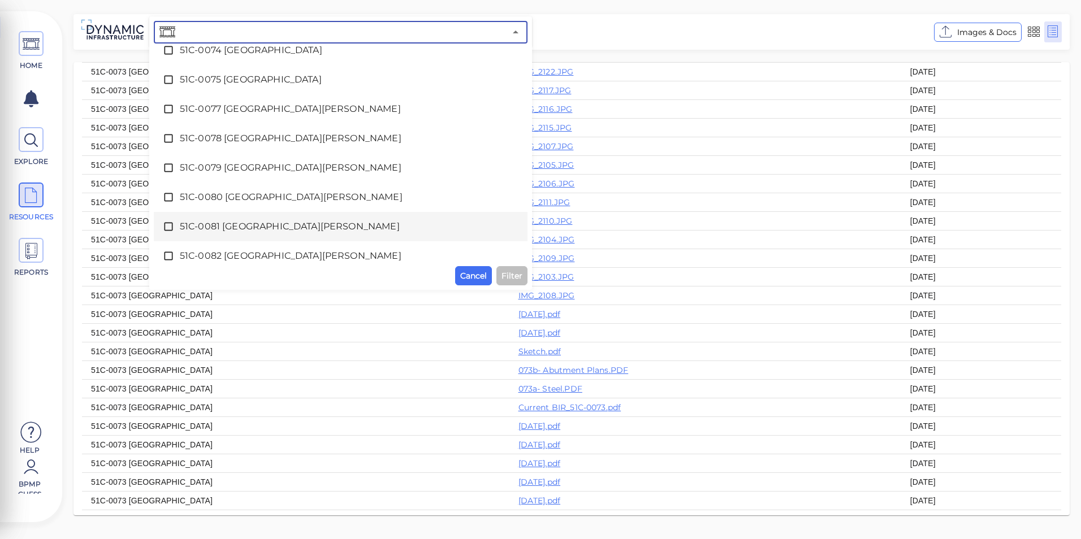
scroll to position [865, 0]
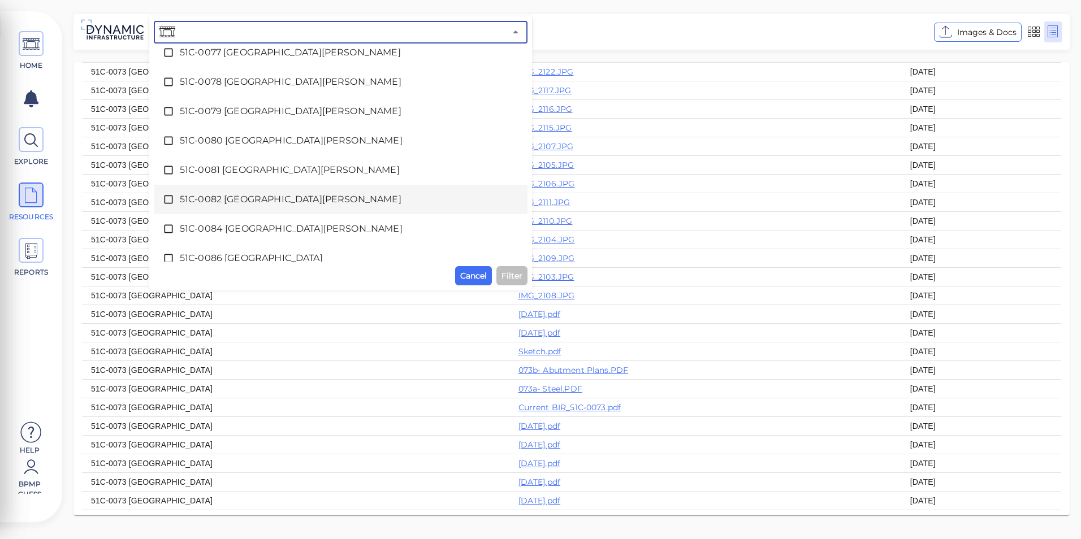
click at [229, 191] on div "51C-0082 [GEOGRAPHIC_DATA][PERSON_NAME]" at bounding box center [341, 199] width 356 height 23
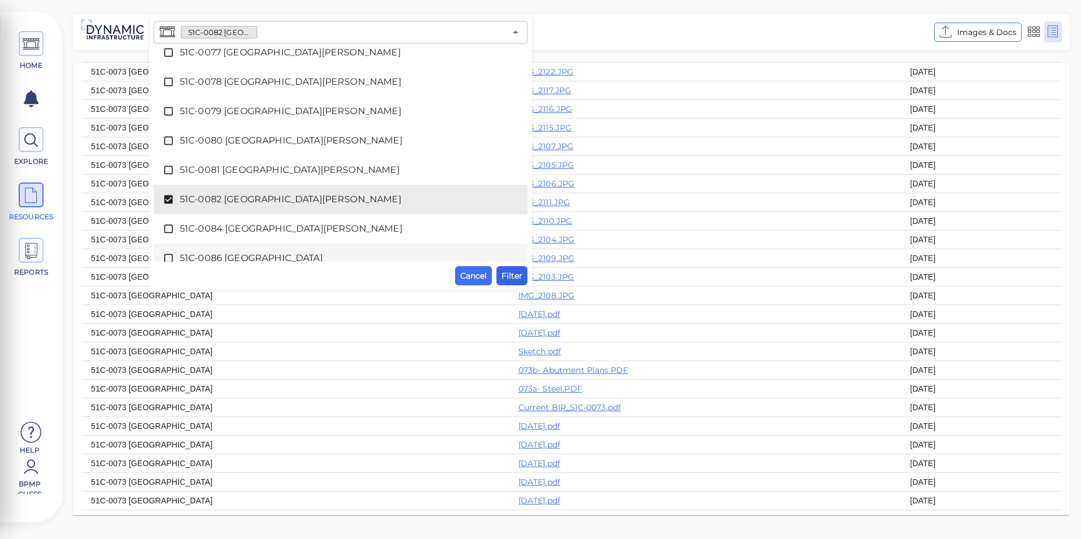
click at [519, 274] on span "Filter" at bounding box center [511, 276] width 21 height 14
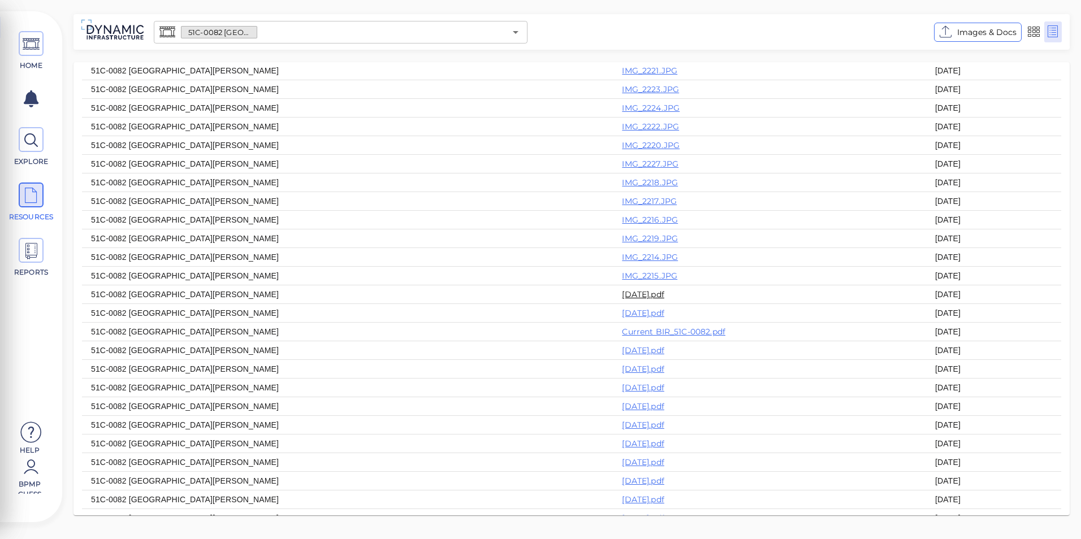
scroll to position [113, 0]
click at [622, 283] on link "[DATE].pdf" at bounding box center [643, 278] width 42 height 10
click at [622, 302] on link "[DATE].pdf" at bounding box center [643, 297] width 42 height 10
click at [510, 39] on div at bounding box center [515, 32] width 15 height 16
click at [514, 29] on icon "Open" at bounding box center [516, 32] width 14 height 14
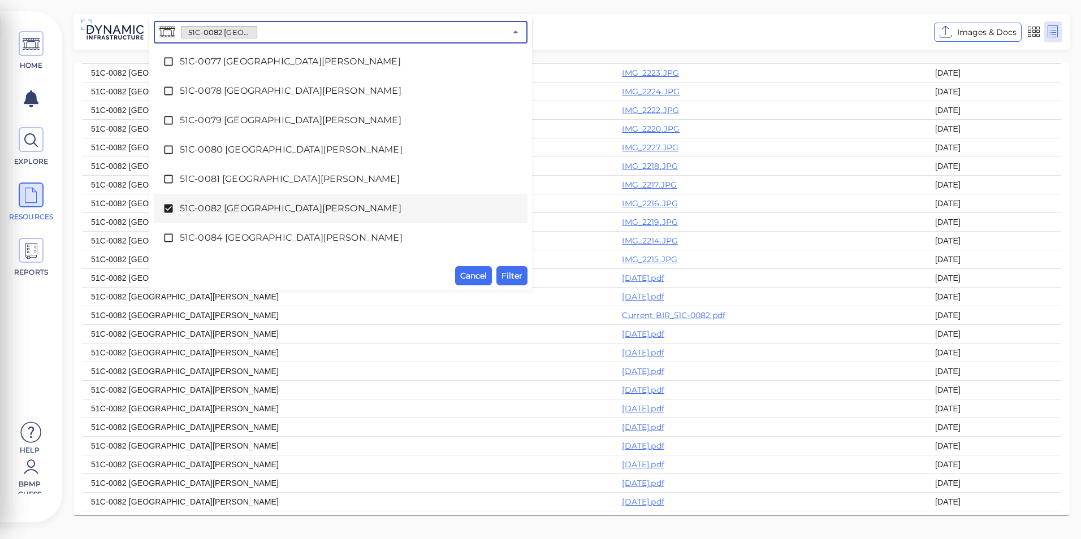
scroll to position [874, 0]
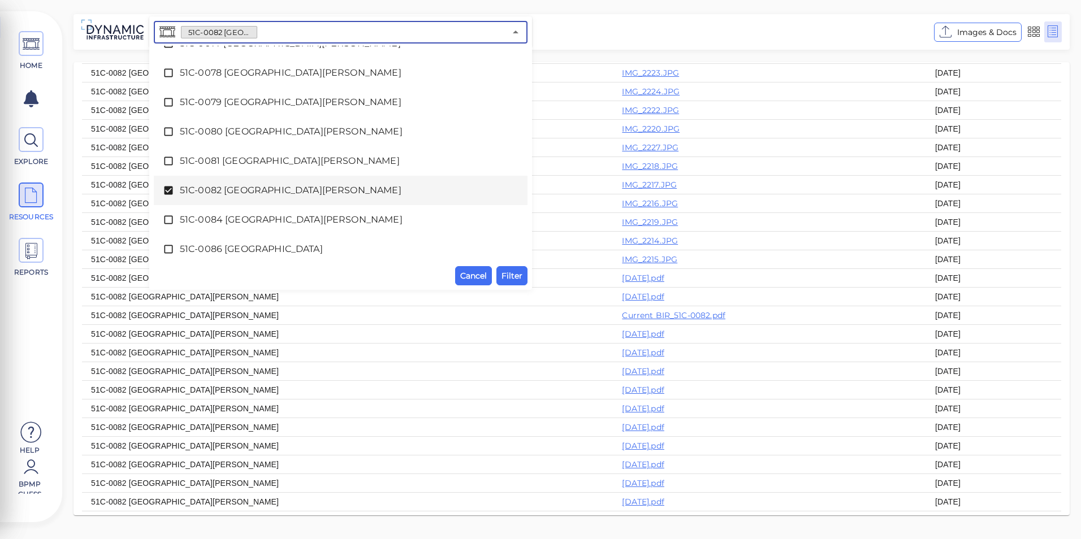
click at [220, 188] on span "51C-0082 [GEOGRAPHIC_DATA][PERSON_NAME]" at bounding box center [341, 191] width 322 height 14
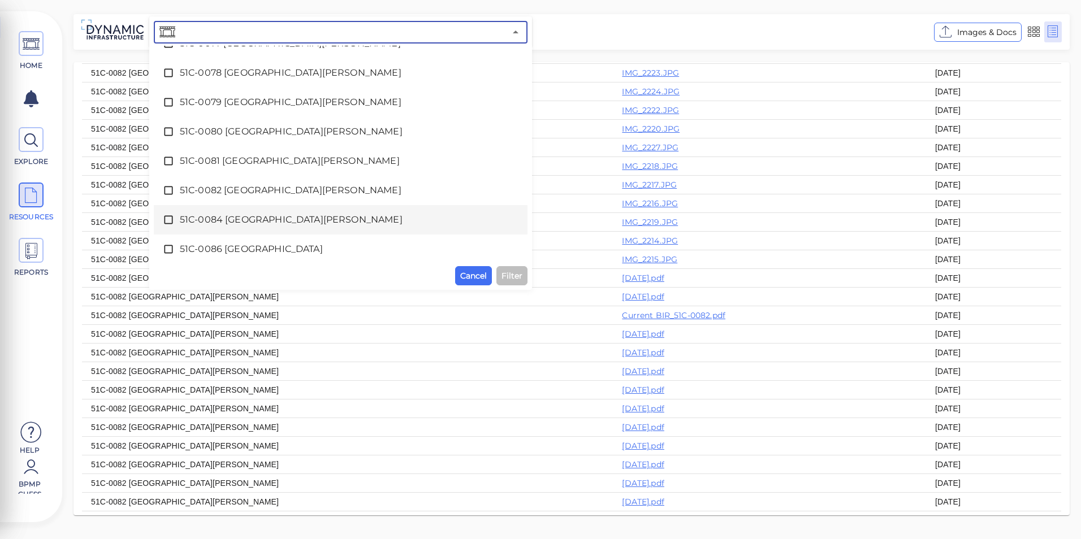
scroll to position [930, 0]
click at [223, 221] on span "51C-0087 [GEOGRAPHIC_DATA]" at bounding box center [341, 222] width 322 height 14
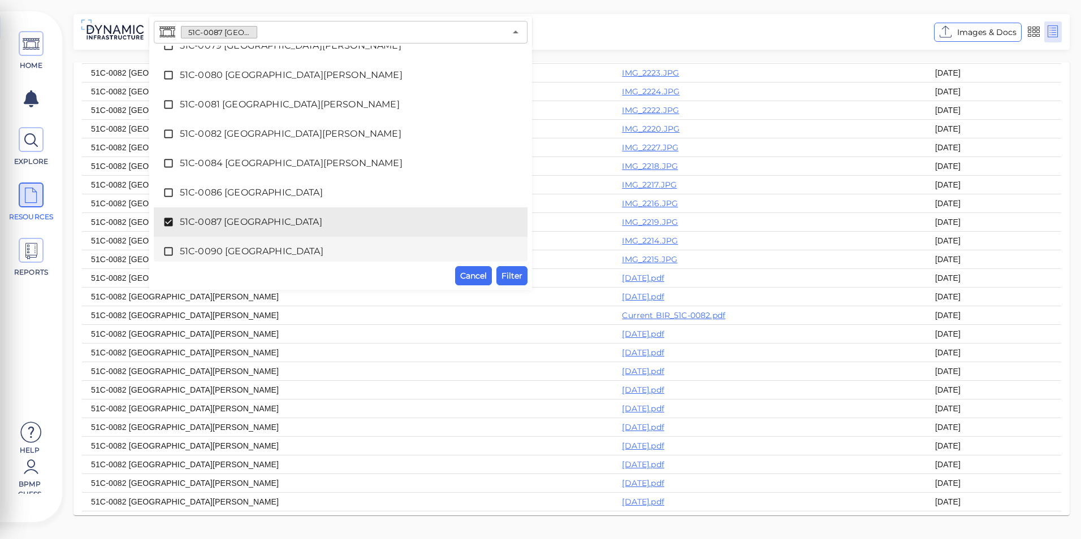
drag, startPoint x: 514, startPoint y: 270, endPoint x: 416, endPoint y: 276, distance: 98.6
click at [416, 276] on div "Cancel Filter" at bounding box center [341, 275] width 374 height 19
click at [463, 272] on span "Cancel" at bounding box center [473, 276] width 27 height 14
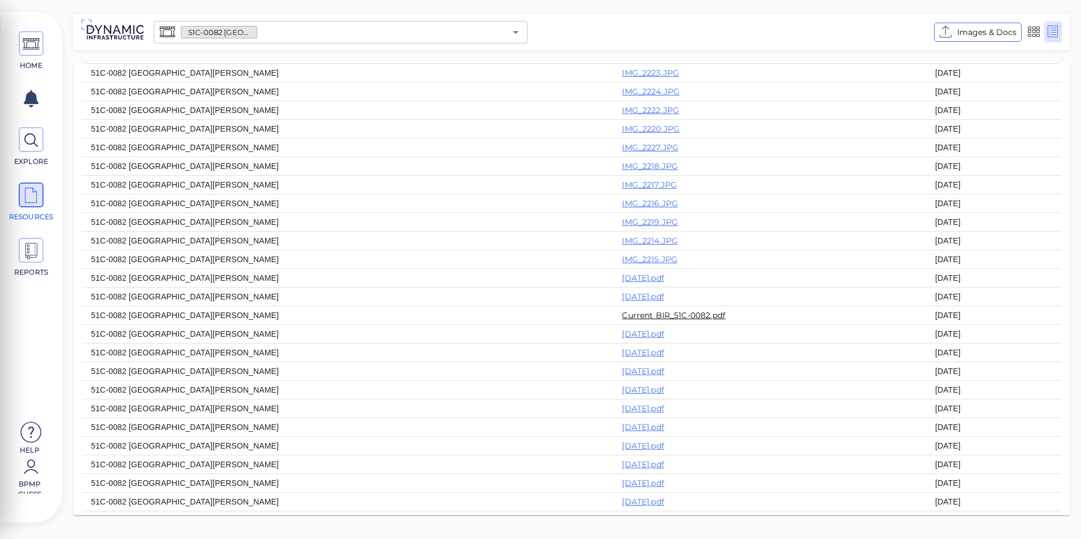
click at [622, 320] on link "Current BIR_51C-0082.pdf" at bounding box center [673, 315] width 103 height 10
click at [516, 34] on icon "Open" at bounding box center [516, 32] width 14 height 14
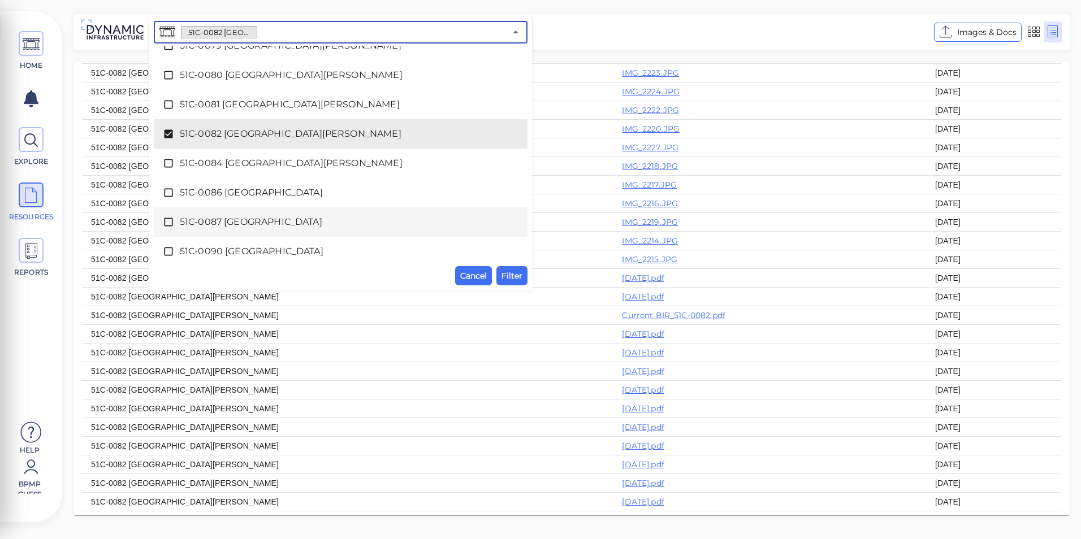
click at [252, 219] on span "51C-0087 [GEOGRAPHIC_DATA]" at bounding box center [341, 222] width 322 height 14
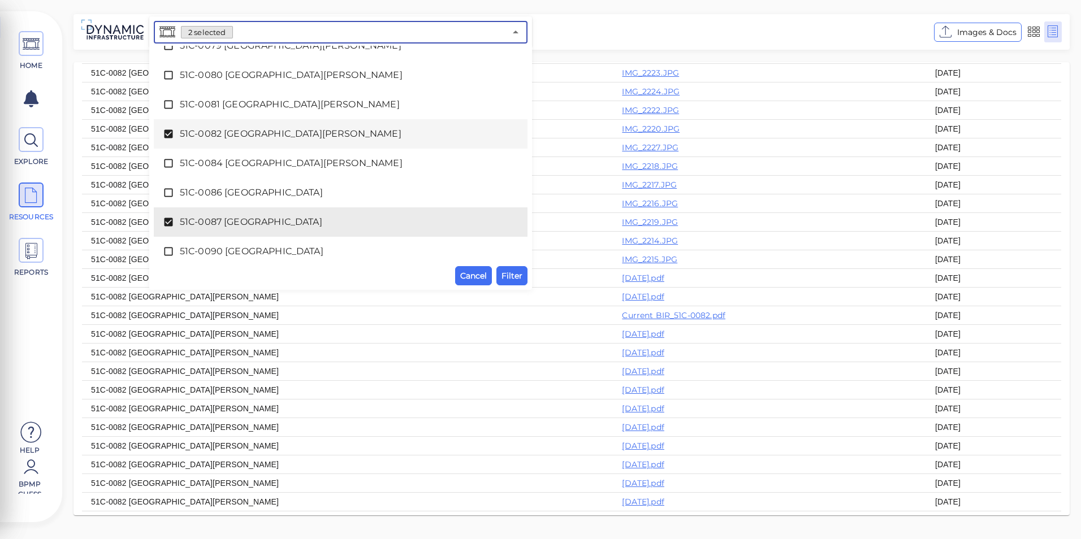
click at [263, 135] on span "51C-0082 [GEOGRAPHIC_DATA][PERSON_NAME]" at bounding box center [341, 134] width 322 height 14
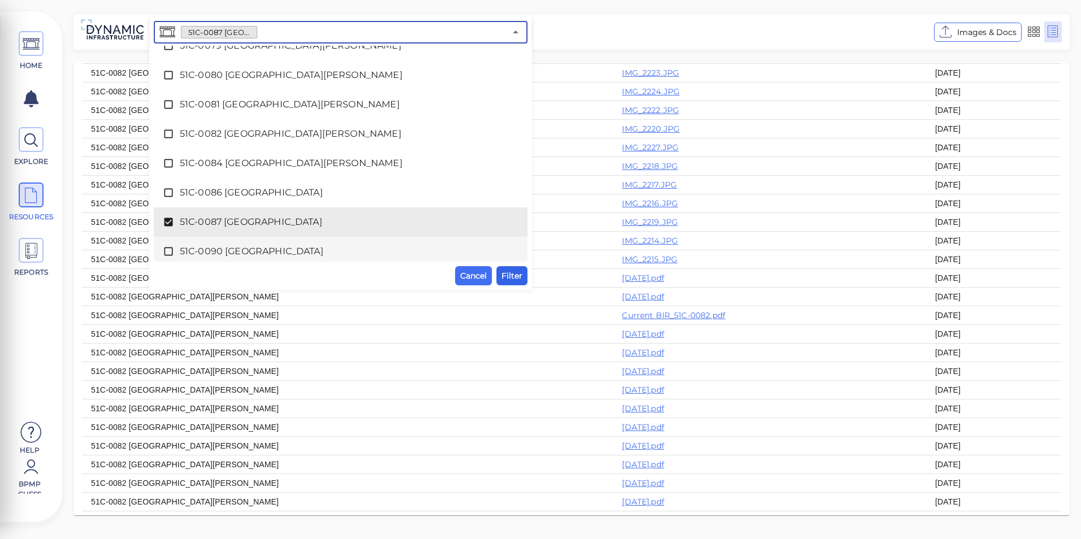
click at [515, 275] on span "Filter" at bounding box center [511, 276] width 21 height 14
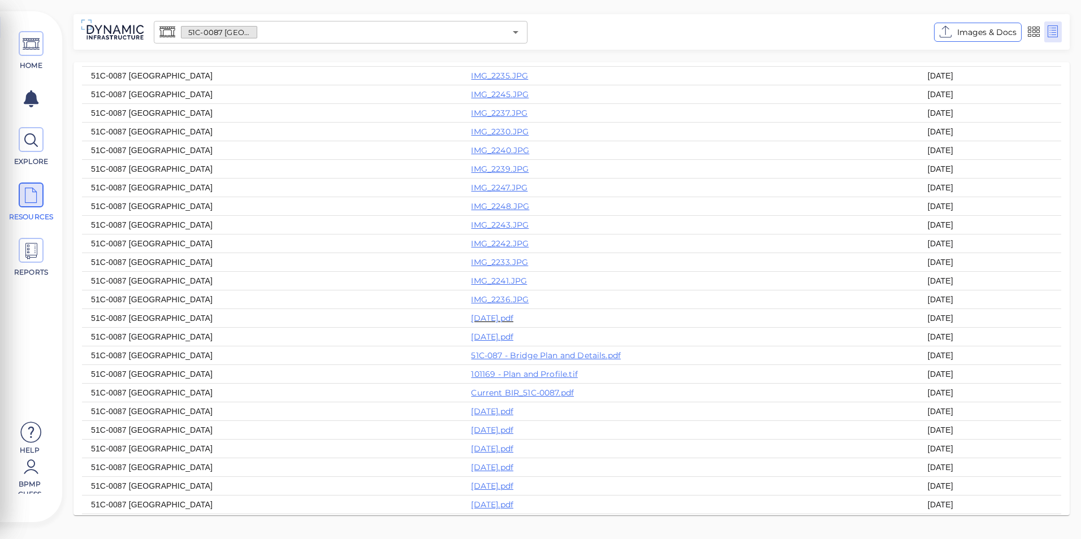
scroll to position [113, 0]
click at [471, 339] on link "[DATE].pdf" at bounding box center [492, 334] width 42 height 10
click at [471, 320] on link "[DATE].pdf" at bounding box center [492, 315] width 42 height 10
click at [514, 32] on icon "Open" at bounding box center [516, 32] width 6 height 3
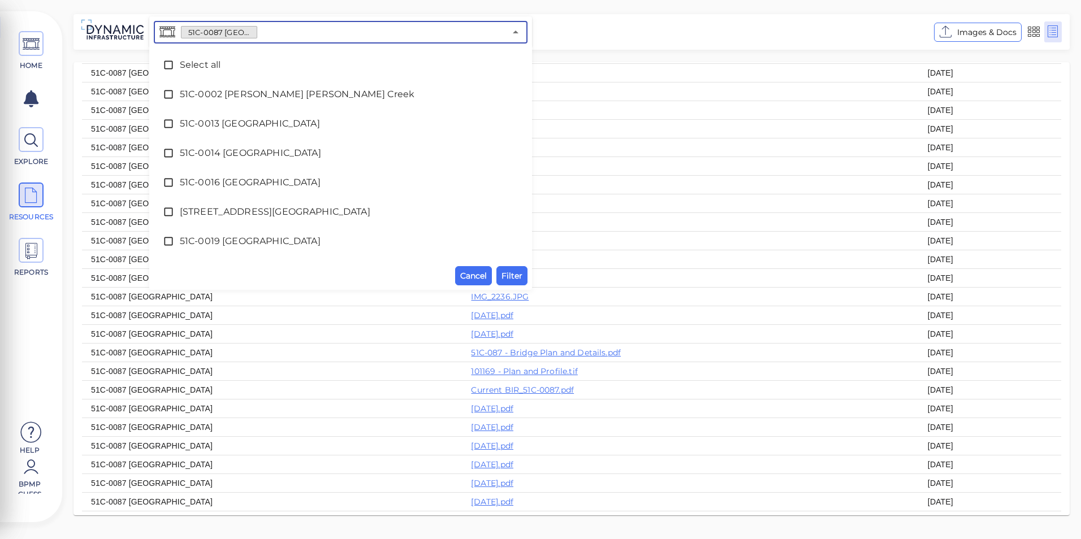
scroll to position [905, 0]
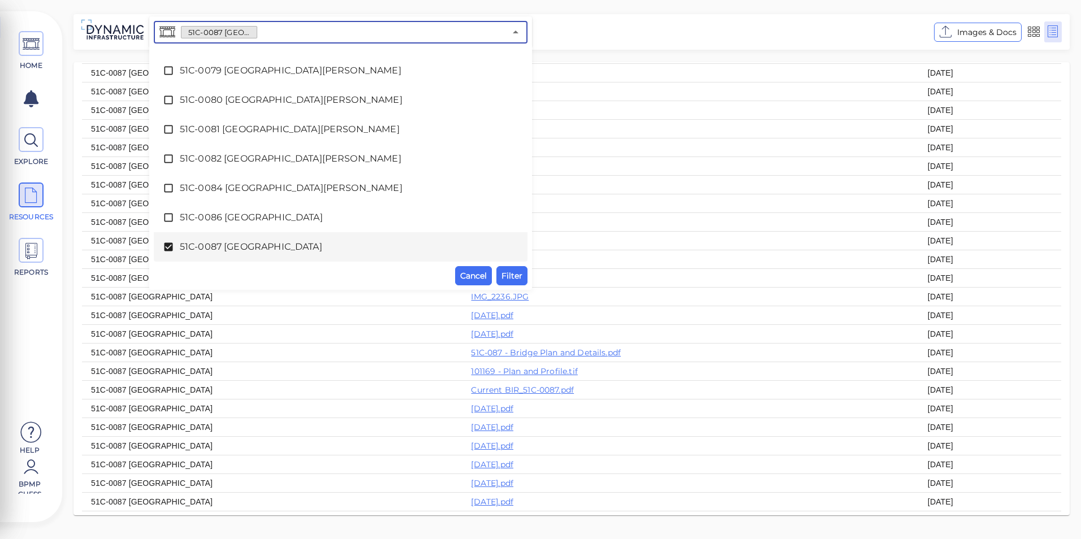
drag, startPoint x: 255, startPoint y: 232, endPoint x: 249, endPoint y: 240, distance: 10.0
click at [253, 234] on li "51C-0087 [GEOGRAPHIC_DATA]" at bounding box center [341, 246] width 374 height 29
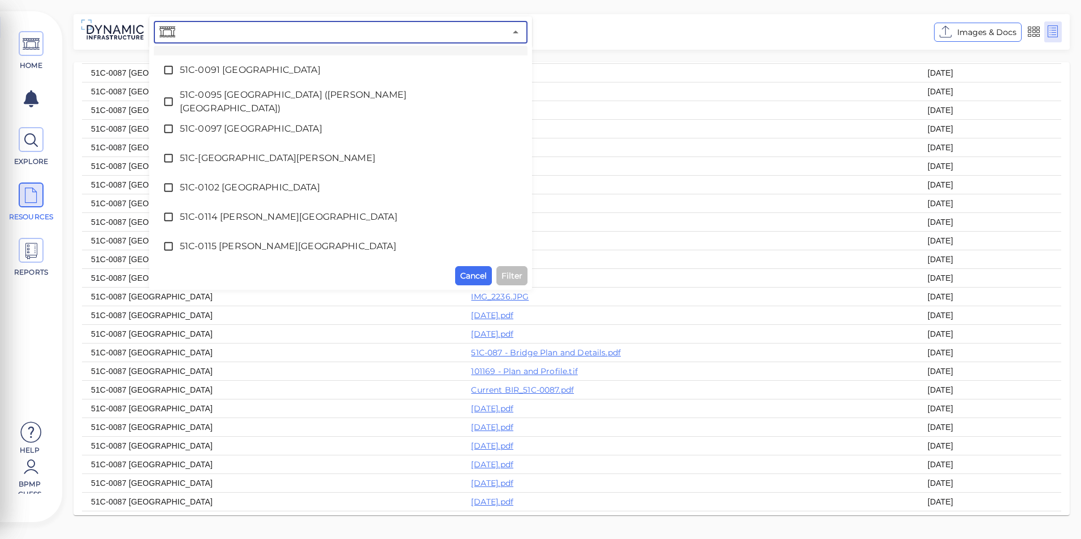
scroll to position [1188, 0]
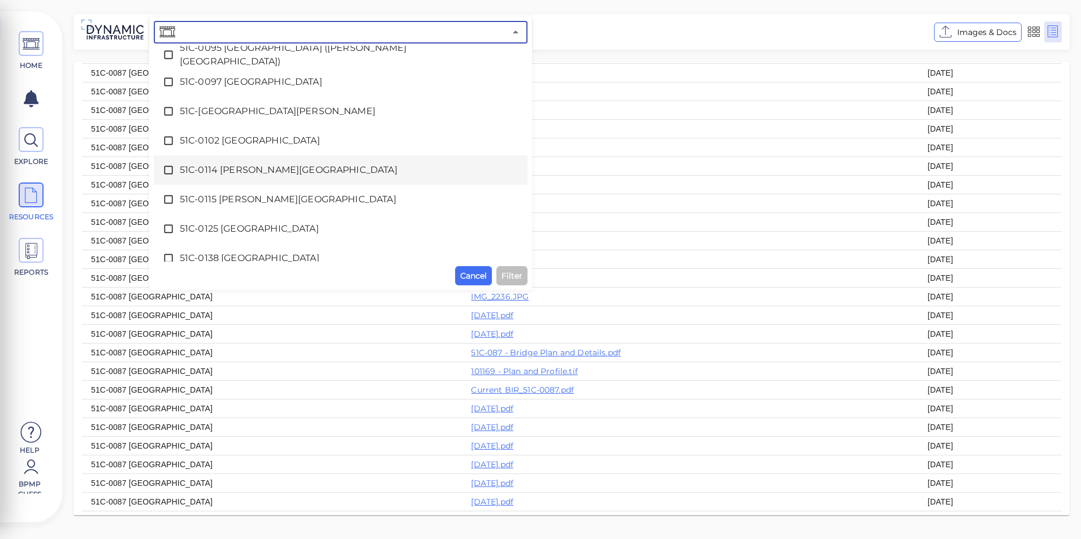
click at [267, 170] on span "51C-0114 [PERSON_NAME][GEOGRAPHIC_DATA]" at bounding box center [341, 170] width 322 height 14
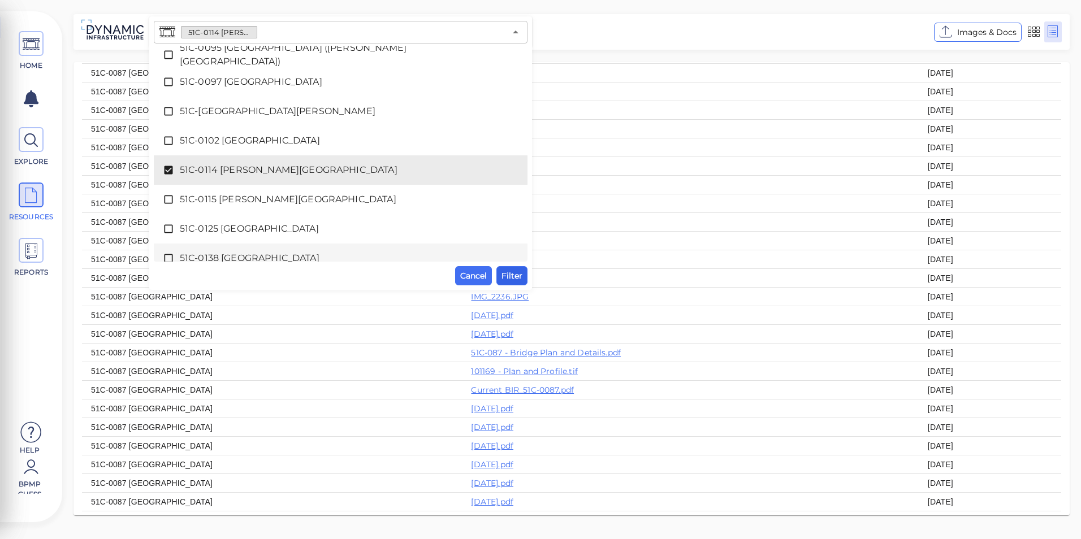
click at [514, 280] on span "Filter" at bounding box center [511, 276] width 21 height 14
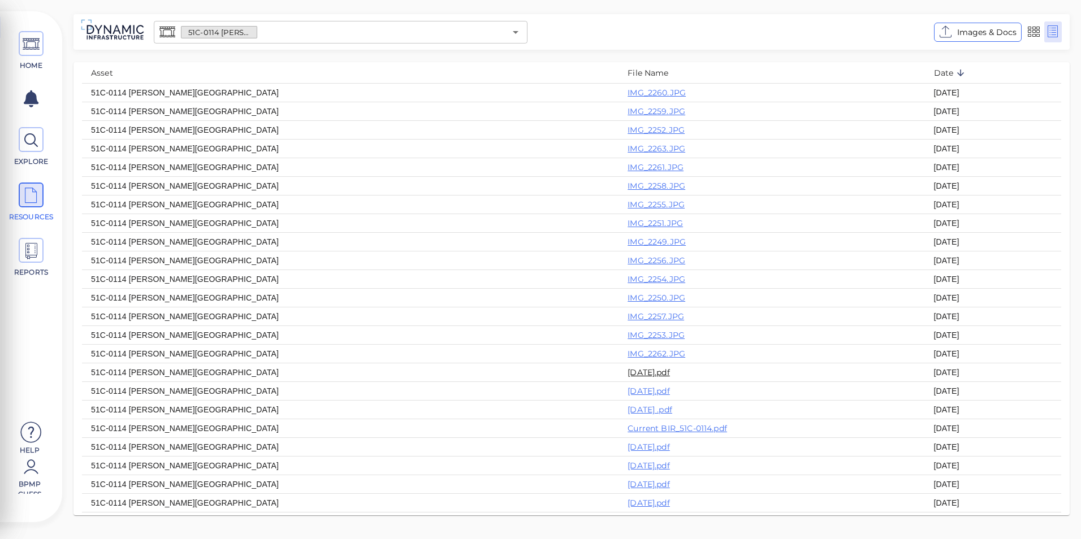
click at [627, 378] on link "[DATE].pdf" at bounding box center [648, 372] width 42 height 10
click at [627, 415] on link "[DATE] .pdf" at bounding box center [649, 410] width 45 height 10
click at [627, 396] on link "[DATE].pdf" at bounding box center [648, 391] width 42 height 10
click at [516, 34] on icon "Open" at bounding box center [516, 32] width 14 height 14
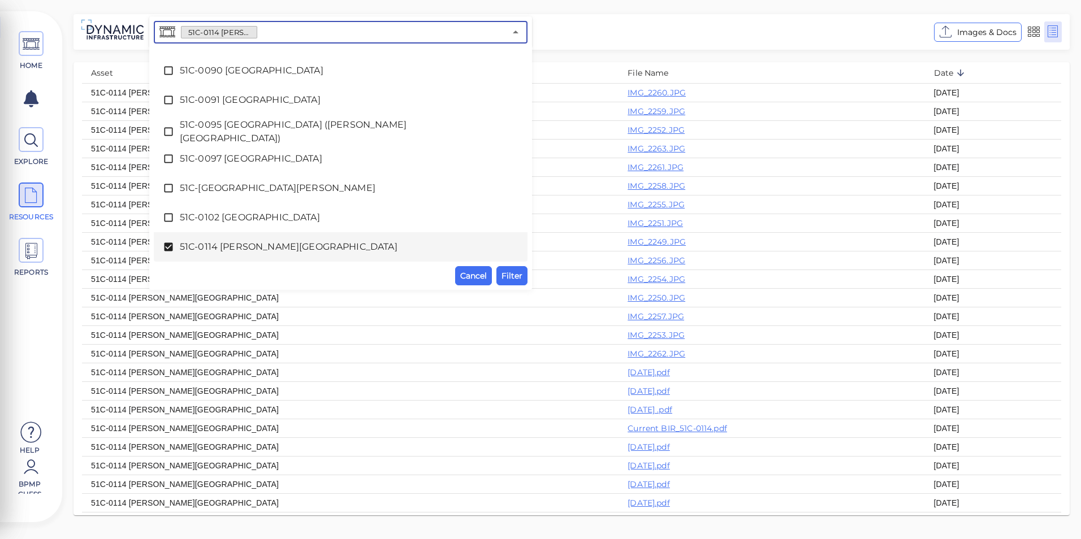
scroll to position [1168, 0]
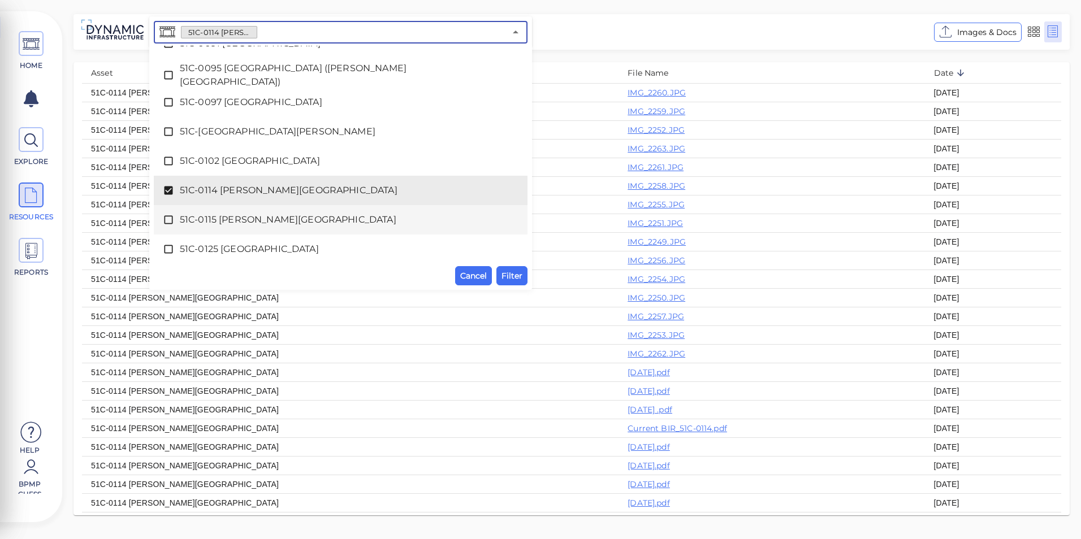
click at [308, 223] on span "51C-0115 [PERSON_NAME][GEOGRAPHIC_DATA]" at bounding box center [341, 220] width 322 height 14
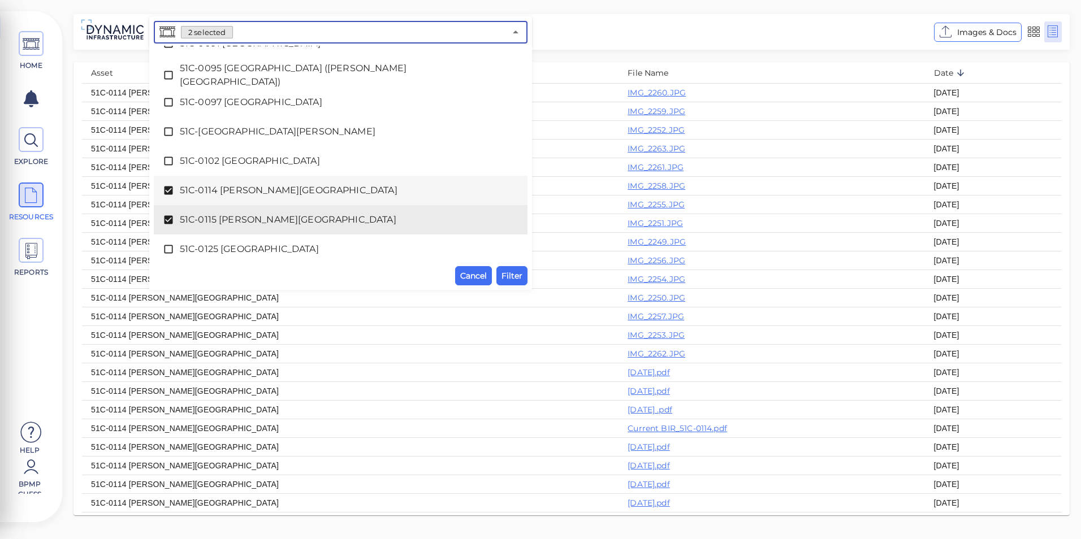
click at [318, 193] on span "51C-0114 [PERSON_NAME][GEOGRAPHIC_DATA]" at bounding box center [341, 191] width 322 height 14
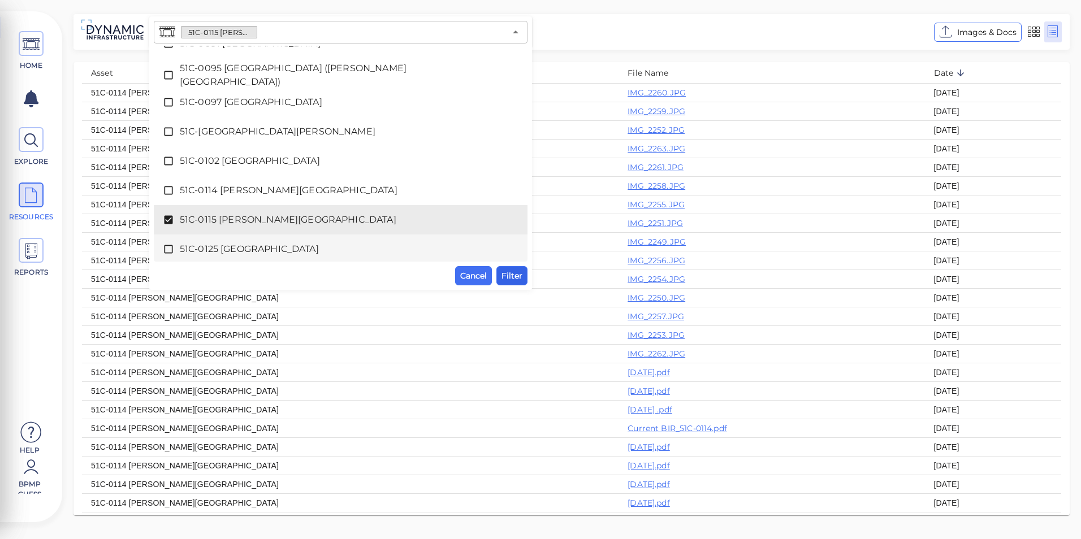
click at [515, 276] on span "Filter" at bounding box center [511, 276] width 21 height 14
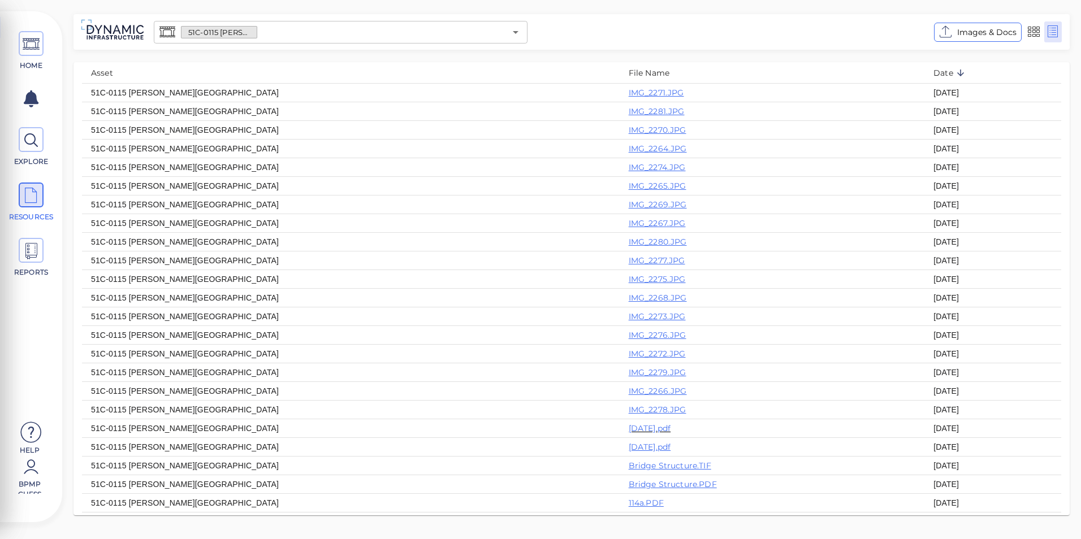
click at [619, 431] on th "[DATE].pdf" at bounding box center [771, 428] width 305 height 19
click at [629, 434] on link "[DATE].pdf" at bounding box center [650, 428] width 42 height 10
click at [629, 452] on link "[DATE].pdf" at bounding box center [650, 447] width 42 height 10
click at [629, 433] on link "[DATE].pdf" at bounding box center [650, 428] width 42 height 10
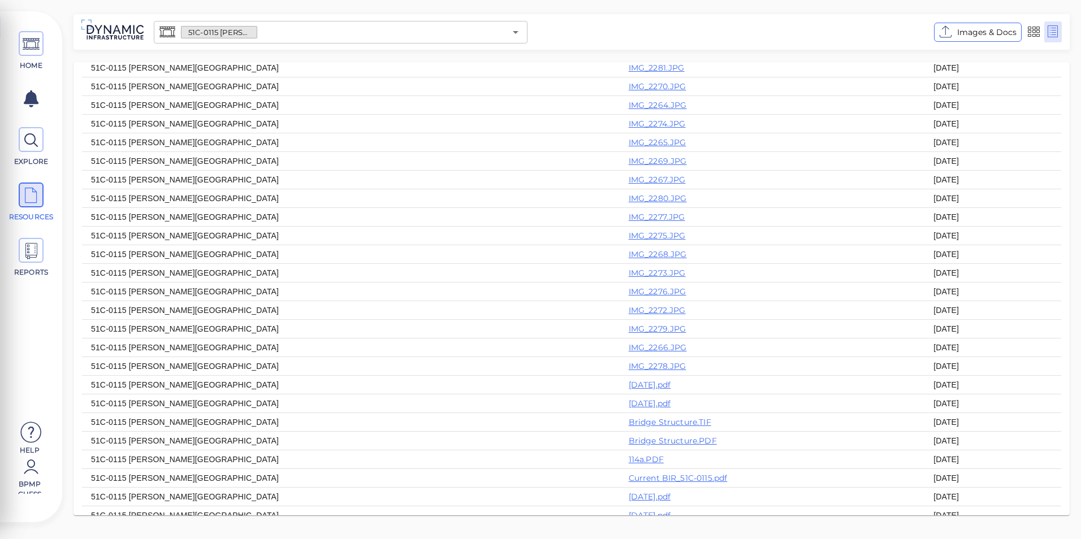
scroll to position [57, 0]
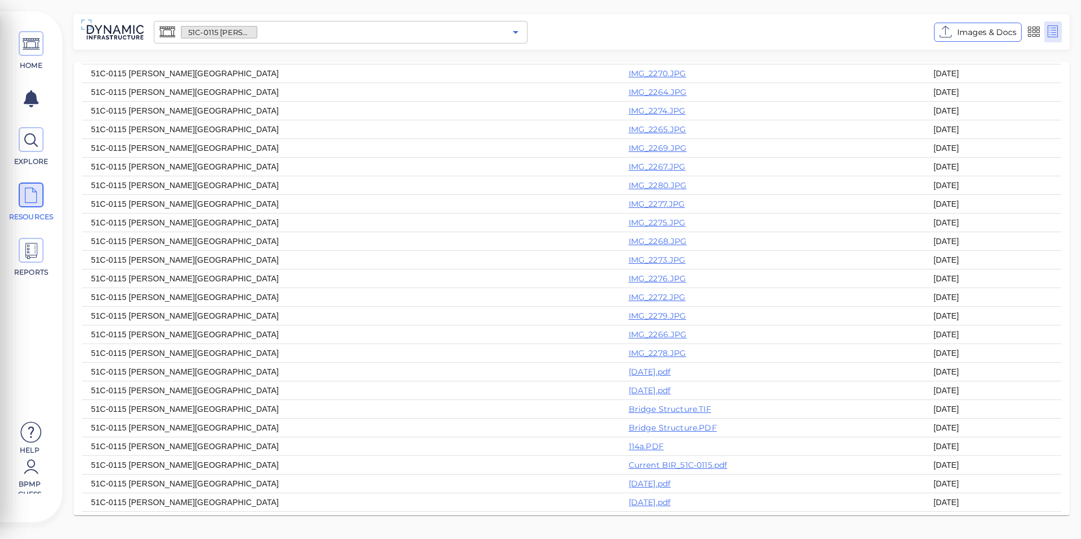
click at [513, 33] on icon "Open" at bounding box center [516, 32] width 14 height 14
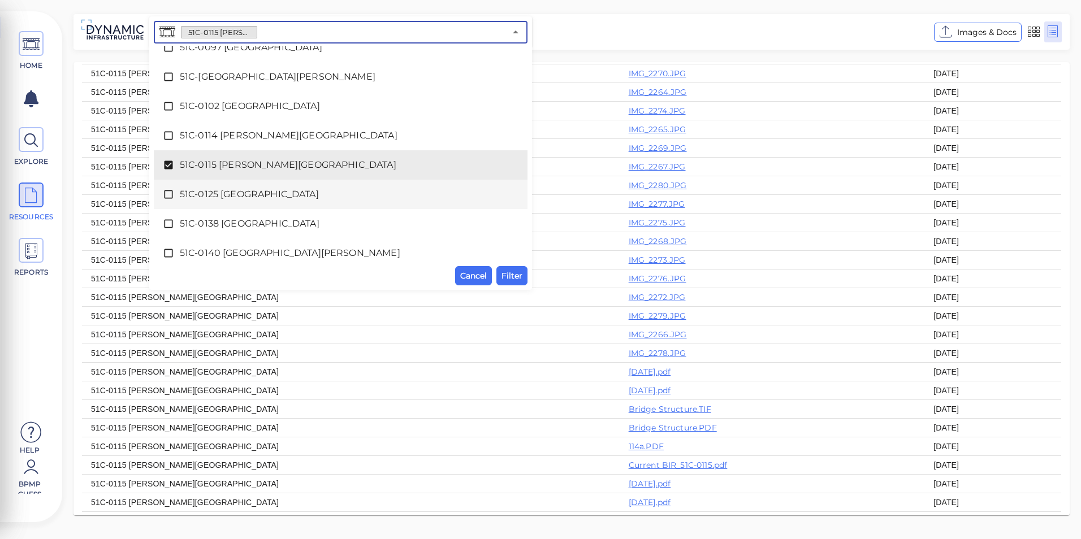
scroll to position [1254, 0]
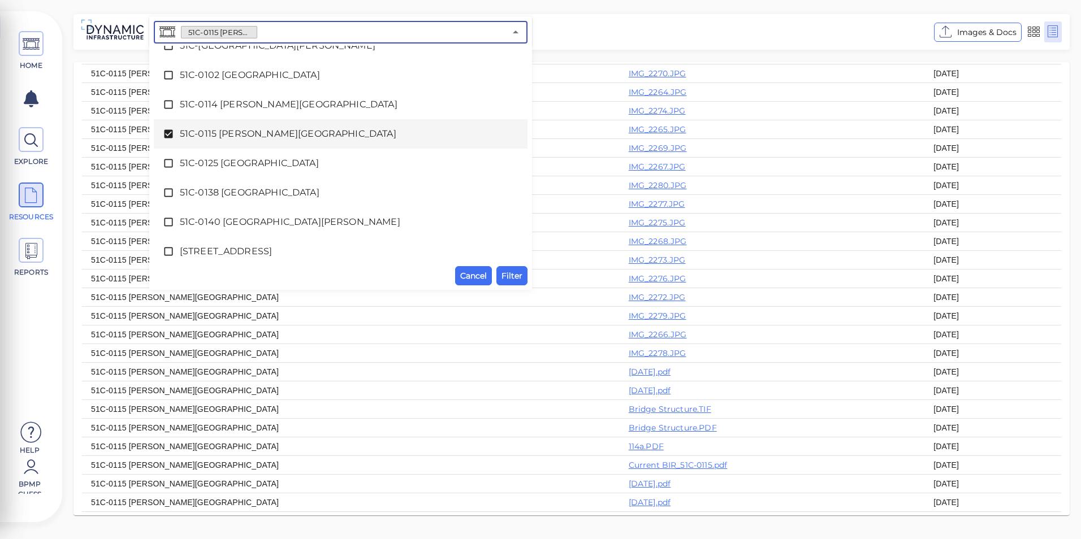
click at [256, 131] on span "51C-0115 [PERSON_NAME][GEOGRAPHIC_DATA]" at bounding box center [341, 134] width 322 height 14
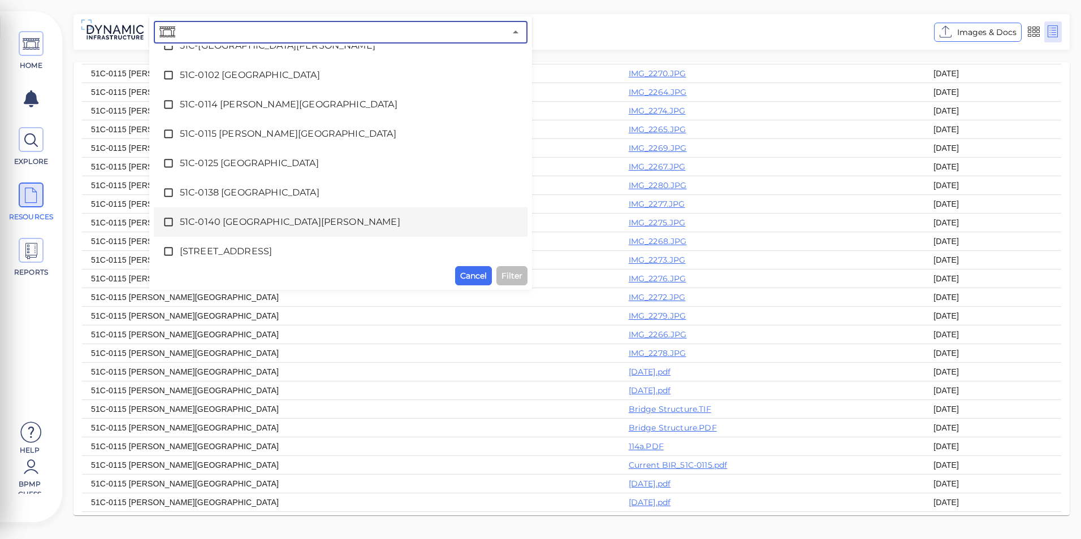
click at [268, 218] on span "51C-0140 [GEOGRAPHIC_DATA][PERSON_NAME]" at bounding box center [341, 222] width 322 height 14
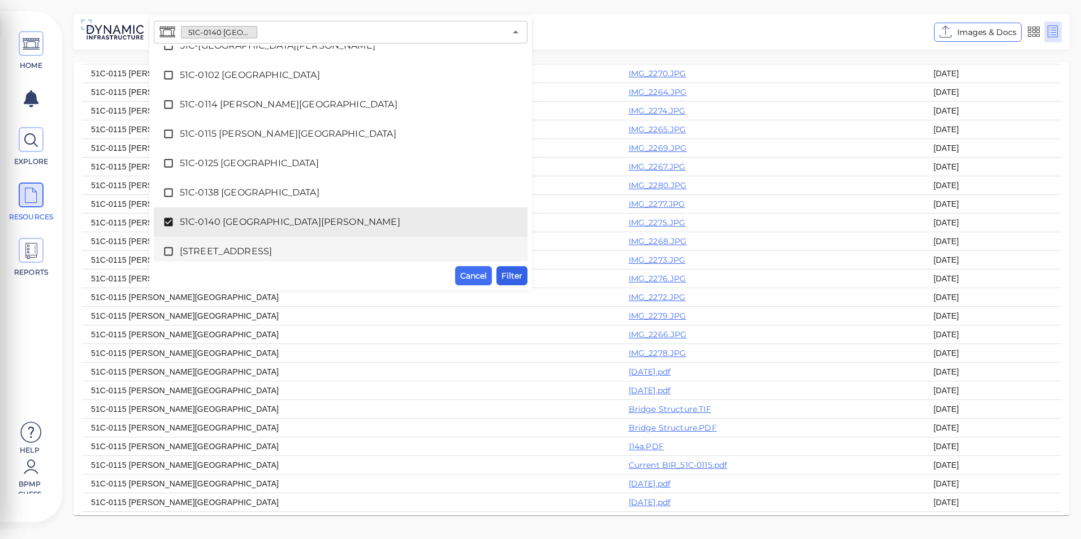
click at [517, 271] on span "Filter" at bounding box center [511, 276] width 21 height 14
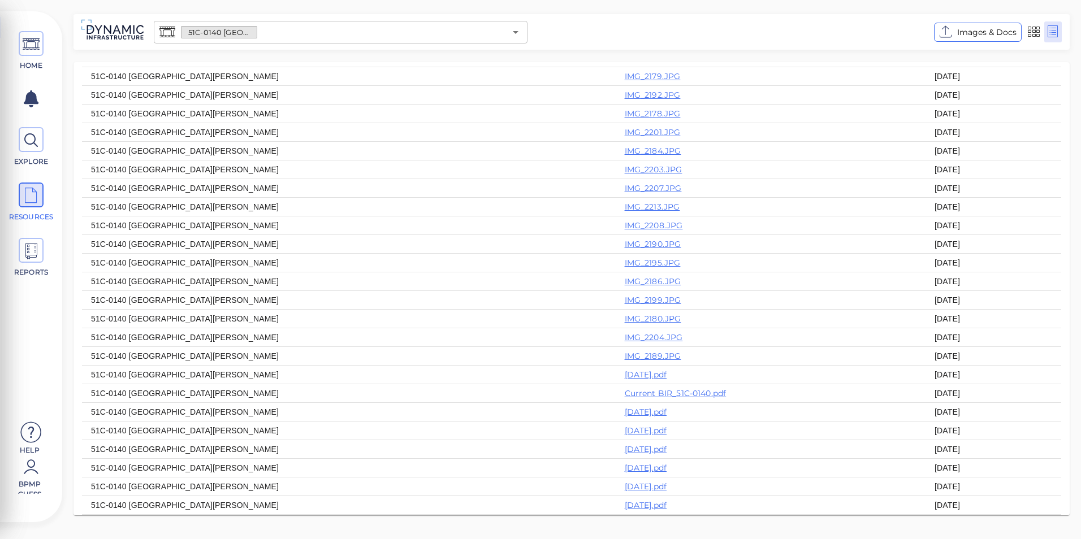
scroll to position [413, 0]
click at [625, 370] on link "[DATE].pdf" at bounding box center [646, 375] width 42 height 10
click at [625, 388] on link "Current BIR_51C-0140.pdf" at bounding box center [676, 393] width 102 height 10
click at [467, 31] on input "text" at bounding box center [381, 32] width 248 height 16
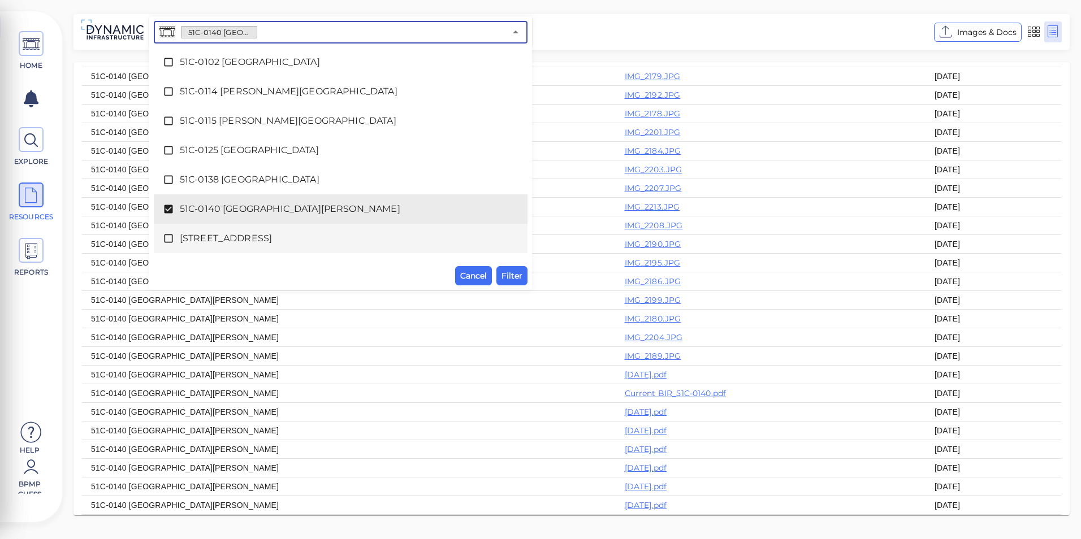
scroll to position [1285, 0]
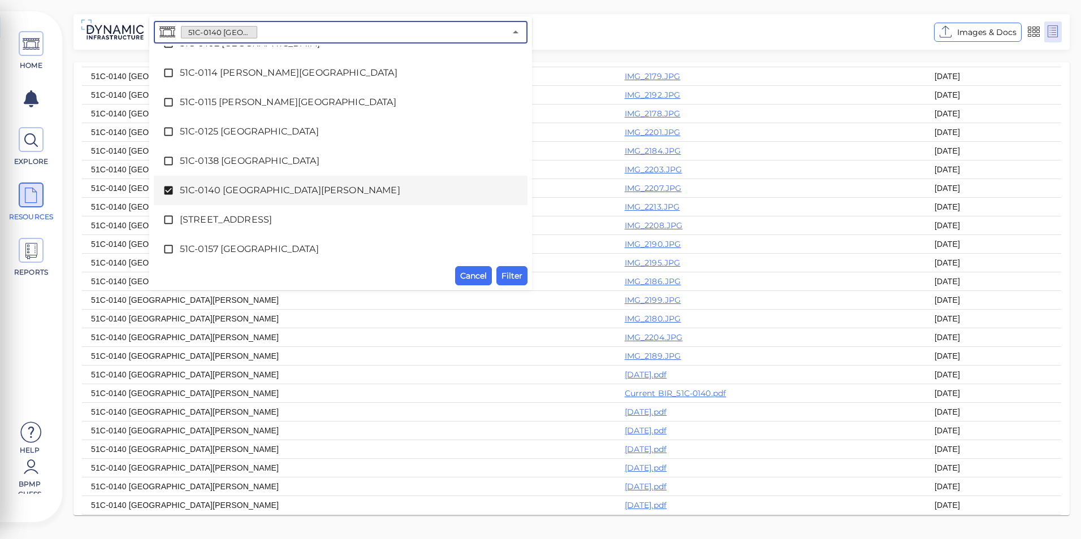
click at [233, 187] on span "51C-0140 [GEOGRAPHIC_DATA][PERSON_NAME]" at bounding box center [341, 191] width 322 height 14
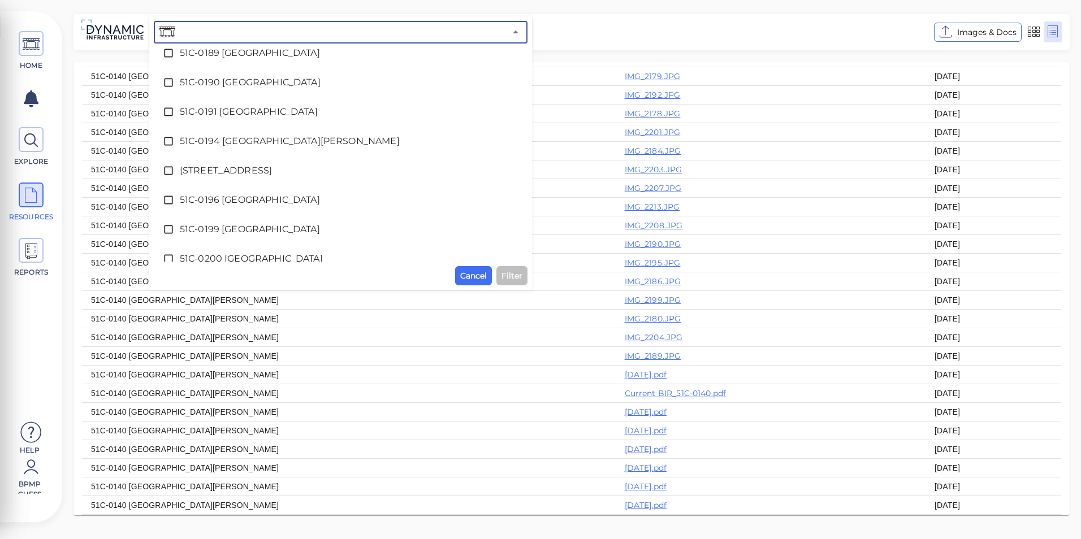
scroll to position [1794, 0]
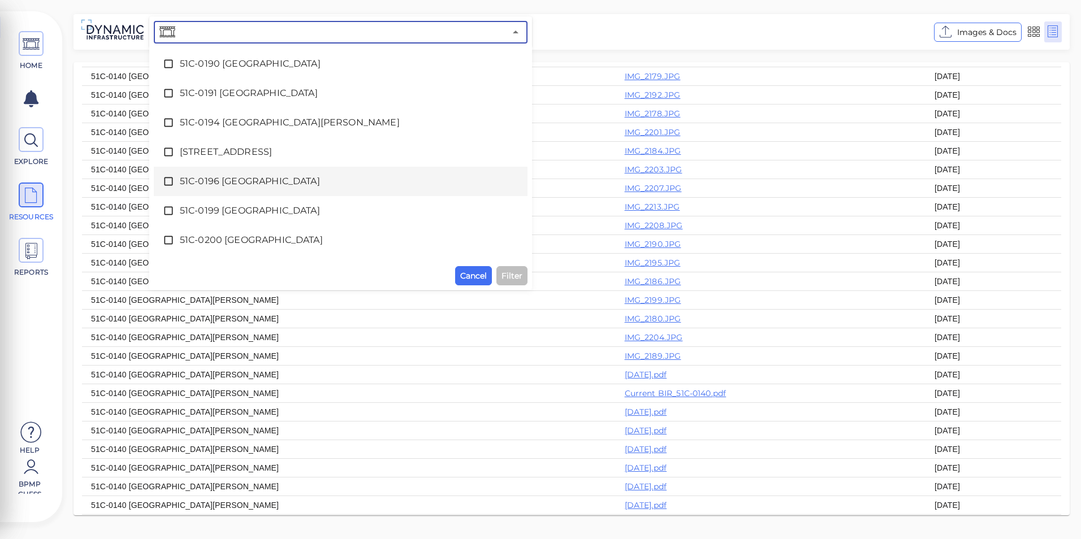
click at [242, 178] on span "51C-0196 [GEOGRAPHIC_DATA]" at bounding box center [341, 182] width 322 height 14
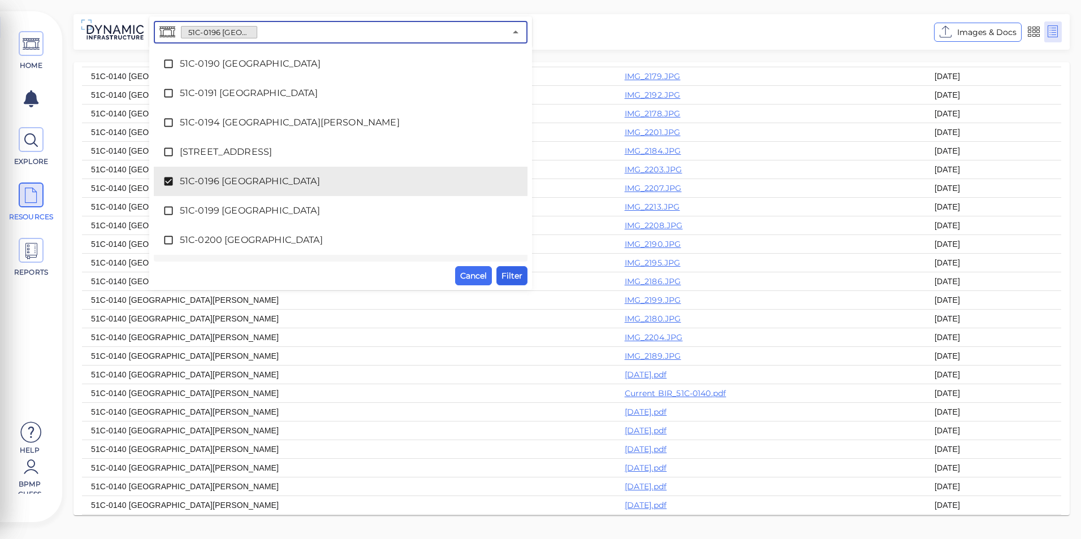
click at [509, 275] on span "Filter" at bounding box center [511, 276] width 21 height 14
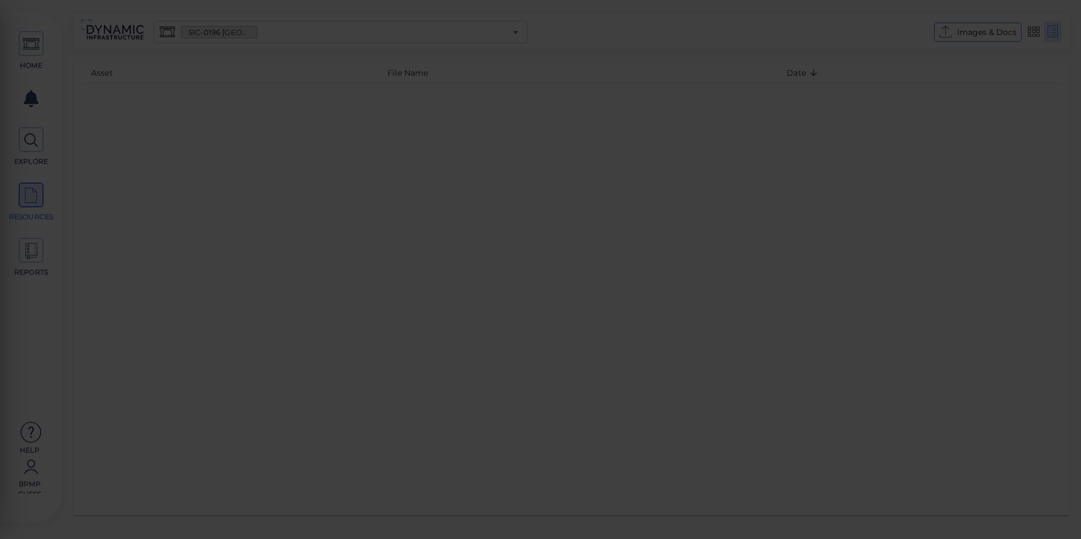
scroll to position [0, 0]
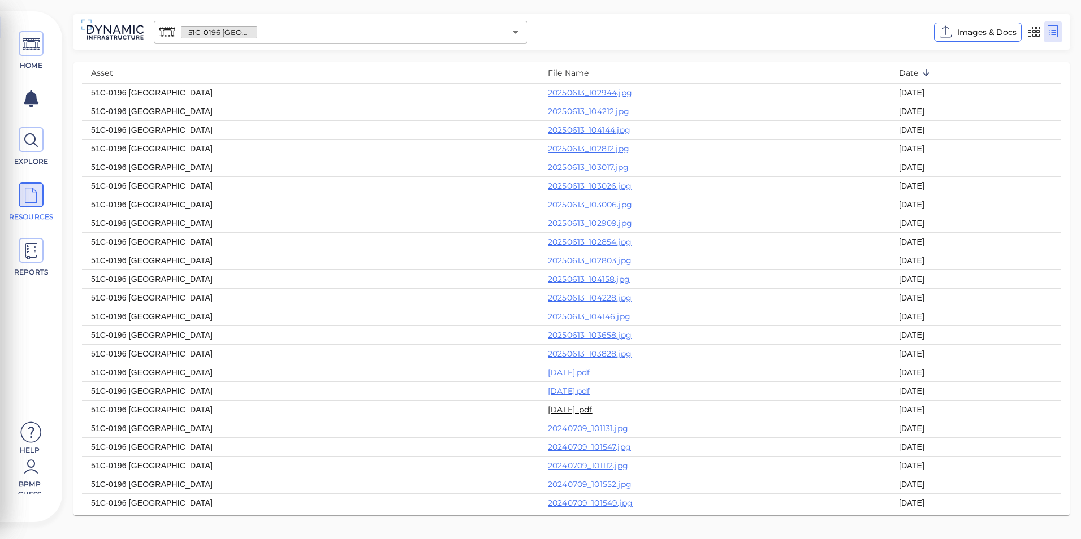
click at [548, 415] on link "[DATE] .pdf" at bounding box center [570, 410] width 45 height 10
click at [548, 396] on link "[DATE].pdf" at bounding box center [569, 391] width 42 height 10
click at [548, 378] on link "[DATE].pdf" at bounding box center [569, 372] width 42 height 10
click at [518, 29] on icon "Open" at bounding box center [516, 32] width 14 height 14
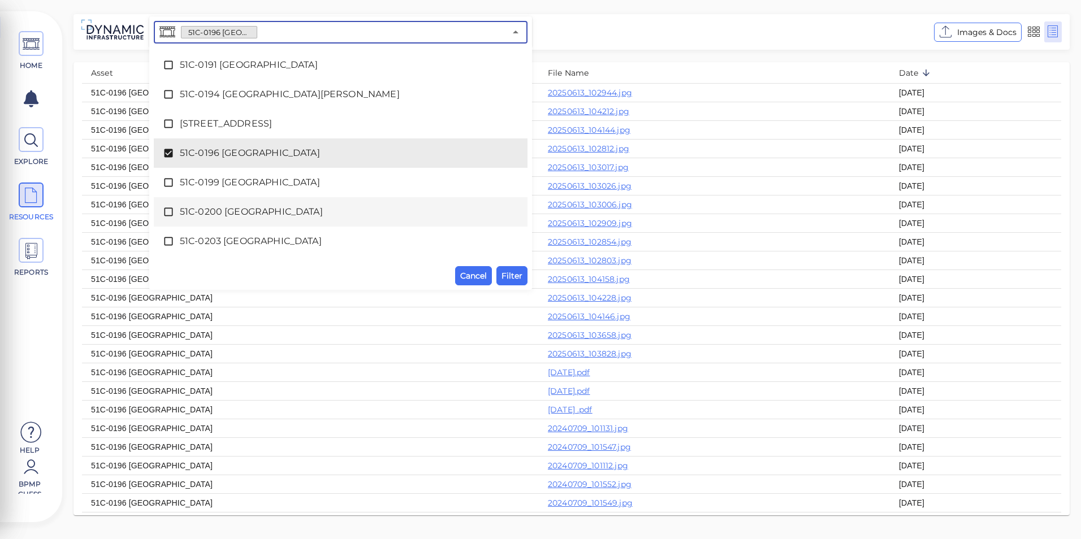
scroll to position [1841, 0]
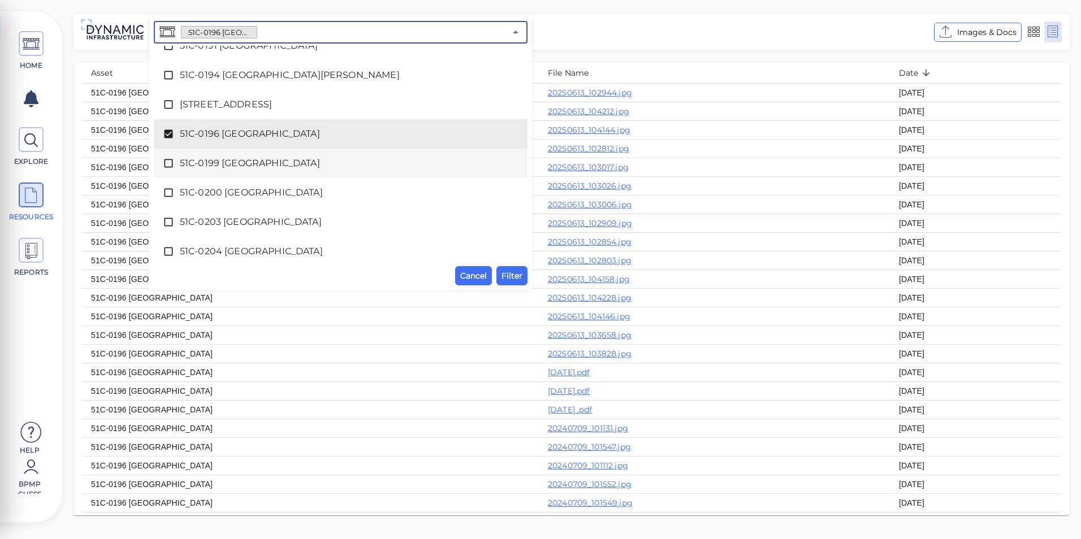
click at [263, 164] on span "51C-0199 [GEOGRAPHIC_DATA]" at bounding box center [341, 164] width 322 height 14
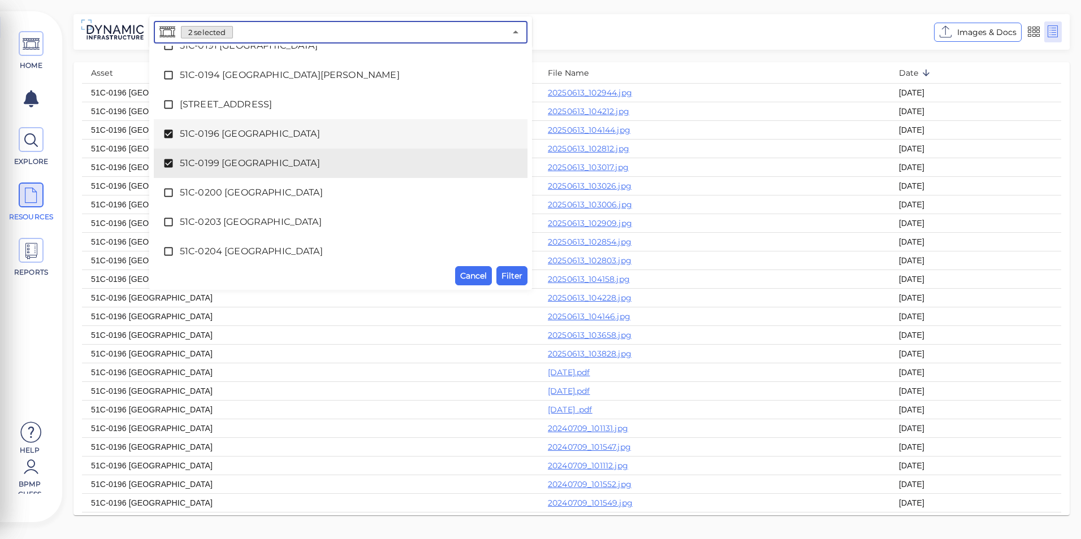
click at [262, 137] on span "51C-0196 [GEOGRAPHIC_DATA]" at bounding box center [341, 134] width 322 height 14
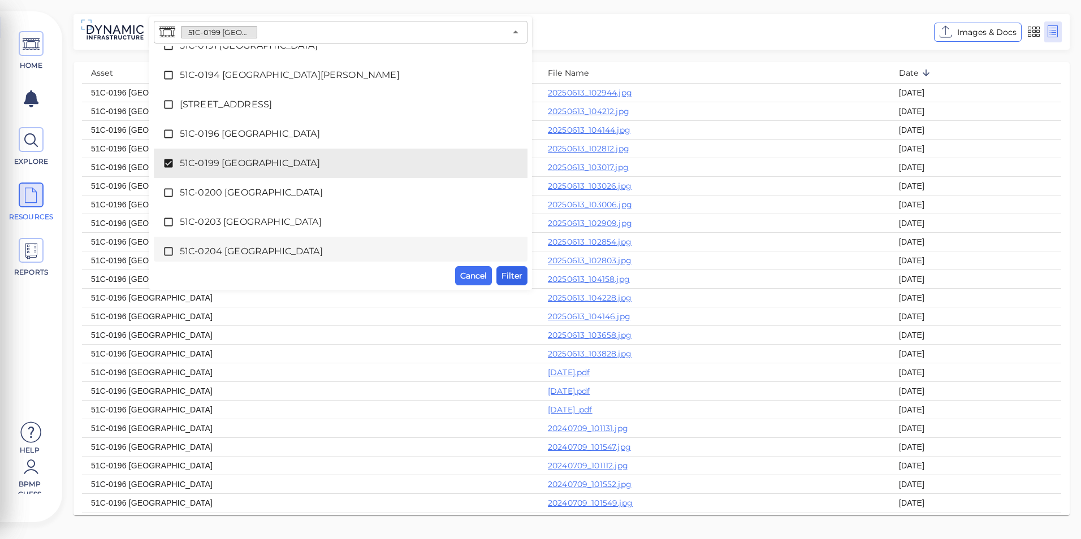
click at [521, 278] on span "Filter" at bounding box center [511, 276] width 21 height 14
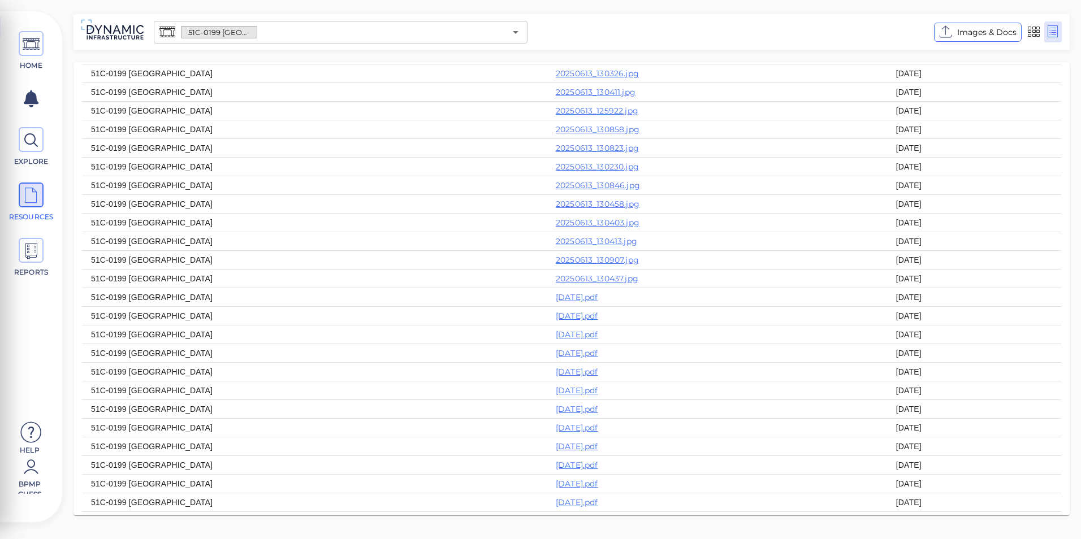
scroll to position [113, 0]
click at [598, 339] on link "[DATE].pdf" at bounding box center [577, 334] width 42 height 10
click at [598, 320] on link "[DATE].pdf" at bounding box center [577, 315] width 42 height 10
click at [598, 302] on link "[DATE].pdf" at bounding box center [577, 297] width 42 height 10
click at [598, 358] on link "[DATE].pdf" at bounding box center [577, 353] width 42 height 10
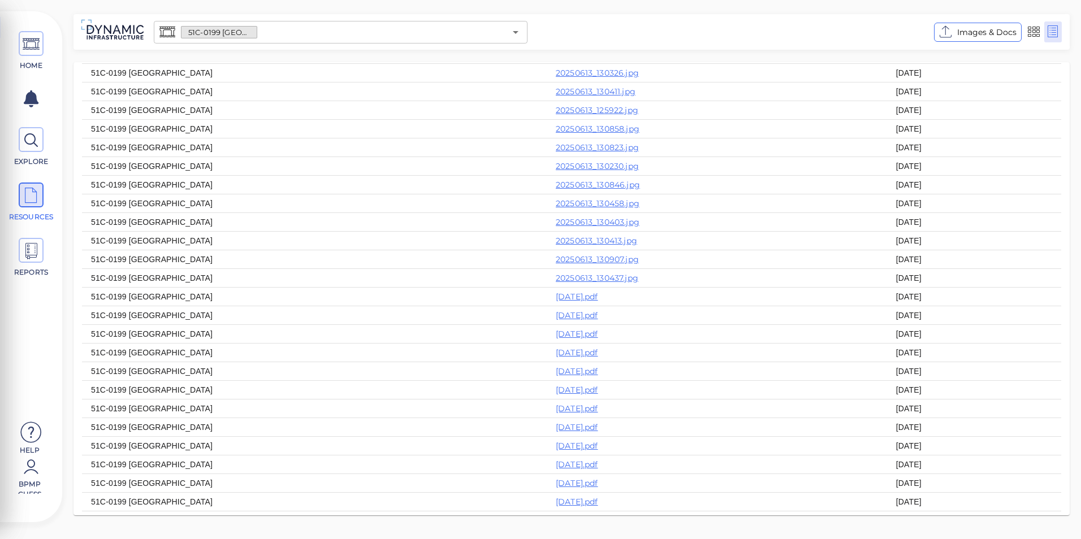
click at [505, 28] on div "51C-0199 [GEOGRAPHIC_DATA] ​" at bounding box center [341, 32] width 374 height 23
click at [513, 32] on icon "Open" at bounding box center [516, 32] width 6 height 3
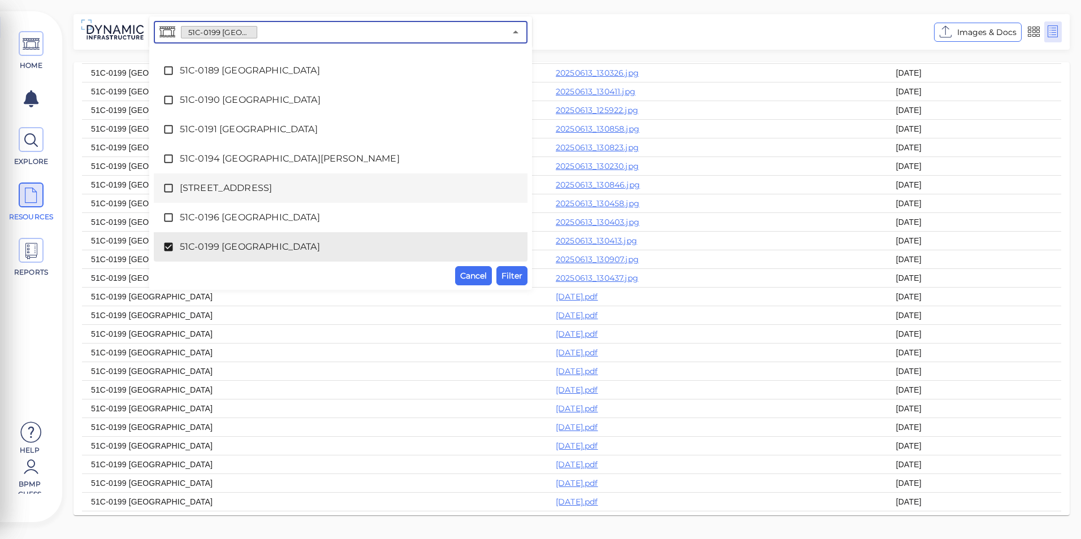
scroll to position [1814, 0]
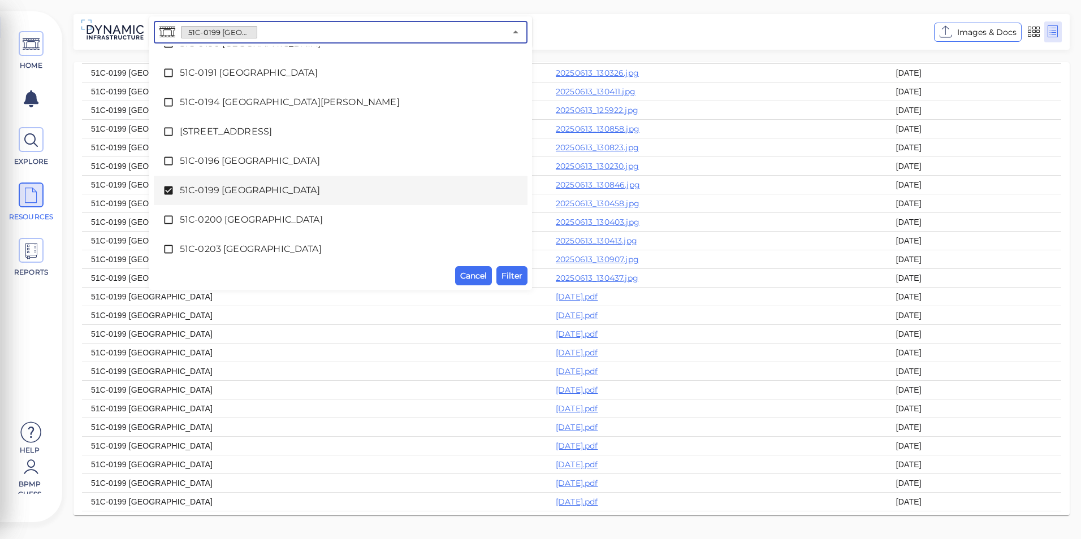
click at [404, 195] on span "51C-0199 [GEOGRAPHIC_DATA]" at bounding box center [341, 191] width 322 height 14
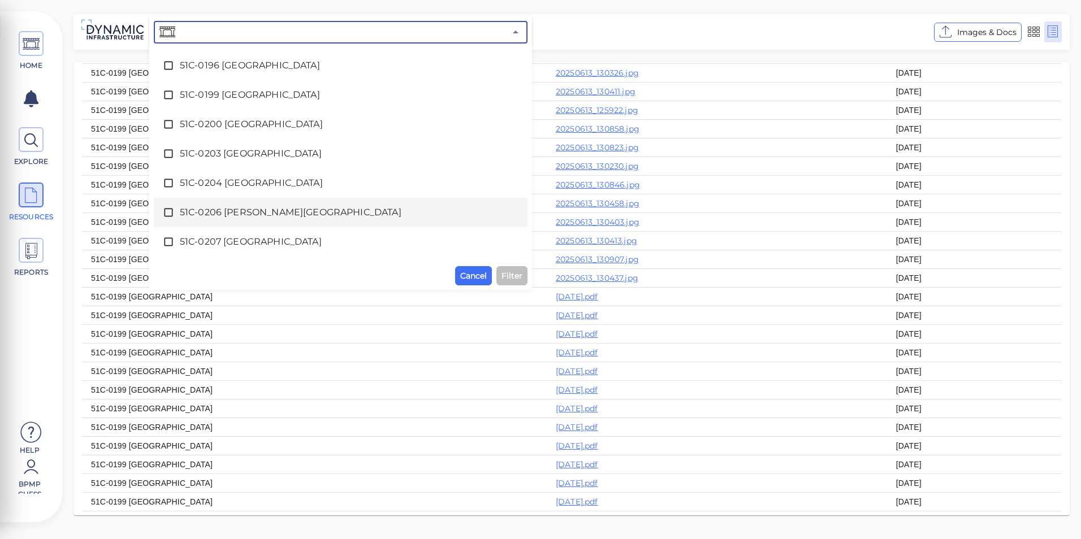
scroll to position [1927, 0]
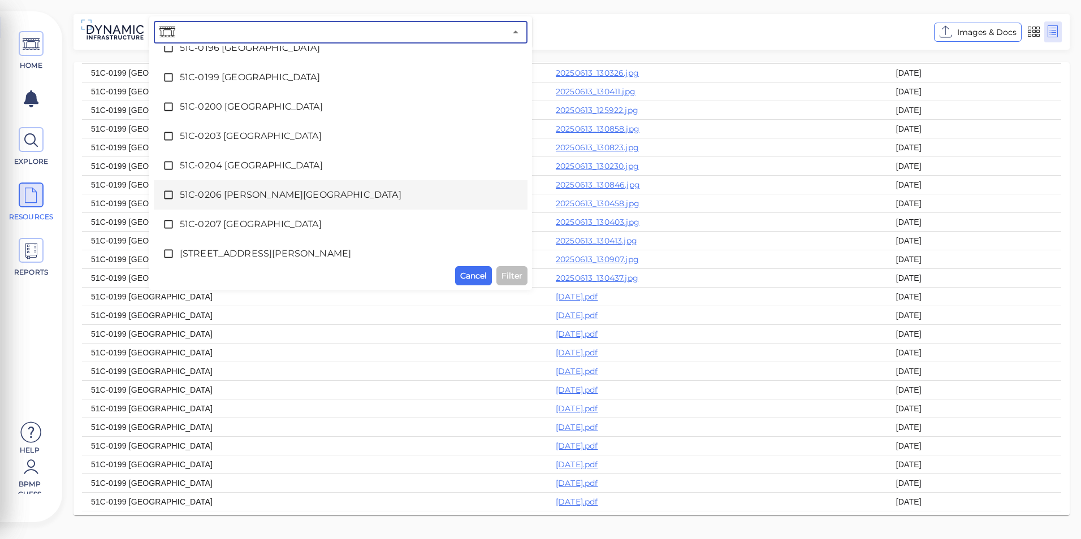
click at [389, 201] on span "51C-0206 [PERSON_NAME][GEOGRAPHIC_DATA]" at bounding box center [341, 195] width 322 height 14
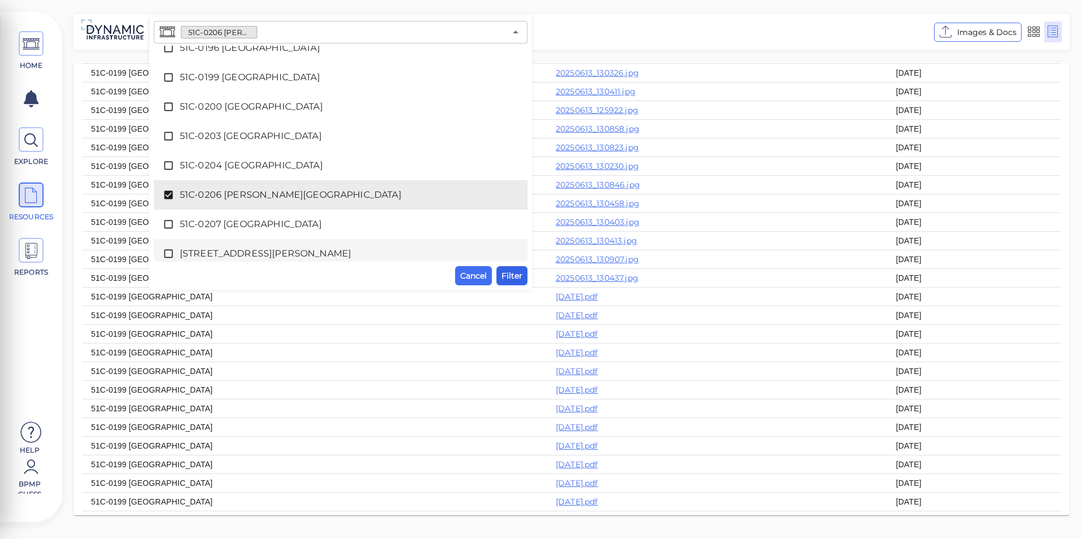
click at [509, 274] on span "Filter" at bounding box center [511, 276] width 21 height 14
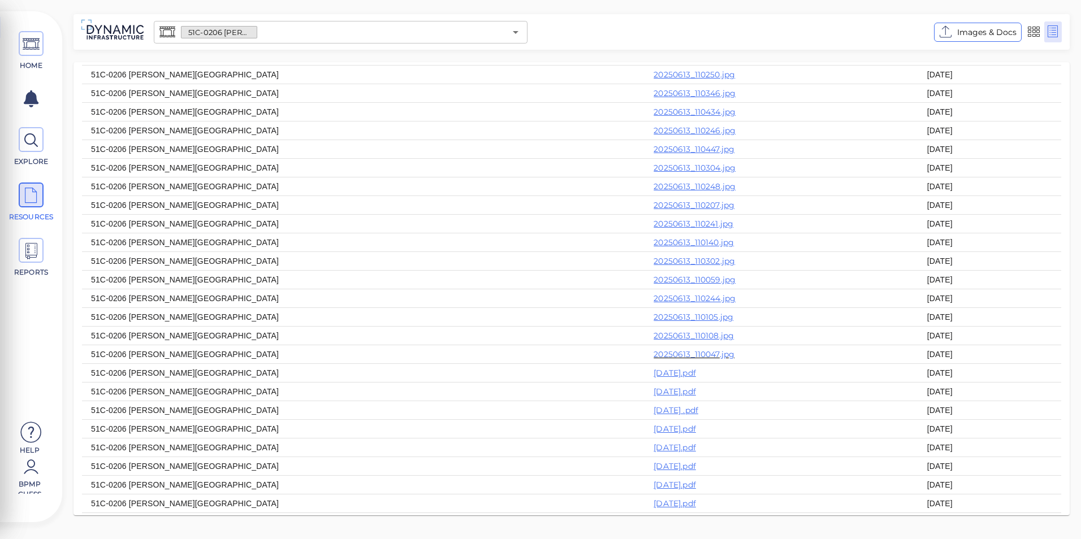
scroll to position [57, 0]
click at [653, 396] on link "[DATE] .pdf" at bounding box center [675, 390] width 45 height 10
click at [653, 358] on link "[DATE].pdf" at bounding box center [674, 353] width 42 height 10
click at [653, 377] on link "[DATE].pdf" at bounding box center [674, 372] width 42 height 10
click at [653, 358] on link "[DATE].pdf" at bounding box center [674, 353] width 42 height 10
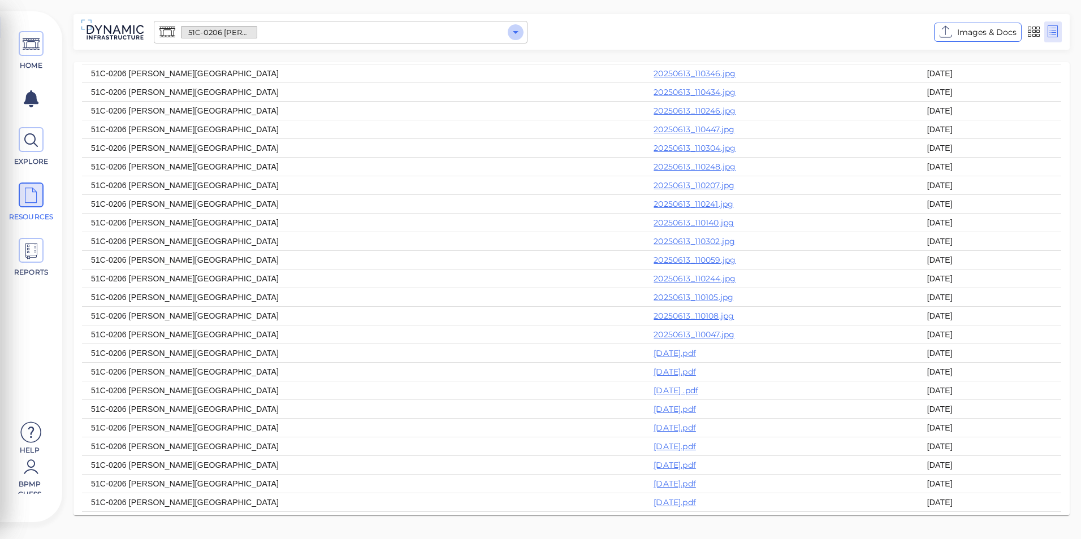
click at [516, 30] on icon "Open" at bounding box center [516, 32] width 14 height 14
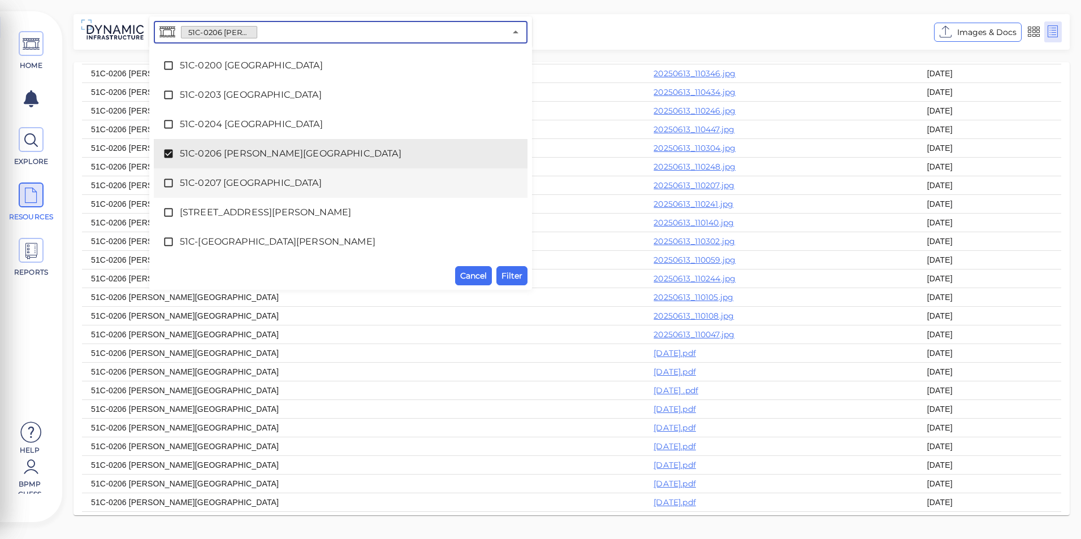
scroll to position [1988, 0]
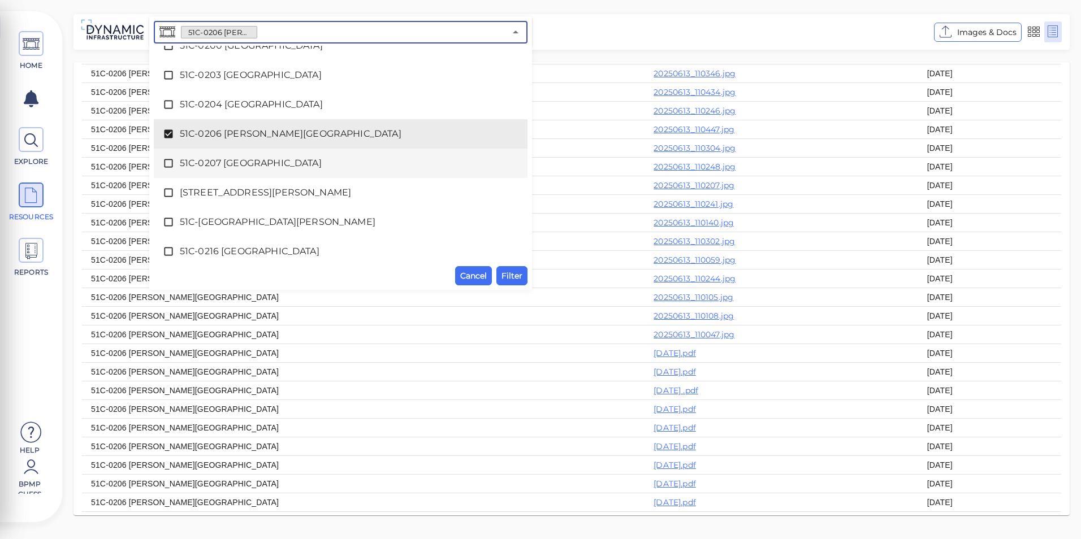
click at [320, 166] on span "51C-0207 [GEOGRAPHIC_DATA]" at bounding box center [341, 164] width 322 height 14
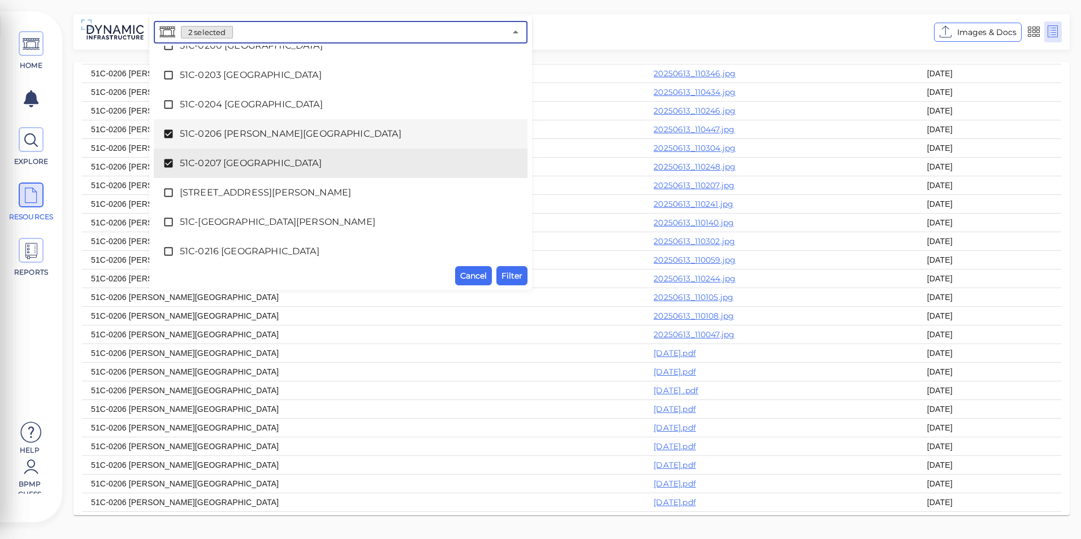
click at [319, 141] on div "51C-0206 [PERSON_NAME][GEOGRAPHIC_DATA]" at bounding box center [341, 134] width 356 height 23
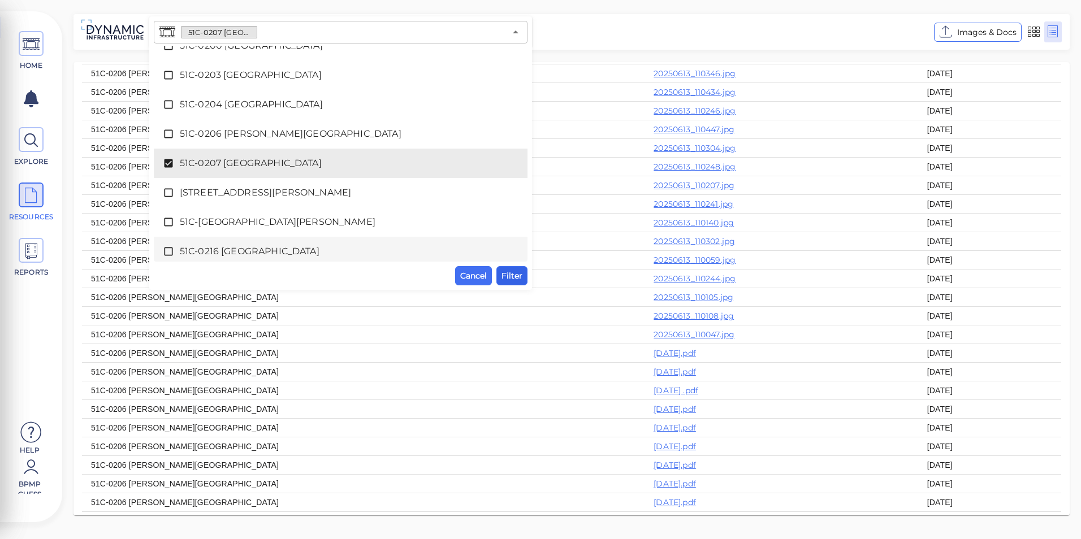
click at [517, 272] on span "Filter" at bounding box center [511, 276] width 21 height 14
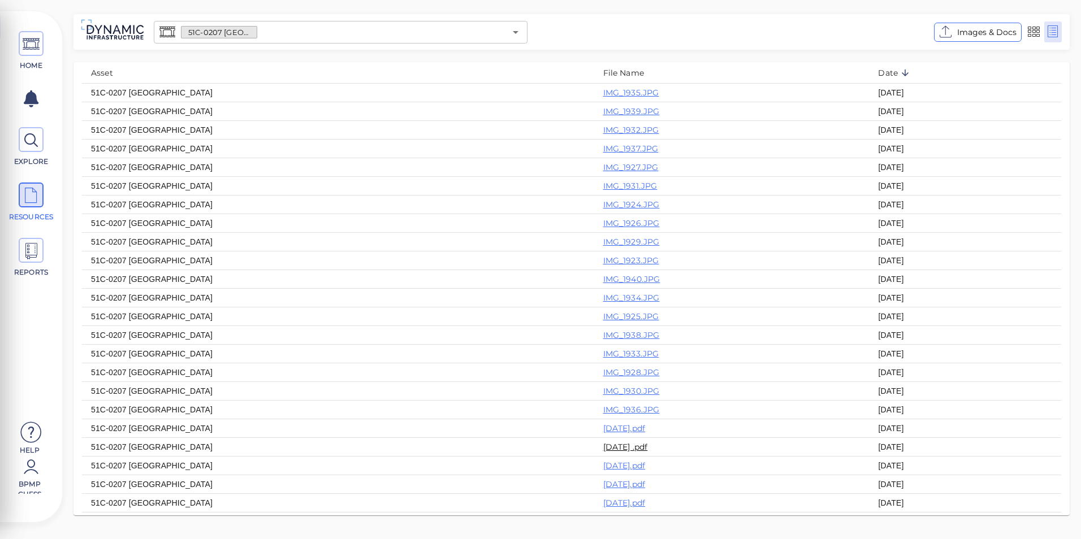
click at [603, 452] on link "[DATE] .pdf" at bounding box center [625, 447] width 45 height 10
click at [603, 434] on link "[DATE].pdf" at bounding box center [624, 428] width 42 height 10
click at [603, 471] on link "[DATE].pdf" at bounding box center [624, 466] width 42 height 10
click at [513, 33] on icon "Open" at bounding box center [516, 32] width 14 height 14
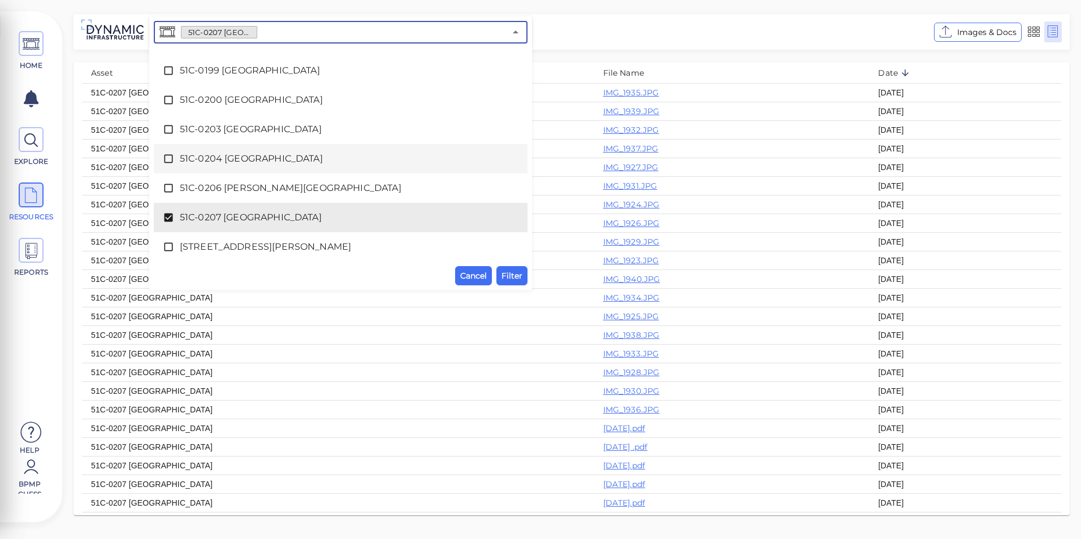
scroll to position [1961, 0]
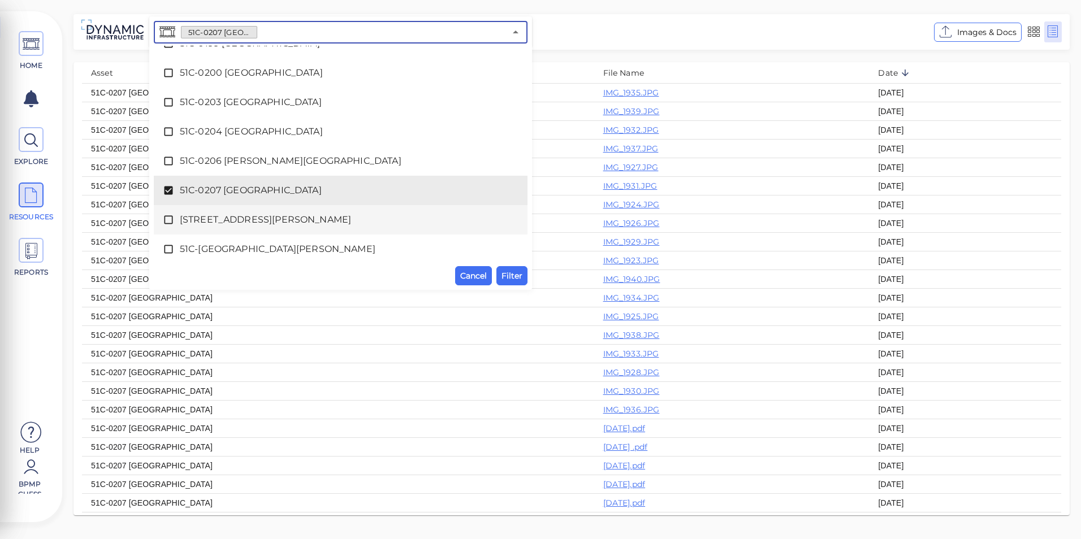
click at [325, 219] on span "[STREET_ADDRESS][PERSON_NAME]" at bounding box center [341, 220] width 322 height 14
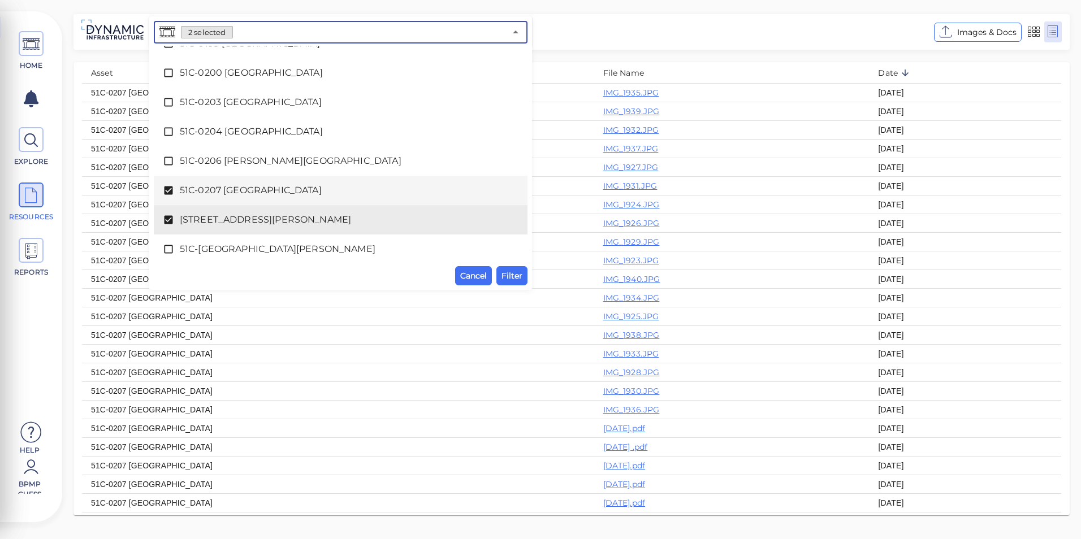
click at [327, 198] on div "51C-0207 [GEOGRAPHIC_DATA]" at bounding box center [341, 190] width 356 height 23
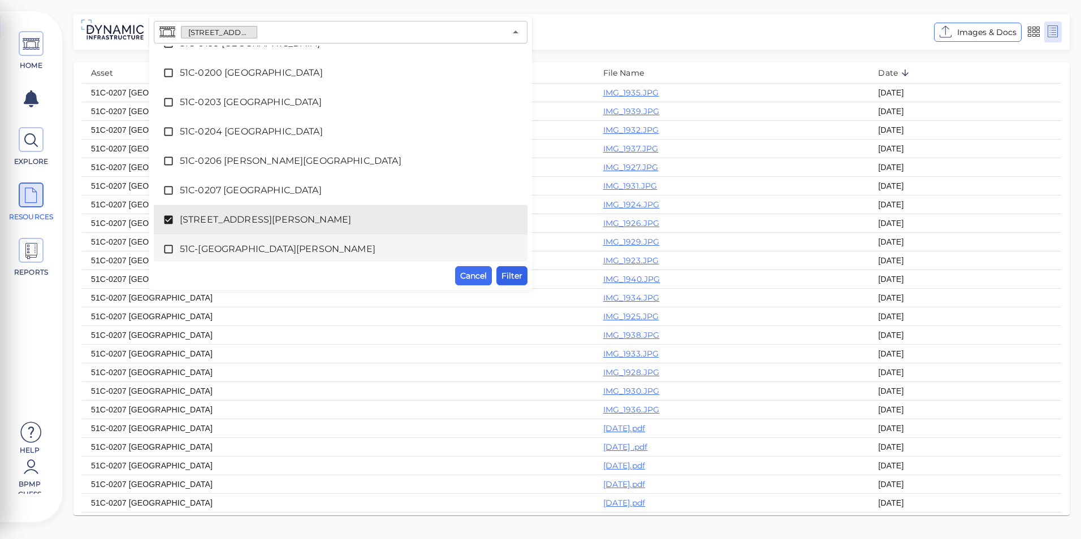
click at [510, 276] on span "Filter" at bounding box center [511, 276] width 21 height 14
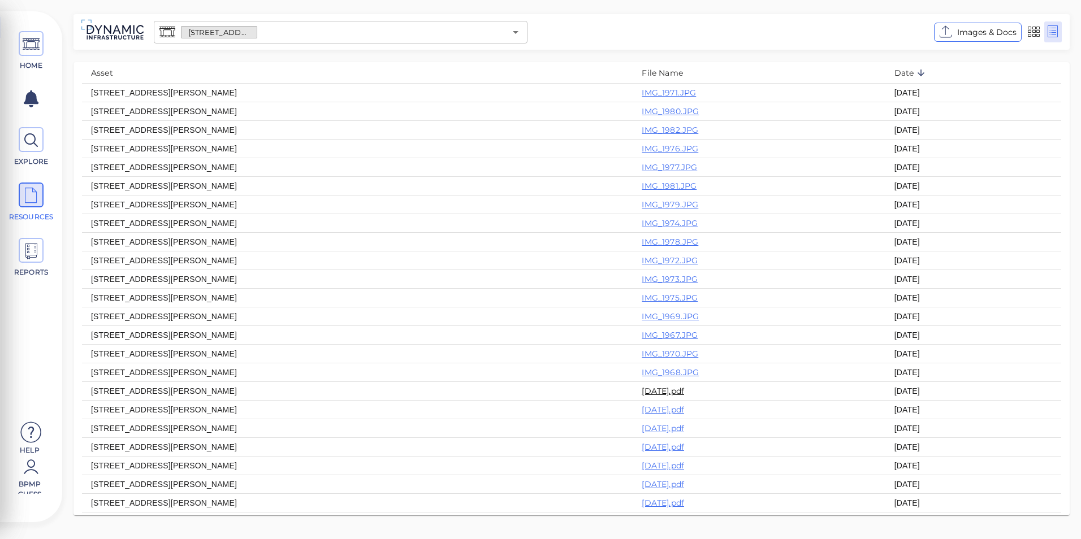
click at [642, 396] on link "[DATE].pdf" at bounding box center [663, 391] width 42 height 10
click at [642, 415] on link "[DATE].pdf" at bounding box center [663, 410] width 42 height 10
click at [514, 31] on icon "Open" at bounding box center [516, 32] width 14 height 14
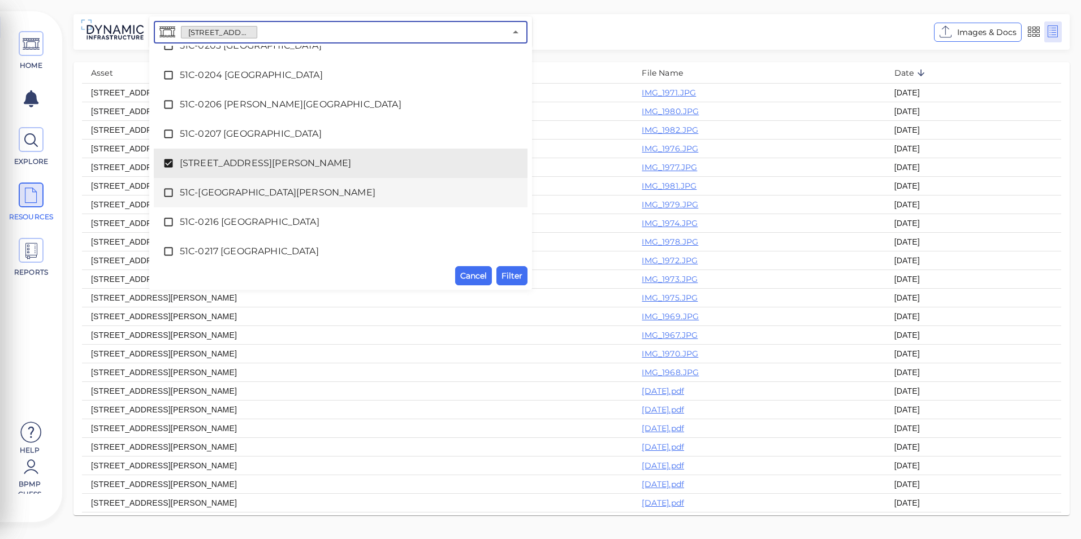
scroll to position [2047, 0]
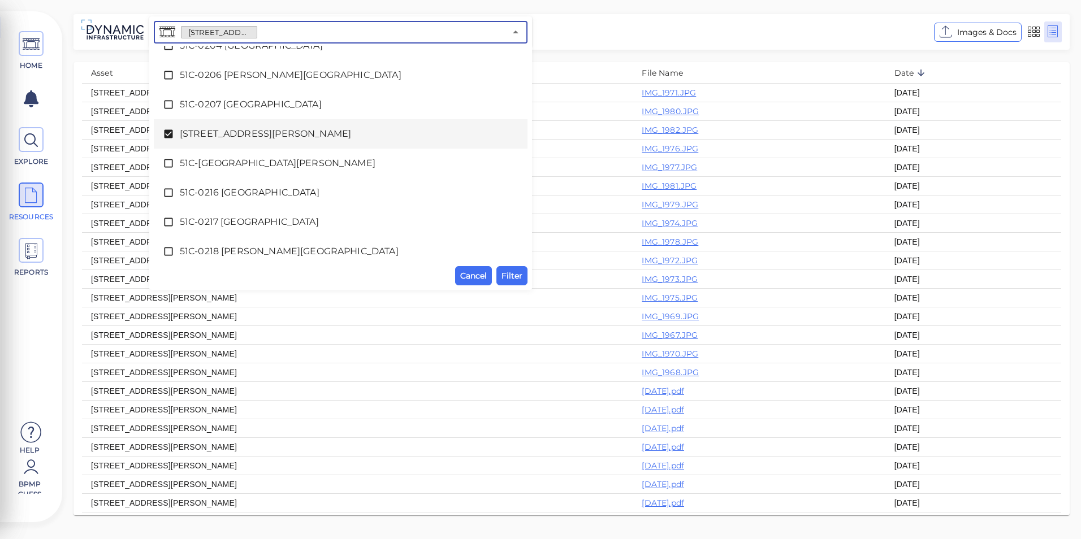
click at [218, 138] on span "[STREET_ADDRESS][PERSON_NAME]" at bounding box center [341, 134] width 322 height 14
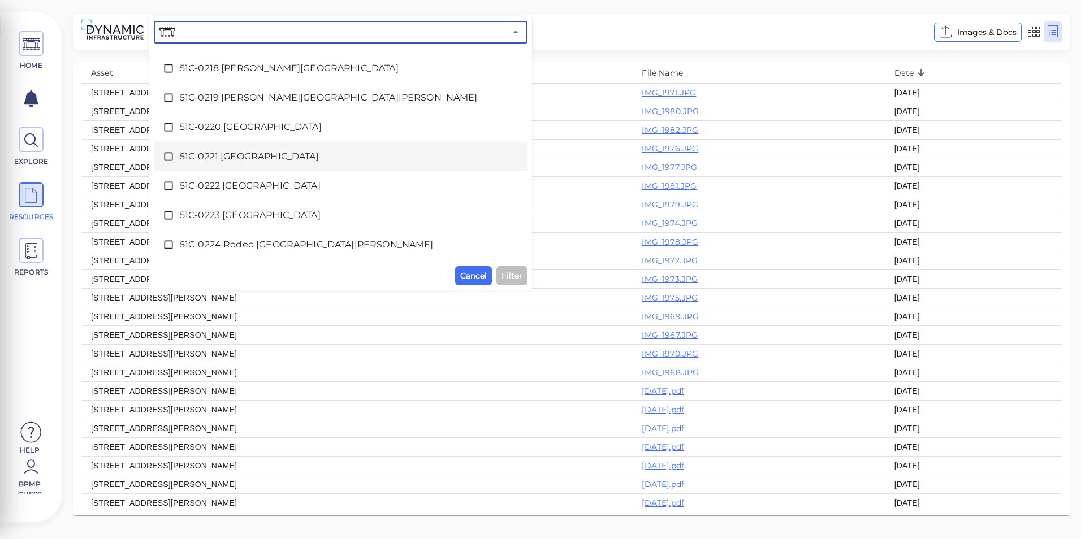
scroll to position [2273, 0]
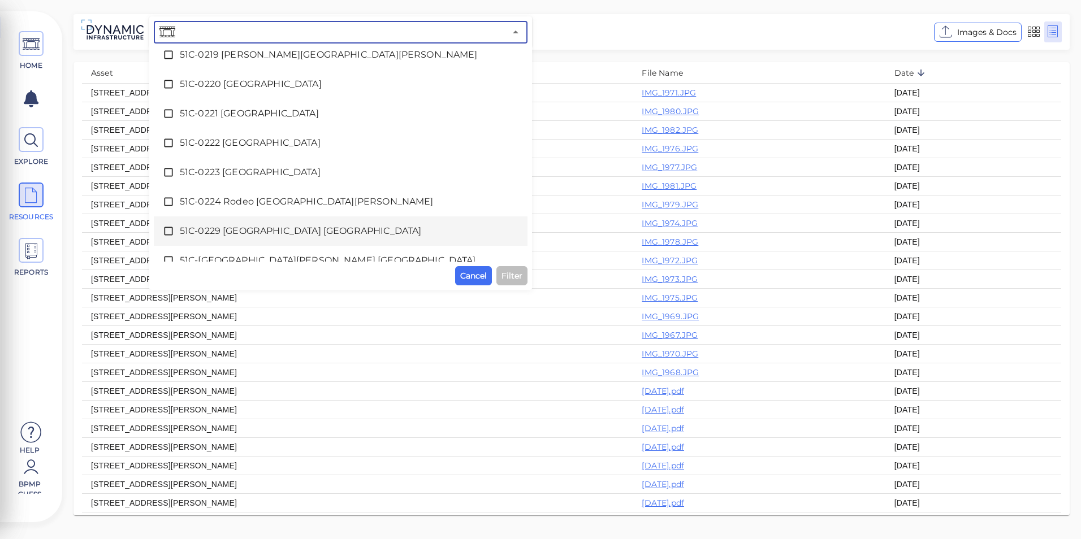
click at [246, 241] on div "51C-0229 [GEOGRAPHIC_DATA] [GEOGRAPHIC_DATA]" at bounding box center [341, 231] width 356 height 23
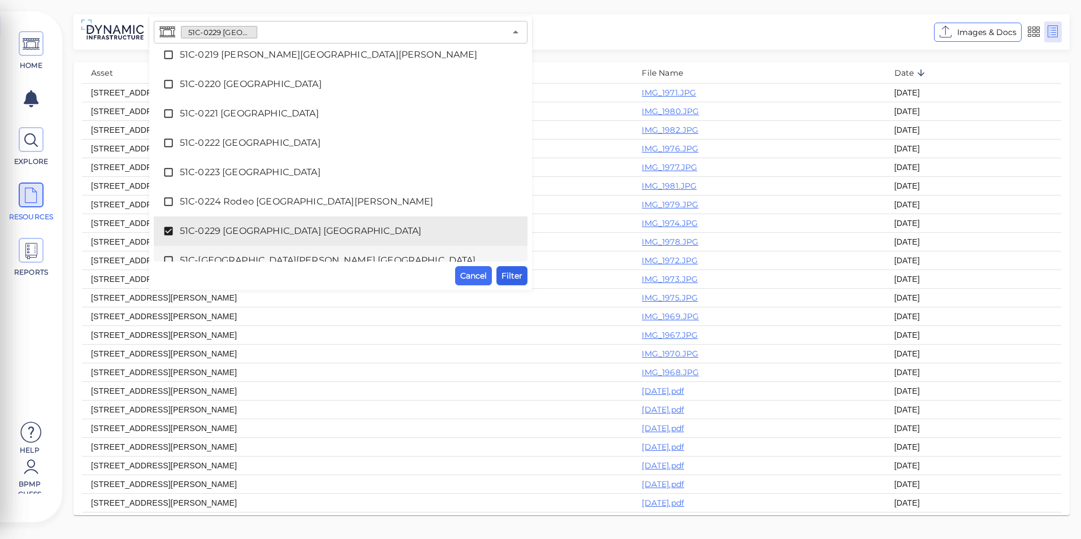
click at [519, 274] on span "Filter" at bounding box center [511, 276] width 21 height 14
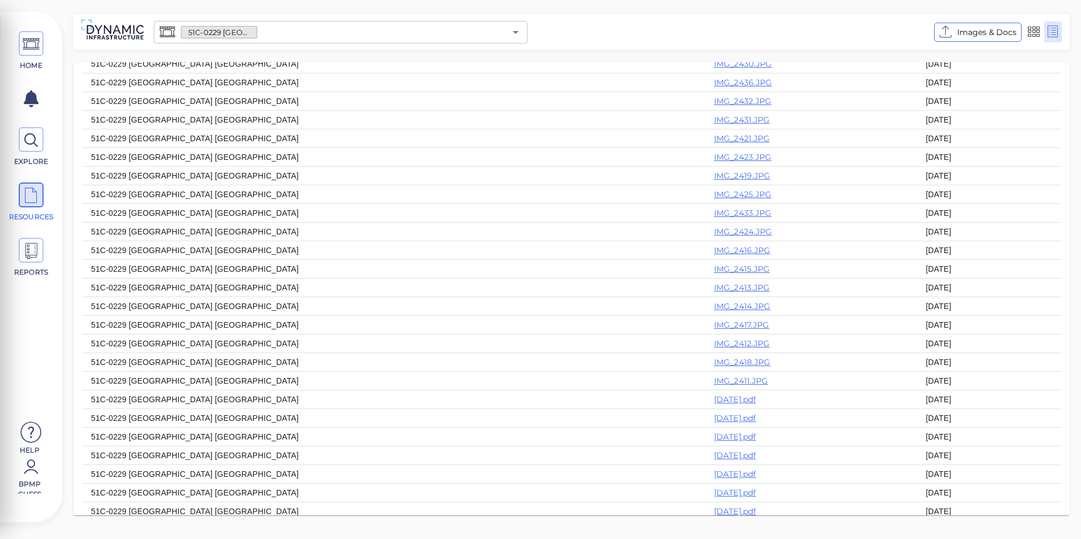
scroll to position [298, 0]
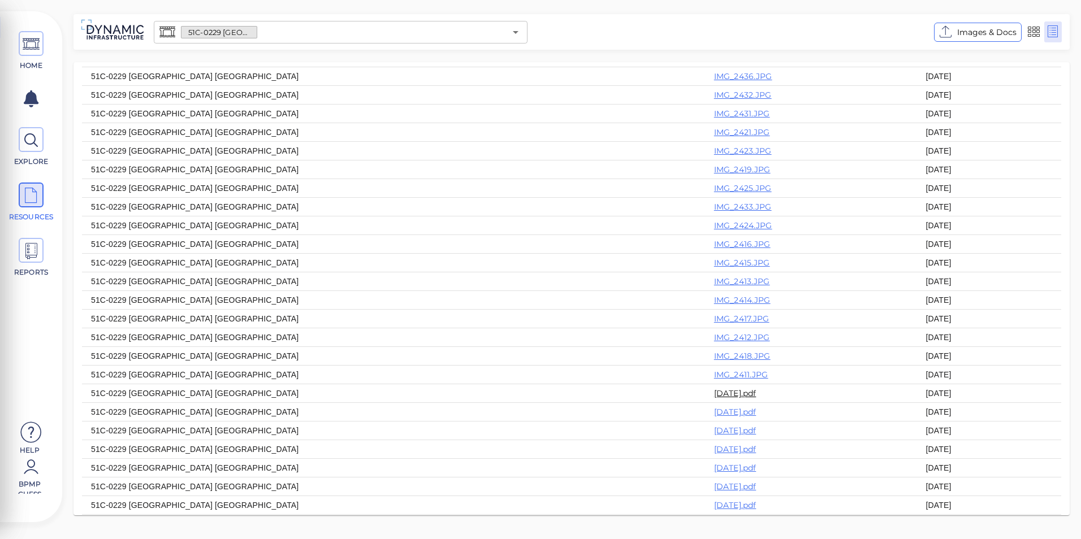
click at [714, 389] on link "[DATE].pdf" at bounding box center [735, 393] width 42 height 10
click at [518, 34] on icon "Open" at bounding box center [516, 32] width 14 height 14
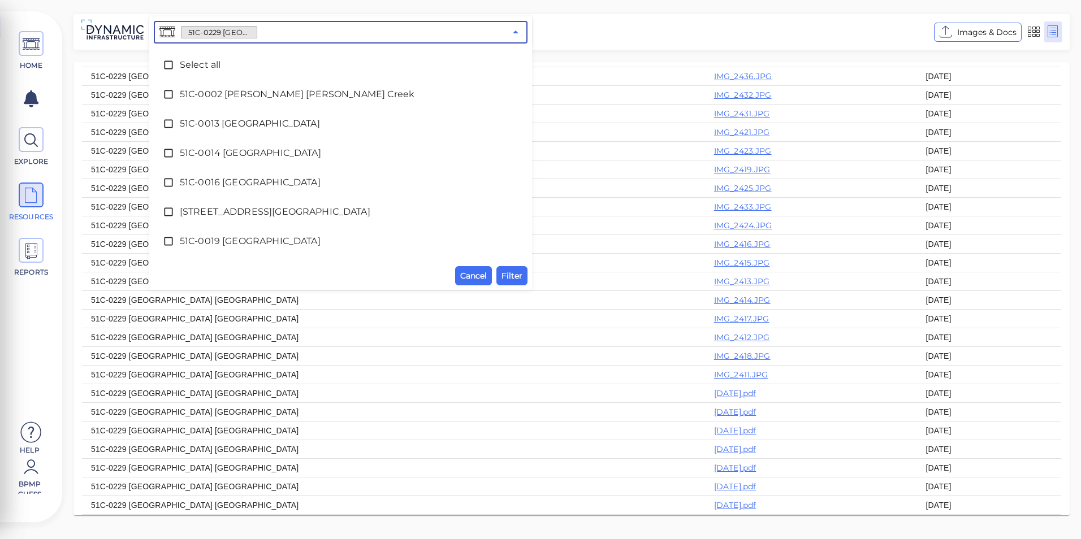
scroll to position [2257, 0]
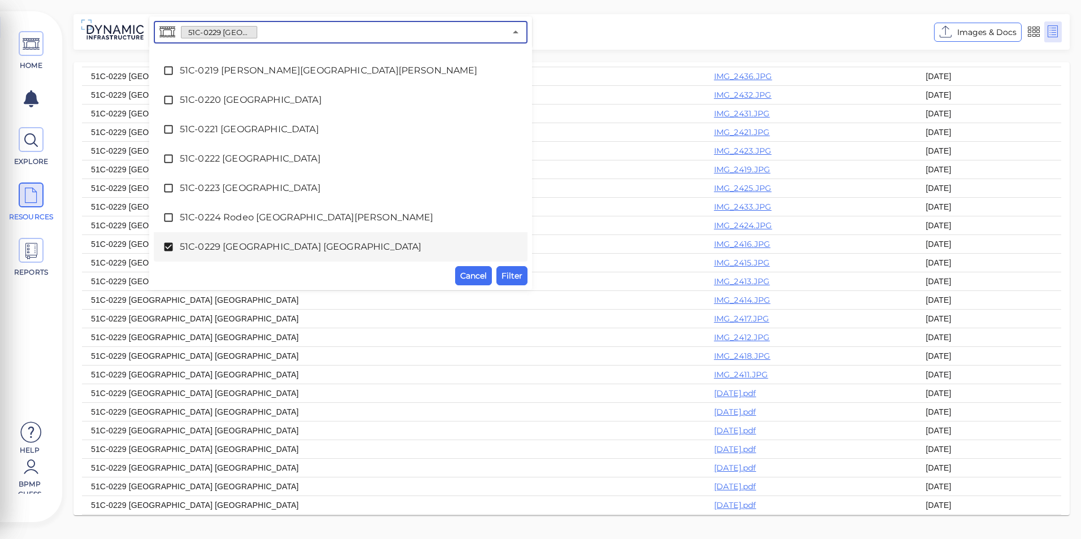
click at [255, 248] on span "51C-0229 [GEOGRAPHIC_DATA] [GEOGRAPHIC_DATA]" at bounding box center [341, 247] width 322 height 14
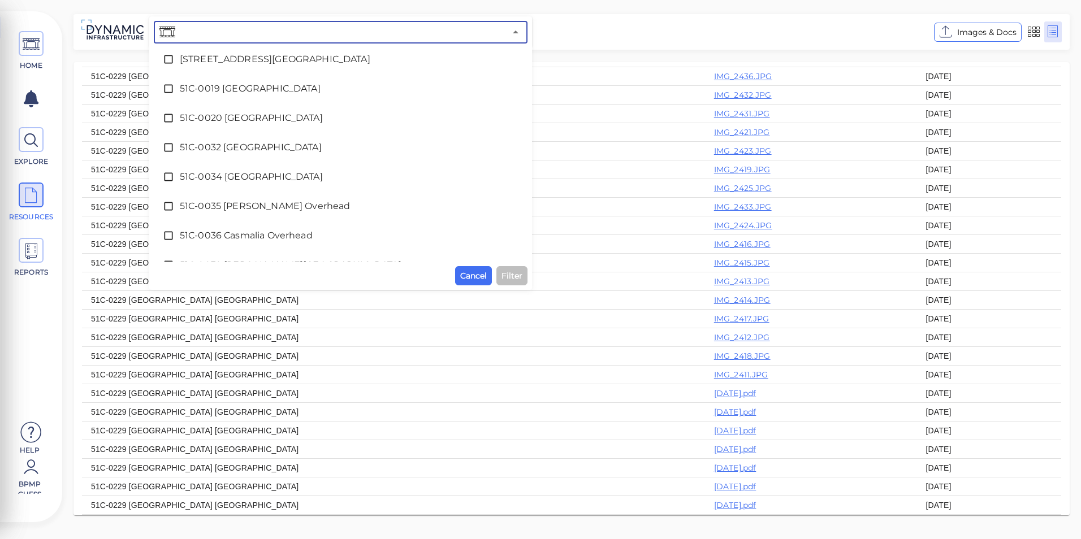
scroll to position [0, 0]
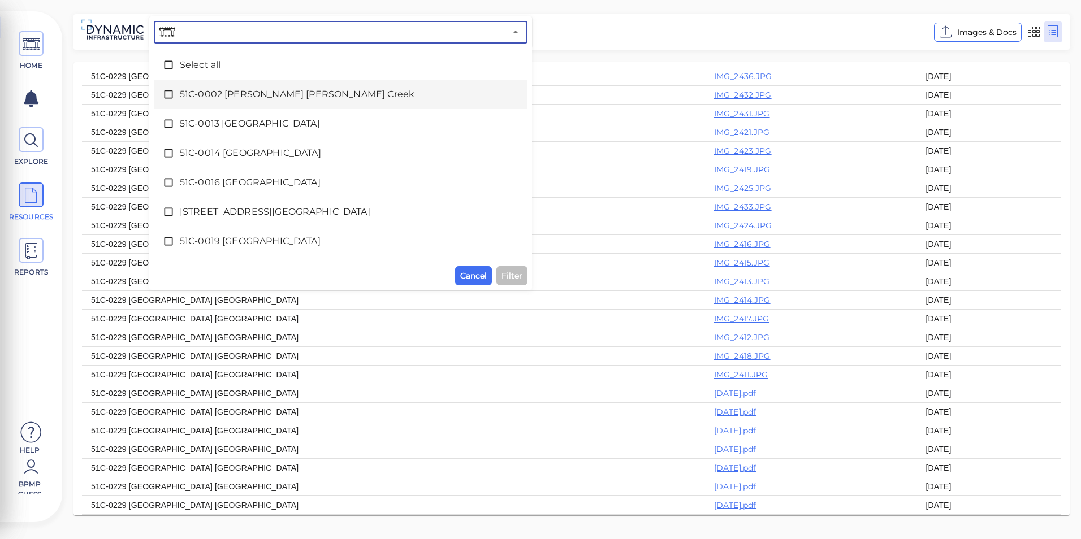
click at [423, 88] on span "51C-0002 [PERSON_NAME] [PERSON_NAME] Creek" at bounding box center [341, 95] width 322 height 14
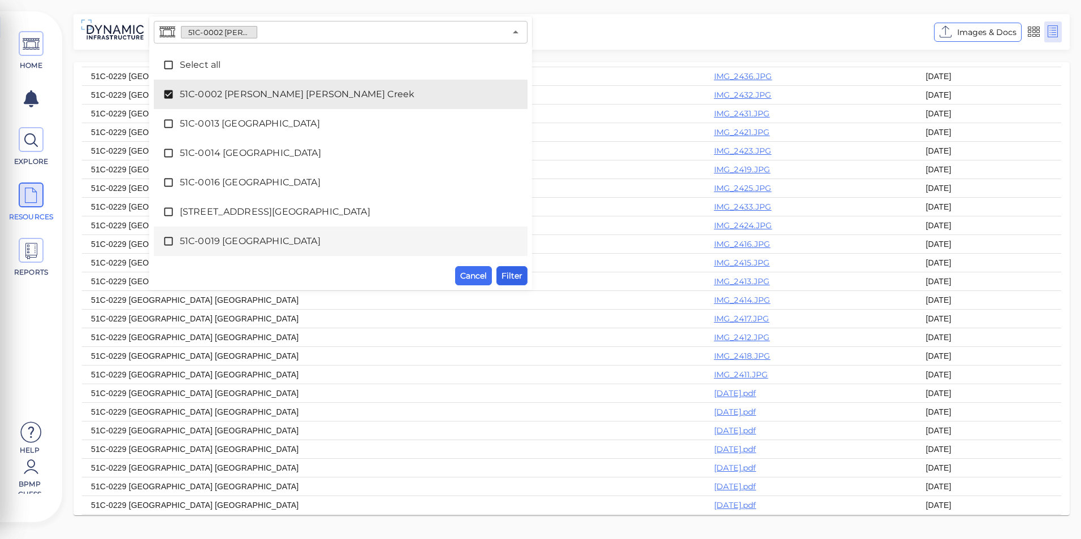
click at [521, 272] on span "Filter" at bounding box center [511, 276] width 21 height 14
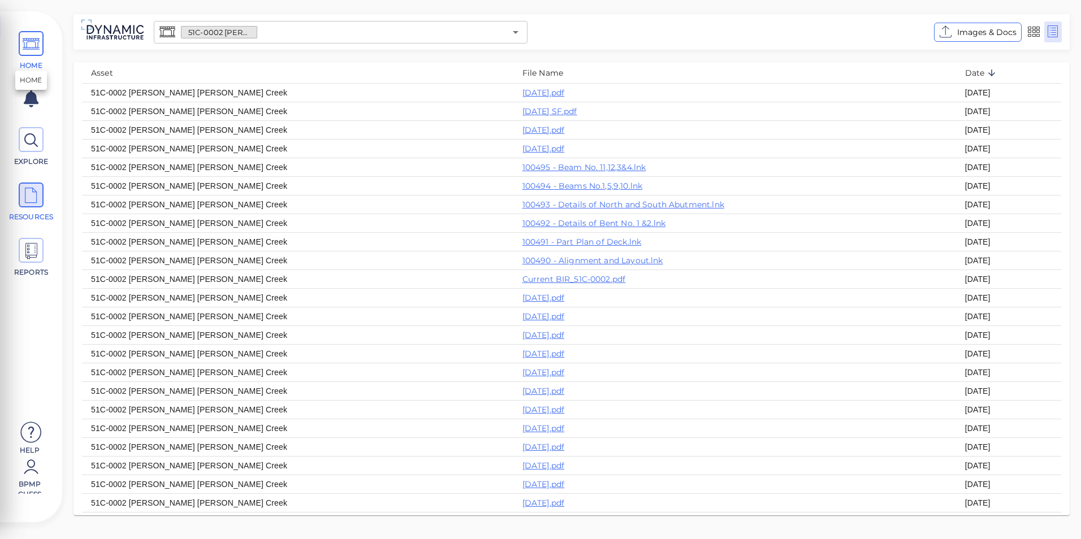
click at [29, 57] on icon at bounding box center [31, 44] width 17 height 25
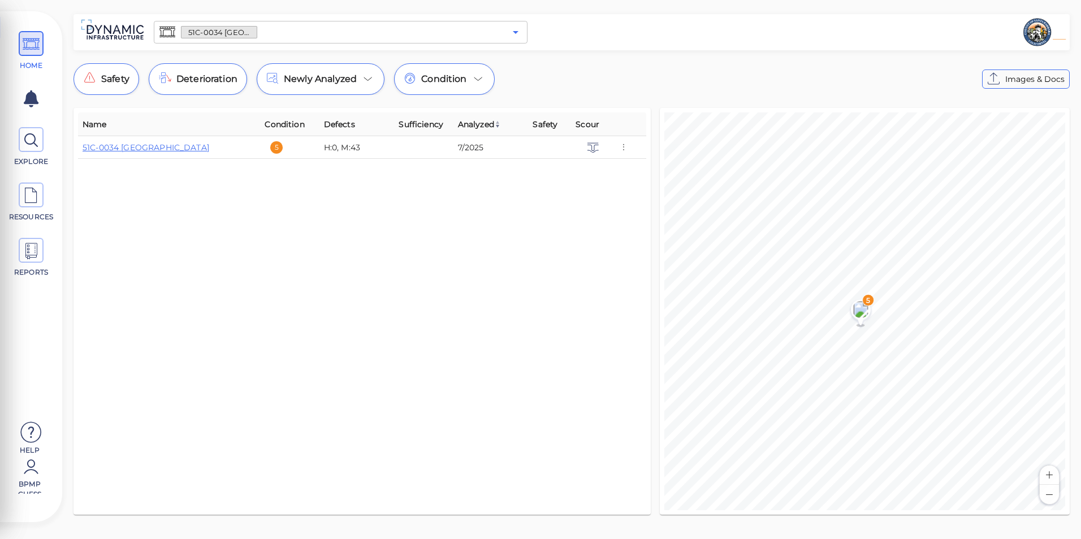
click at [518, 34] on icon "Open" at bounding box center [516, 32] width 14 height 14
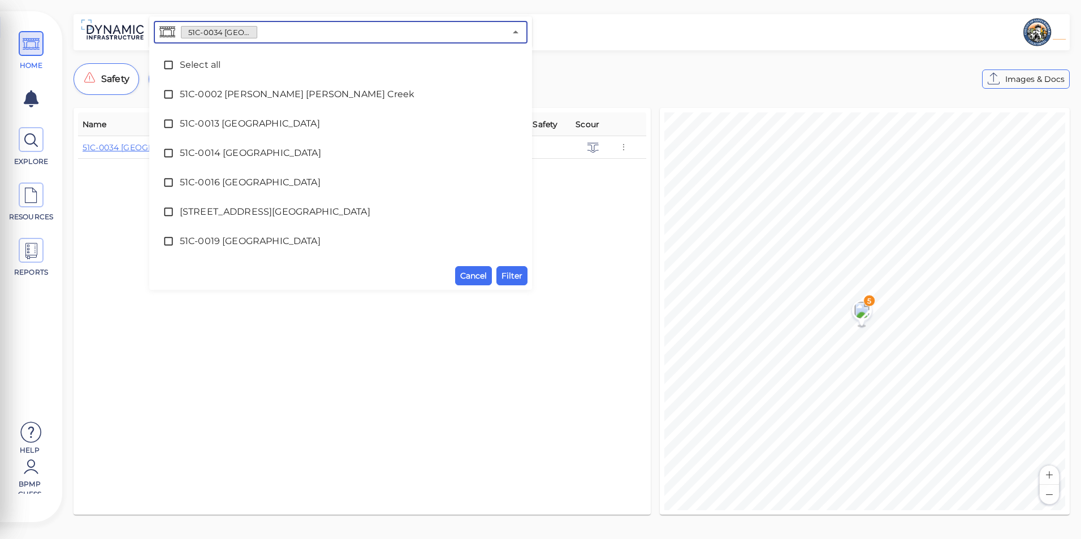
scroll to position [83, 0]
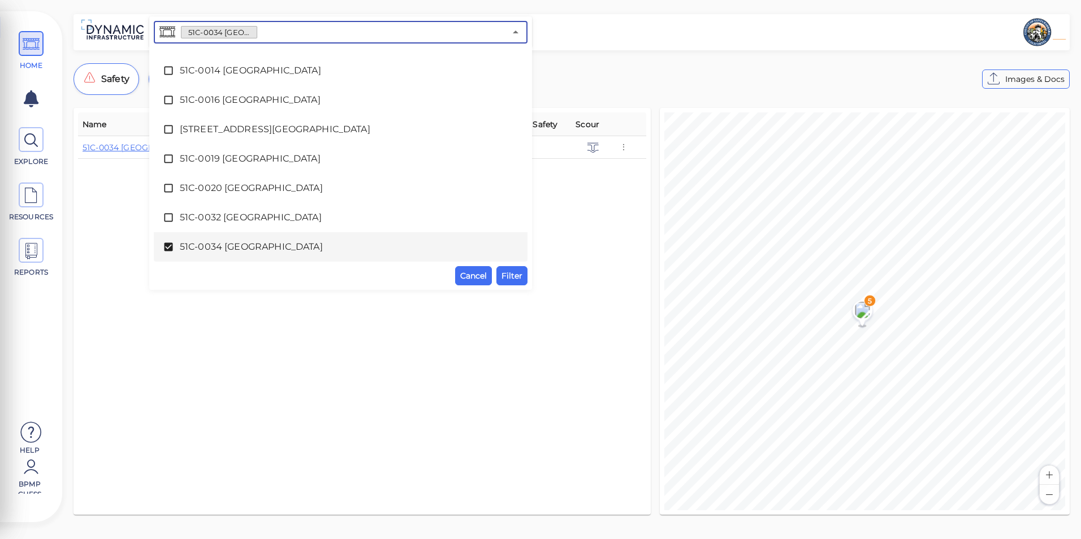
click at [197, 247] on span "51C-0034 [GEOGRAPHIC_DATA]" at bounding box center [341, 247] width 322 height 14
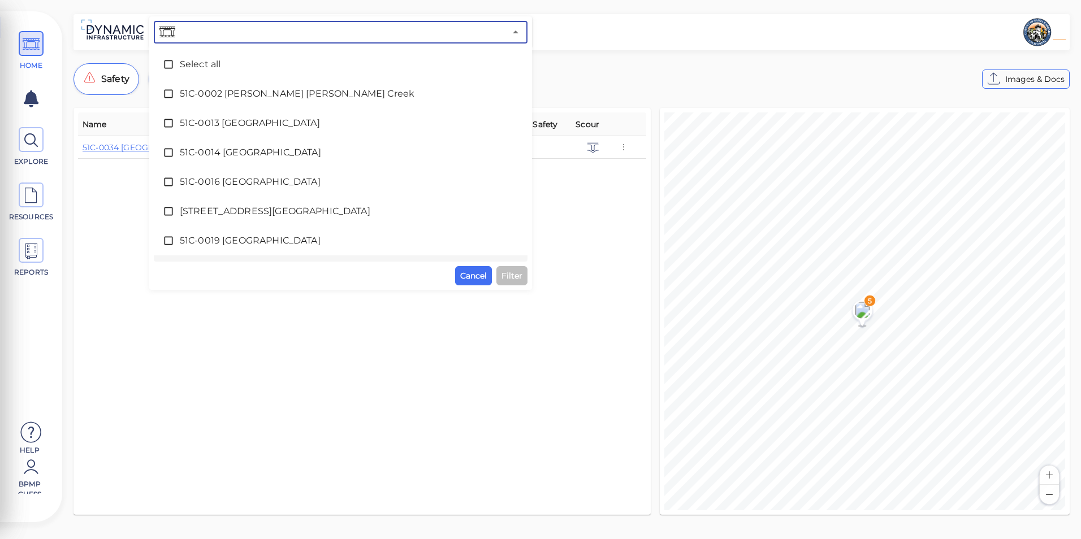
scroll to position [0, 0]
click at [288, 96] on span "51C-0002 [PERSON_NAME] [PERSON_NAME] Creek" at bounding box center [341, 95] width 322 height 14
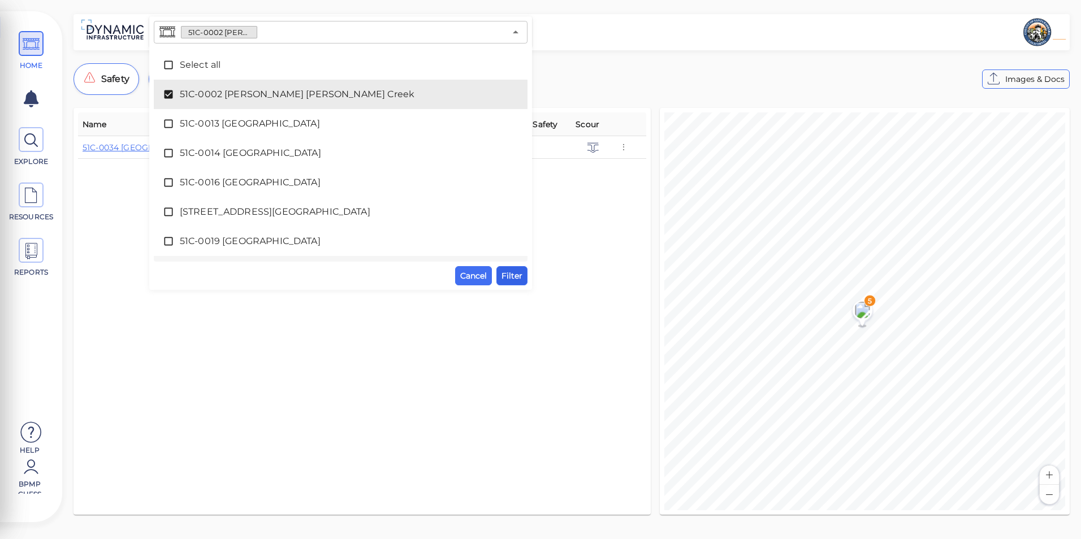
click at [519, 272] on span "Filter" at bounding box center [511, 276] width 21 height 14
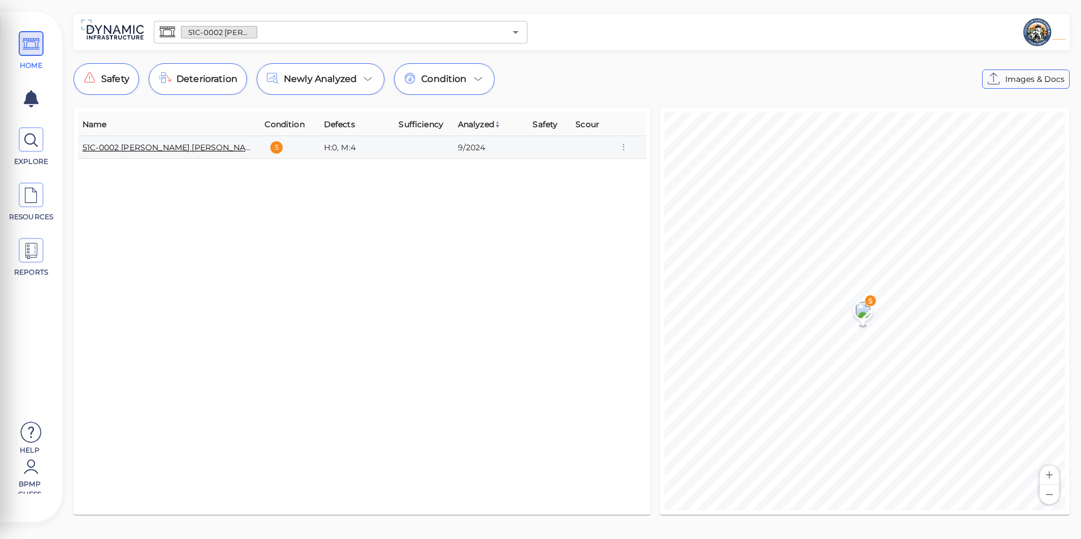
click at [146, 149] on link "51C-0002 [PERSON_NAME] [PERSON_NAME] Creek" at bounding box center [184, 147] width 203 height 10
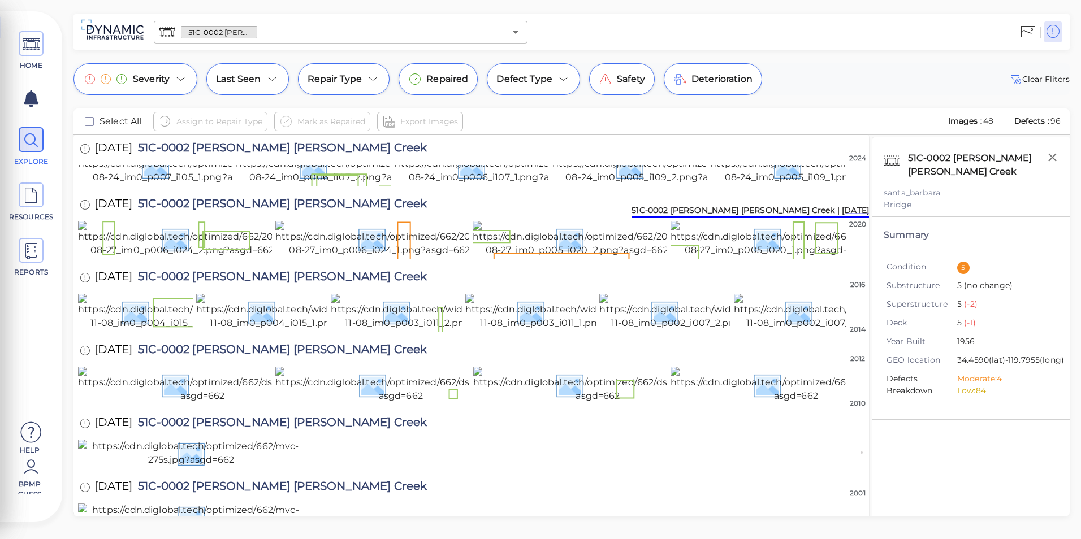
scroll to position [283, 0]
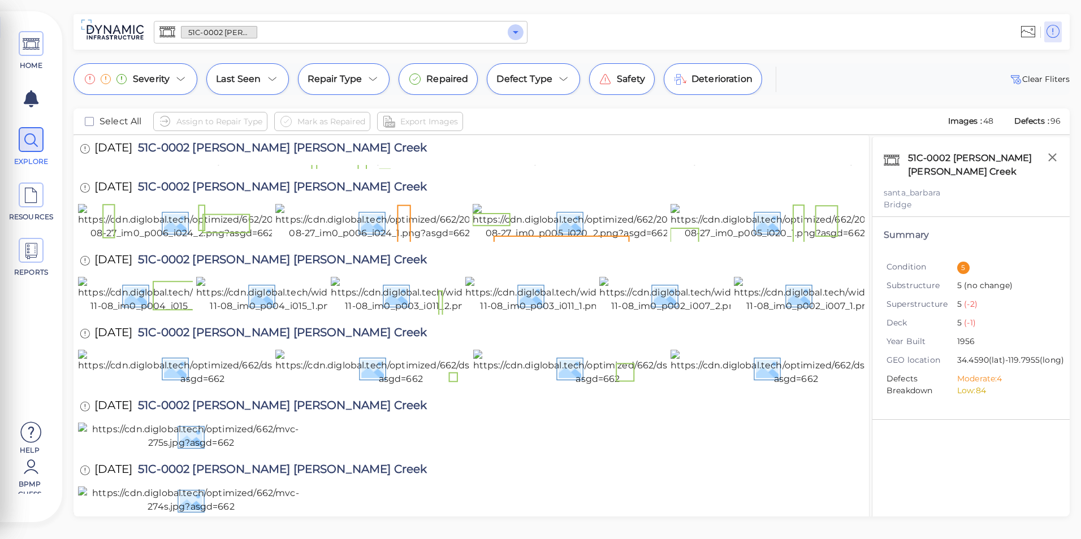
click at [522, 30] on icon "Open" at bounding box center [516, 32] width 14 height 14
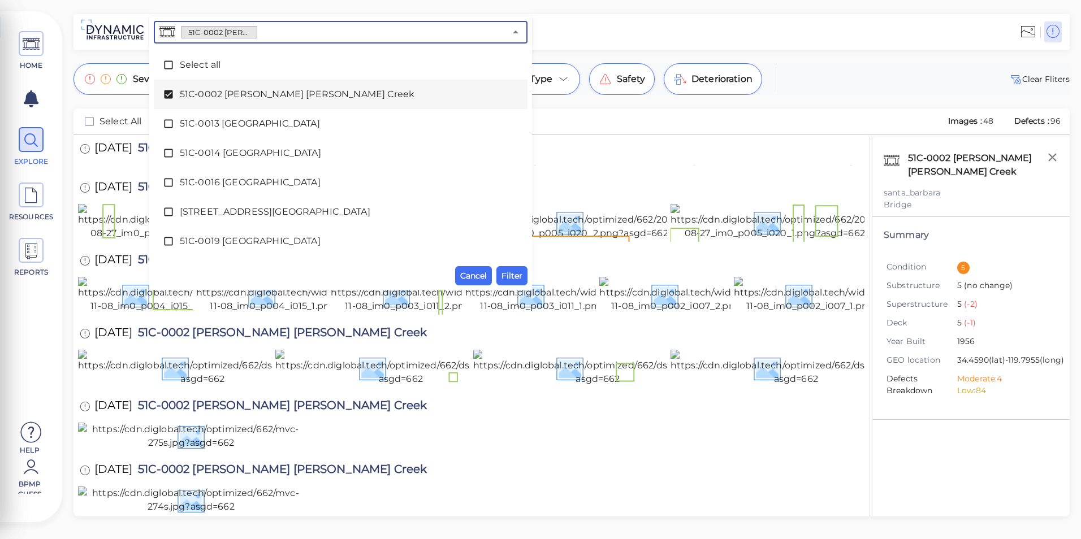
click at [203, 98] on span "51C-0002 [PERSON_NAME] [PERSON_NAME] Creek" at bounding box center [341, 95] width 322 height 14
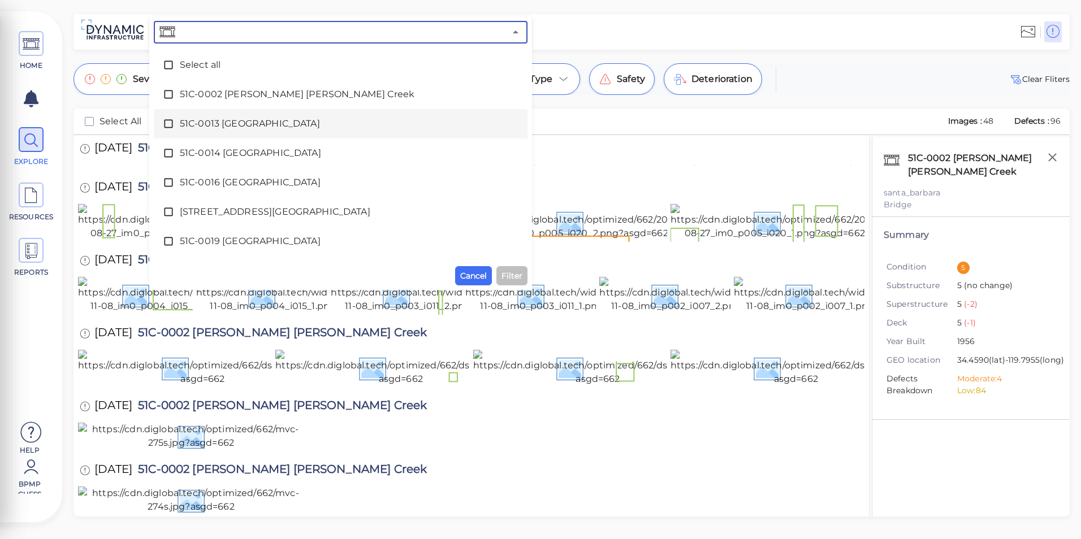
click at [284, 116] on div "51C-0013 [GEOGRAPHIC_DATA]" at bounding box center [341, 123] width 356 height 23
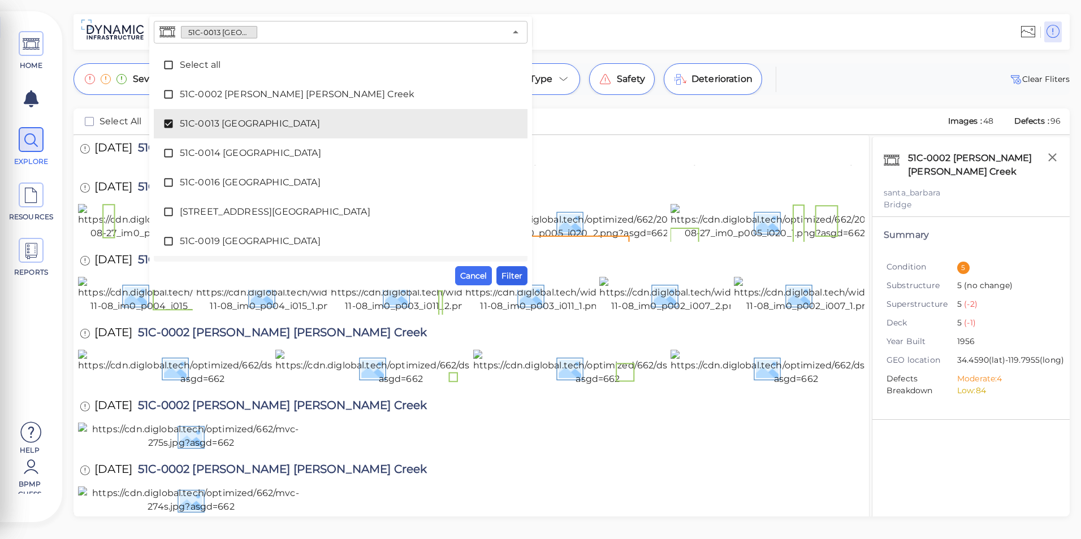
click at [518, 274] on span "Filter" at bounding box center [511, 276] width 21 height 14
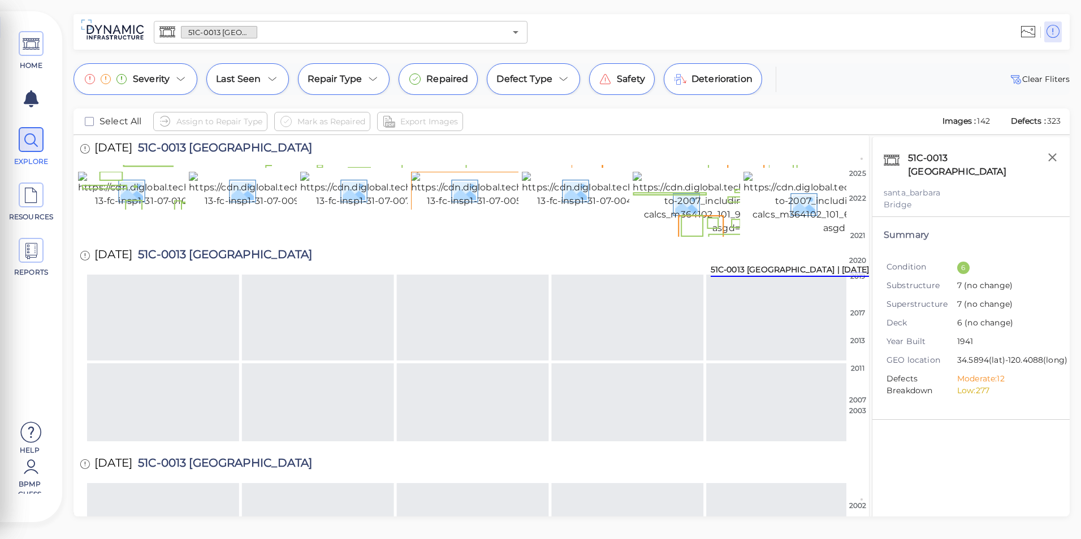
scroll to position [1079, 0]
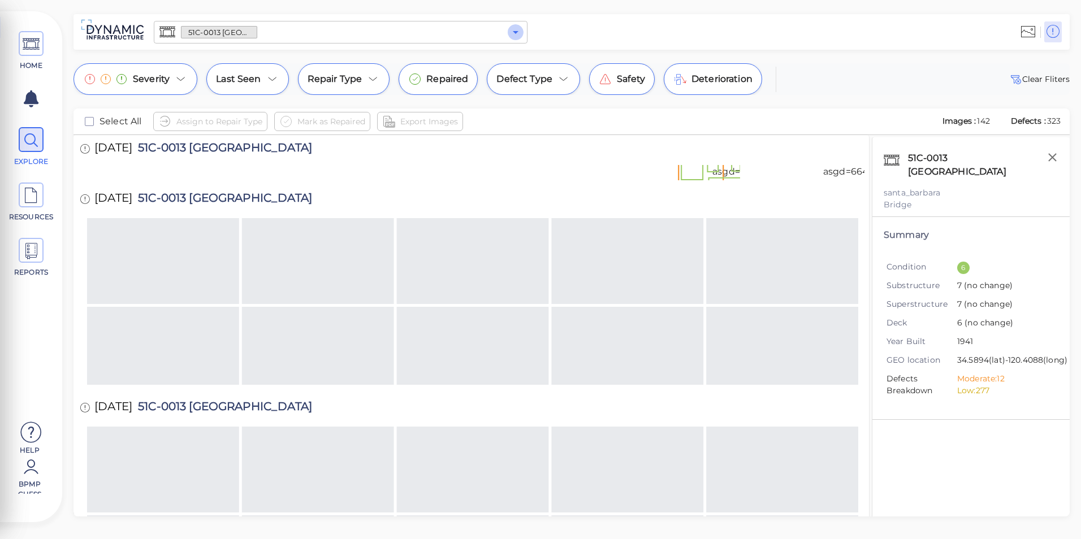
click at [515, 38] on icon "Open" at bounding box center [516, 32] width 14 height 14
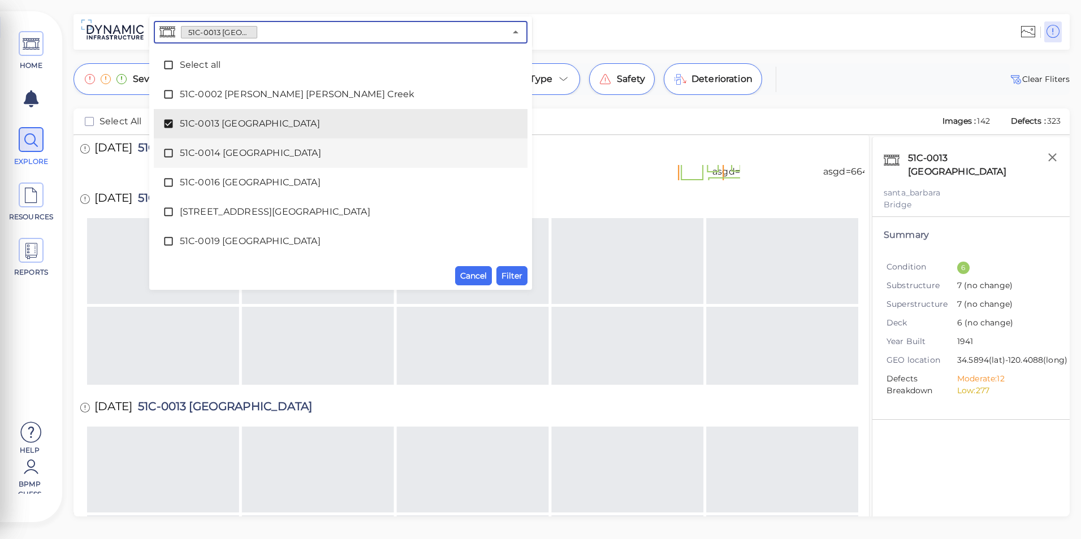
click at [274, 157] on span "51C-0014 [GEOGRAPHIC_DATA]" at bounding box center [341, 153] width 322 height 14
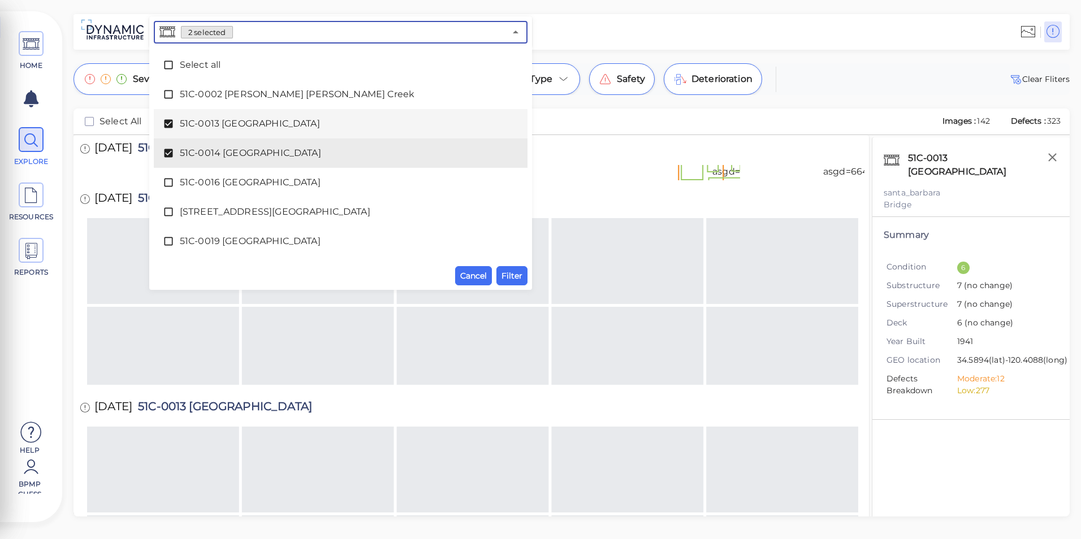
click at [272, 125] on span "51C-0013 [GEOGRAPHIC_DATA]" at bounding box center [341, 124] width 322 height 14
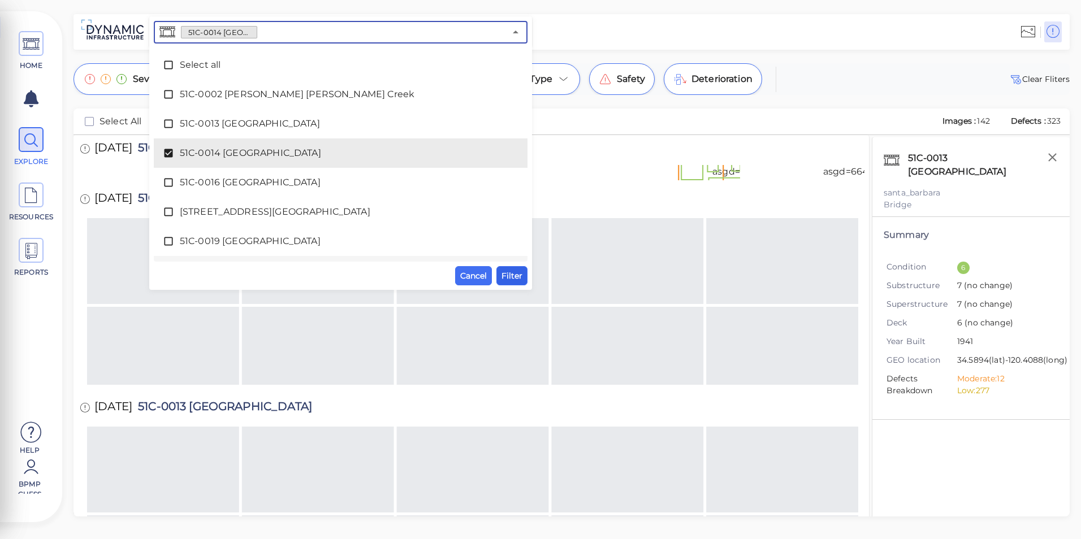
click at [509, 274] on span "Filter" at bounding box center [511, 276] width 21 height 14
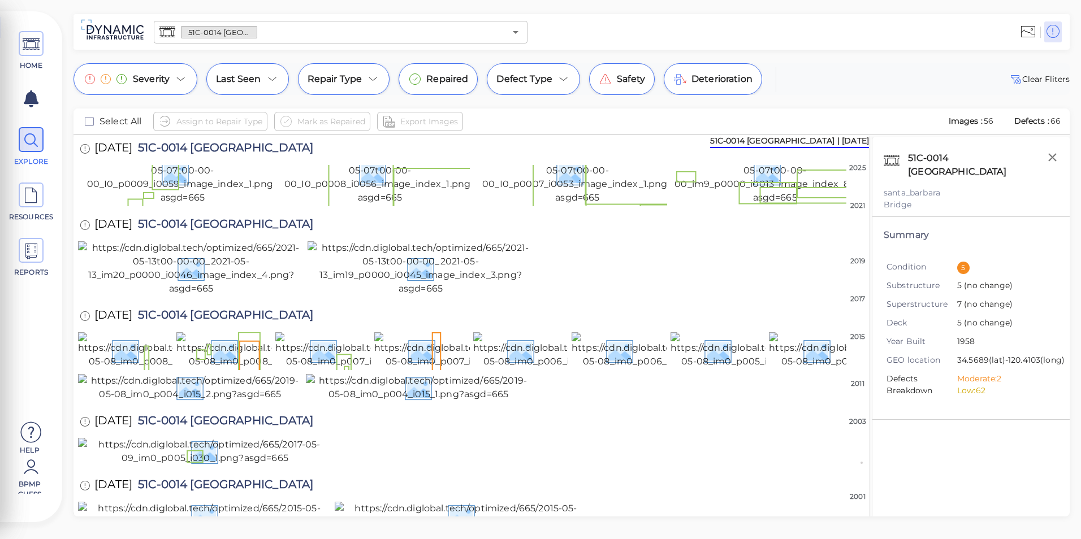
scroll to position [0, 0]
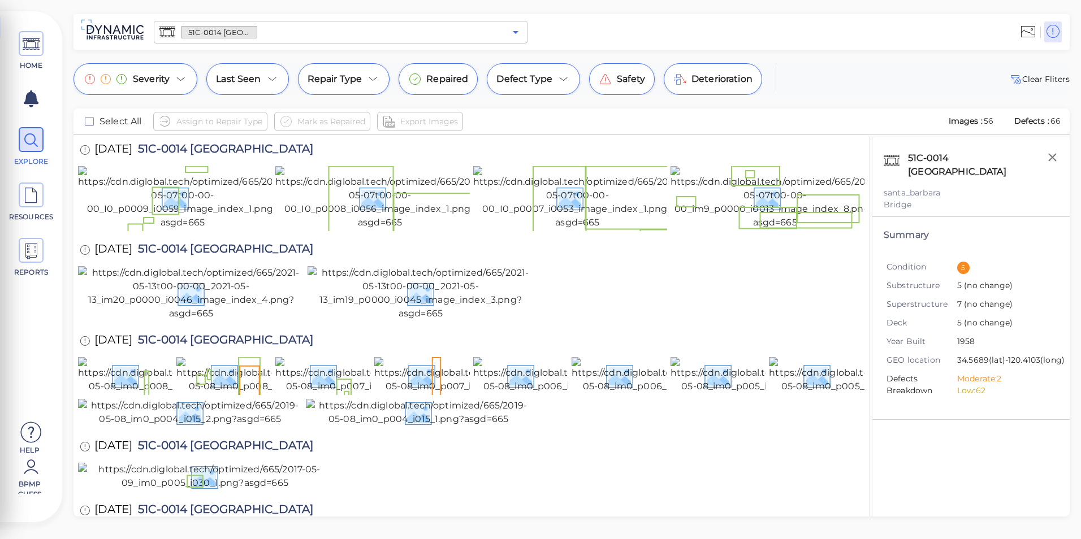
click at [519, 36] on icon "Open" at bounding box center [516, 32] width 14 height 14
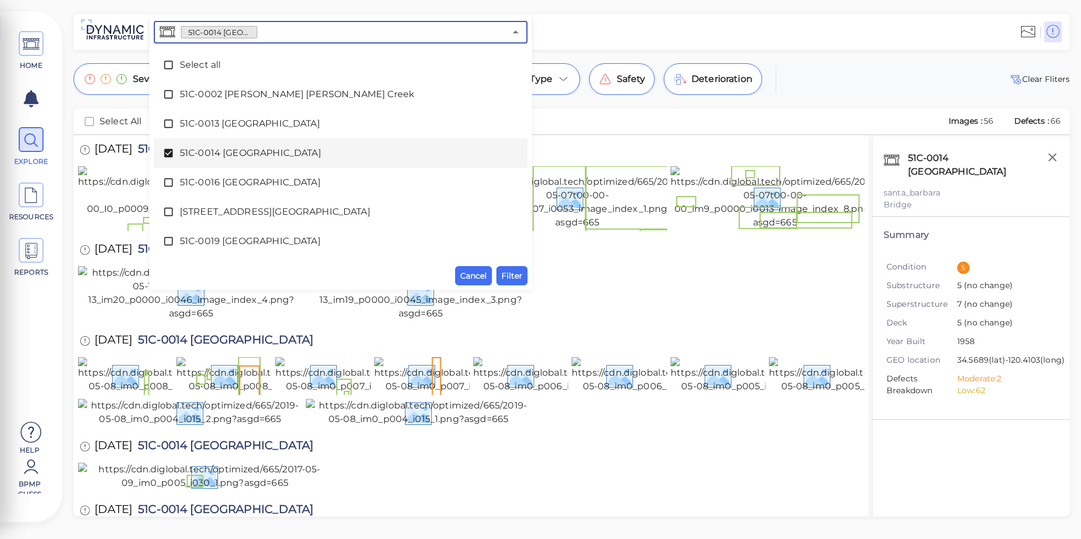
click at [245, 154] on span "51C-0014 [GEOGRAPHIC_DATA]" at bounding box center [341, 153] width 322 height 14
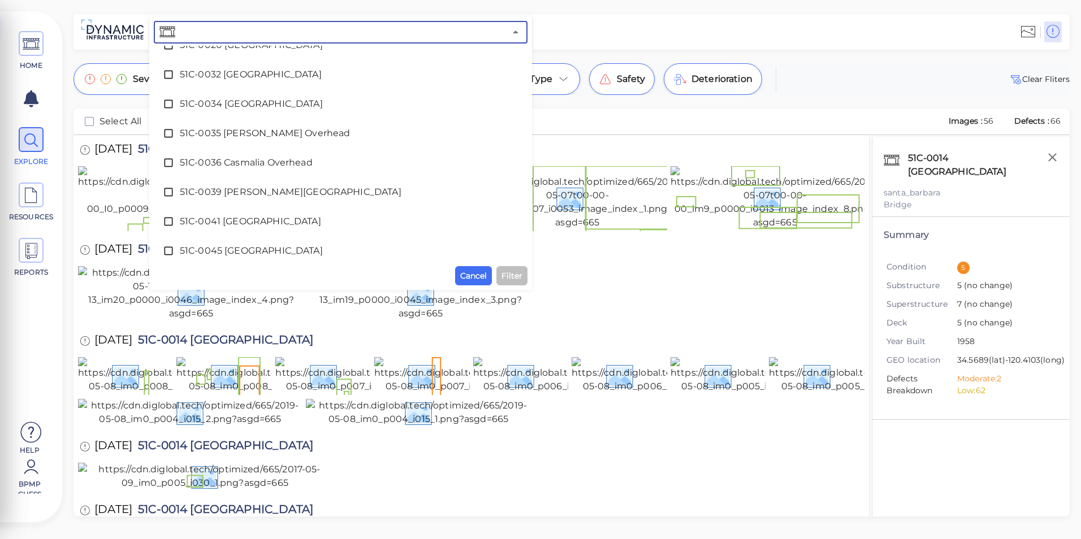
scroll to position [226, 0]
click at [232, 111] on div "51C-0034 [GEOGRAPHIC_DATA]" at bounding box center [341, 103] width 356 height 23
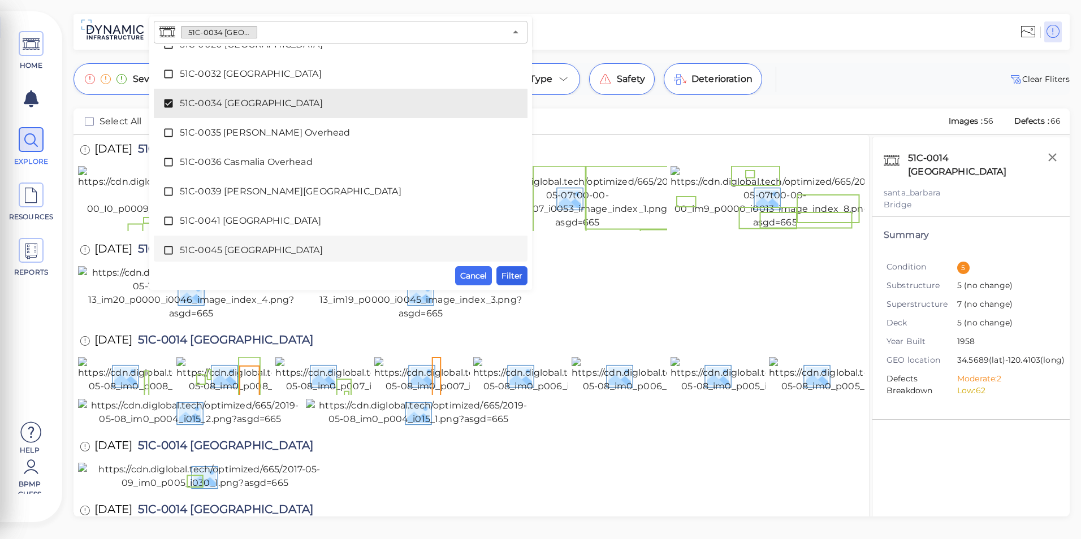
click at [510, 270] on span "Filter" at bounding box center [511, 276] width 21 height 14
